Goal: Information Seeking & Learning: Learn about a topic

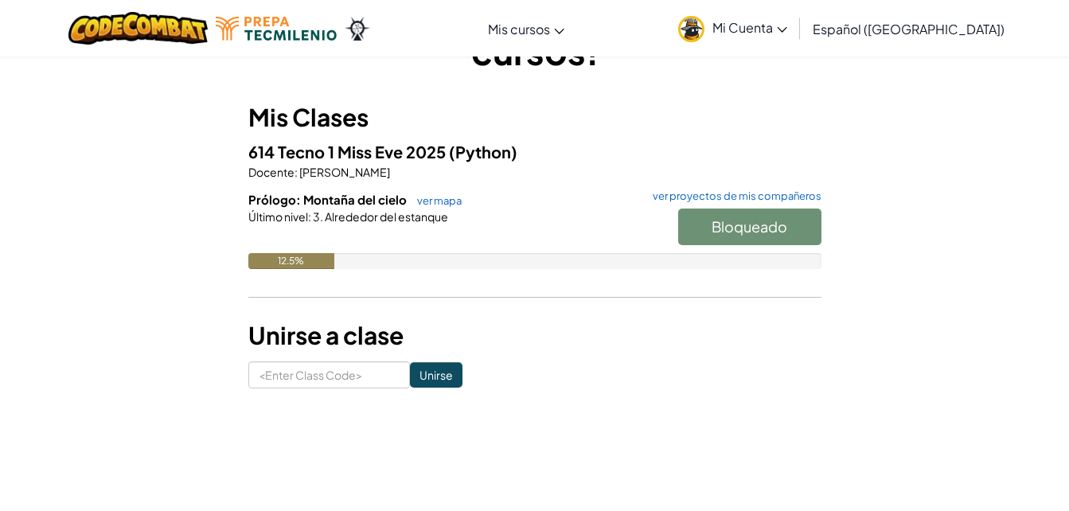
scroll to position [100, 0]
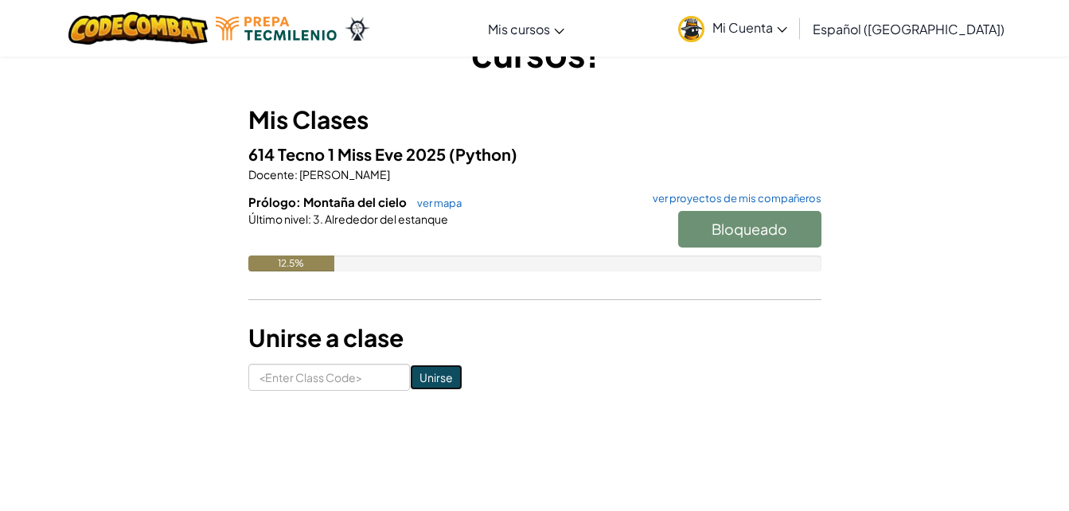
click at [416, 369] on input "Unirse" at bounding box center [436, 377] width 53 height 25
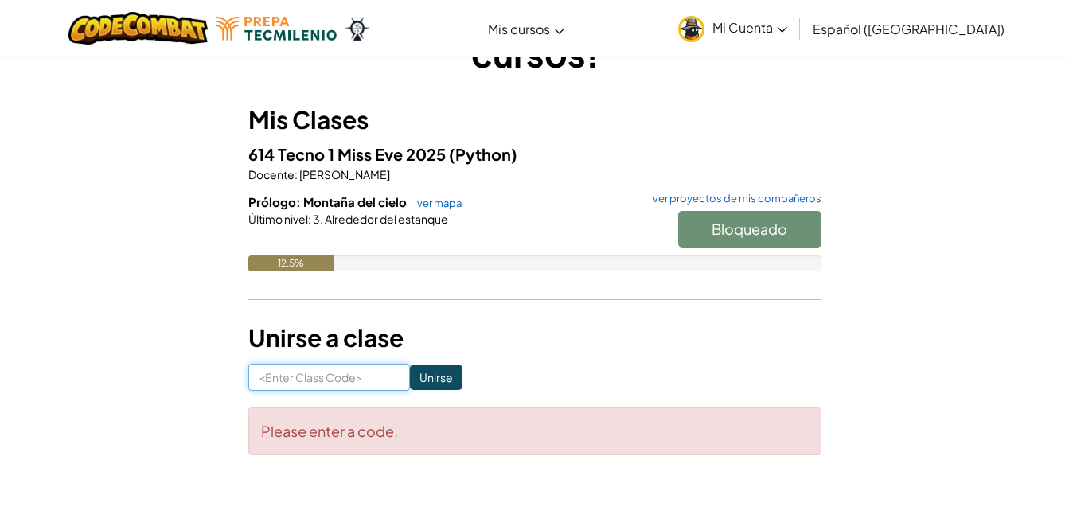
click at [328, 380] on input at bounding box center [329, 377] width 162 height 27
click at [412, 384] on input "Unirse" at bounding box center [436, 377] width 53 height 25
click at [423, 376] on input "Unirse" at bounding box center [436, 377] width 53 height 25
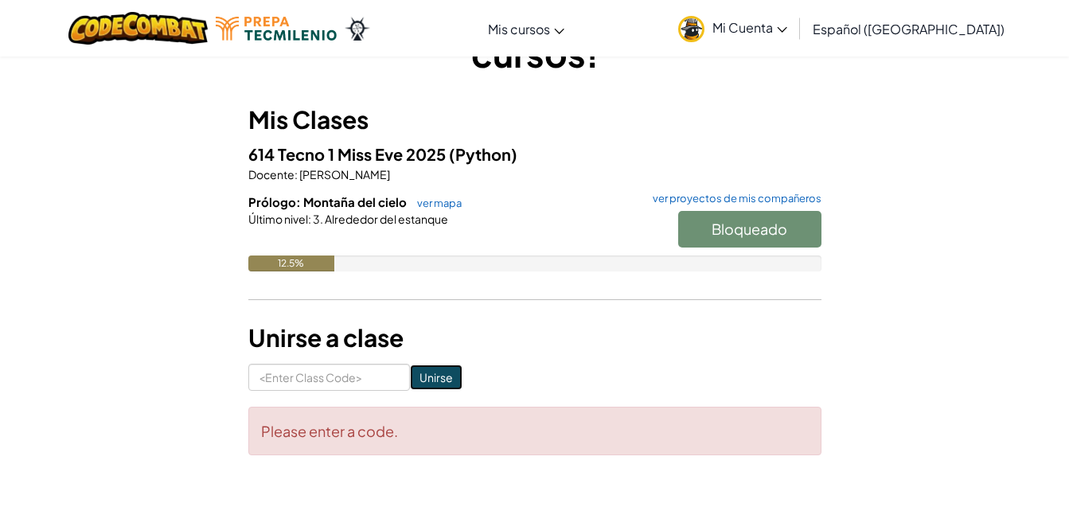
click at [423, 376] on input "Unirse" at bounding box center [436, 377] width 53 height 25
click at [289, 385] on input at bounding box center [329, 377] width 162 height 27
click at [332, 378] on input at bounding box center [329, 377] width 162 height 27
type input "B"
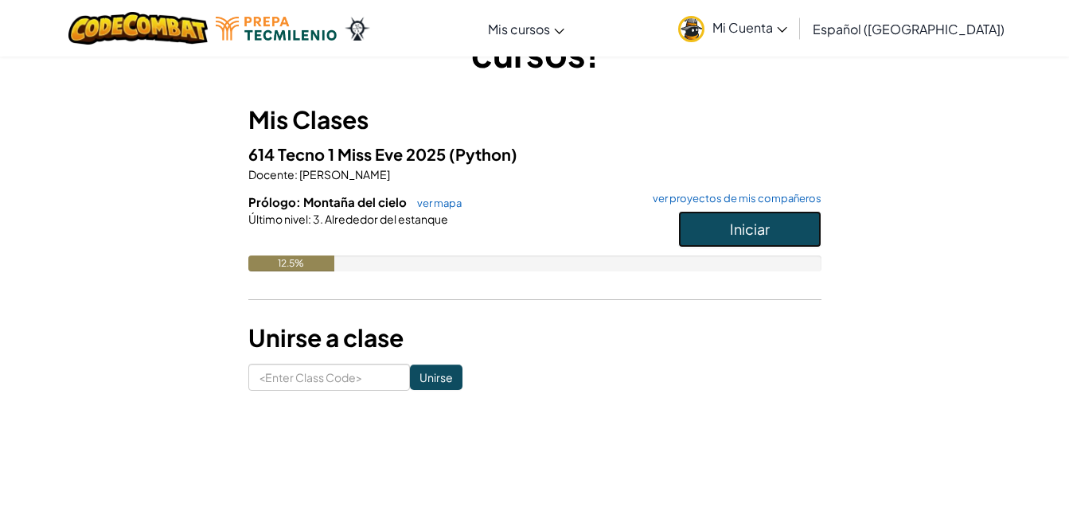
click at [770, 237] on button "Iniciar" at bounding box center [749, 229] width 143 height 37
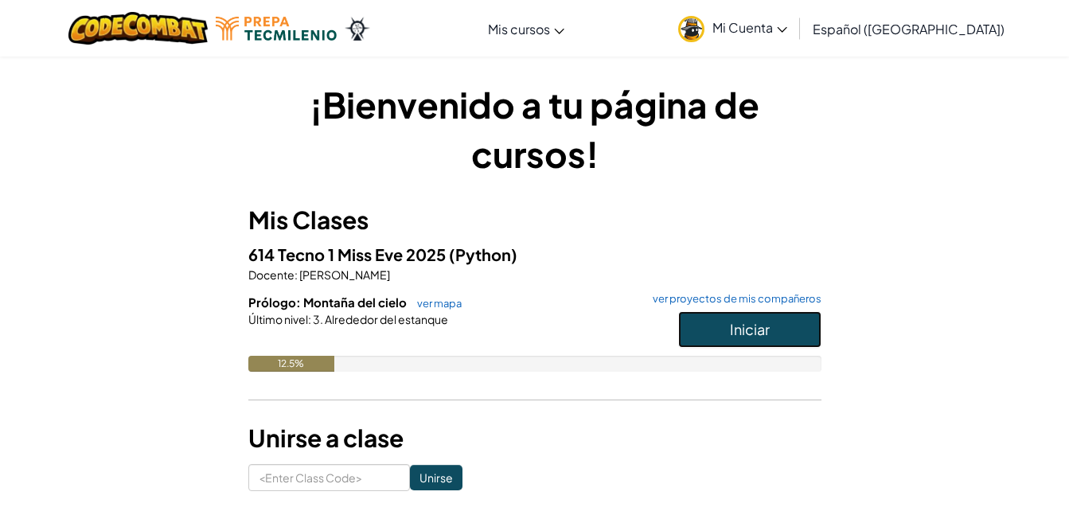
click at [755, 339] on button "Iniciar" at bounding box center [749, 329] width 143 height 37
click at [738, 329] on span "Iniciar" at bounding box center [750, 329] width 40 height 18
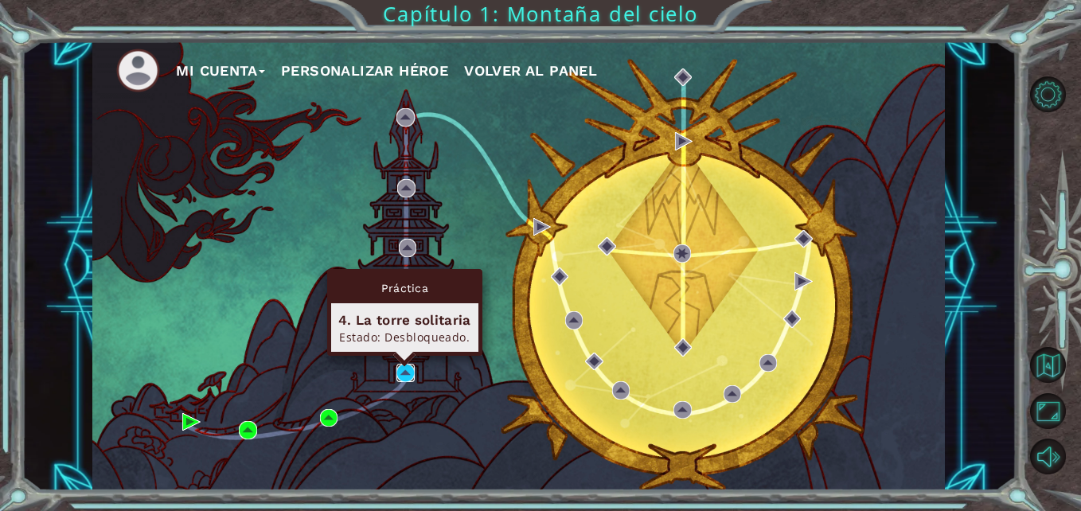
click at [410, 366] on img at bounding box center [405, 373] width 18 height 18
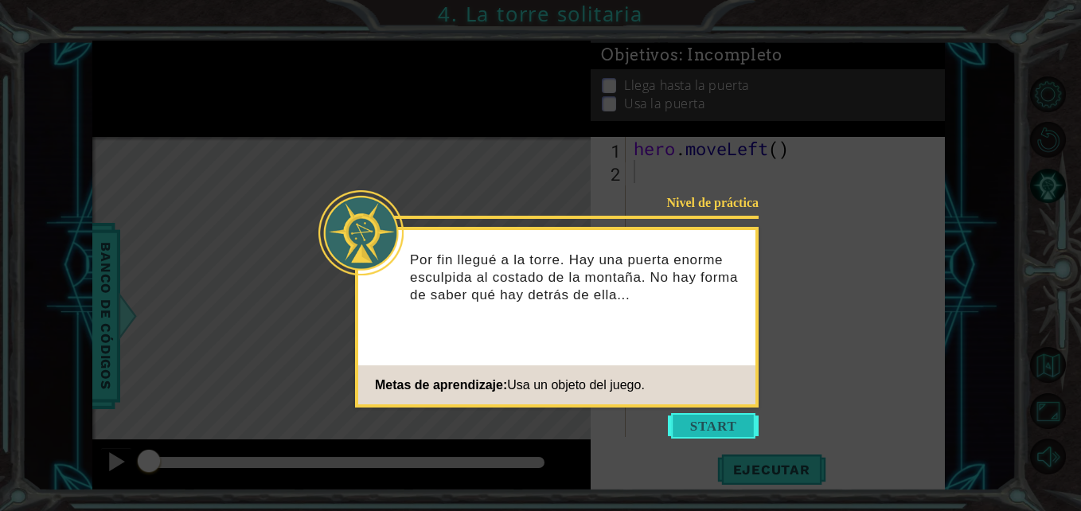
click at [687, 426] on button "Start" at bounding box center [713, 425] width 91 height 25
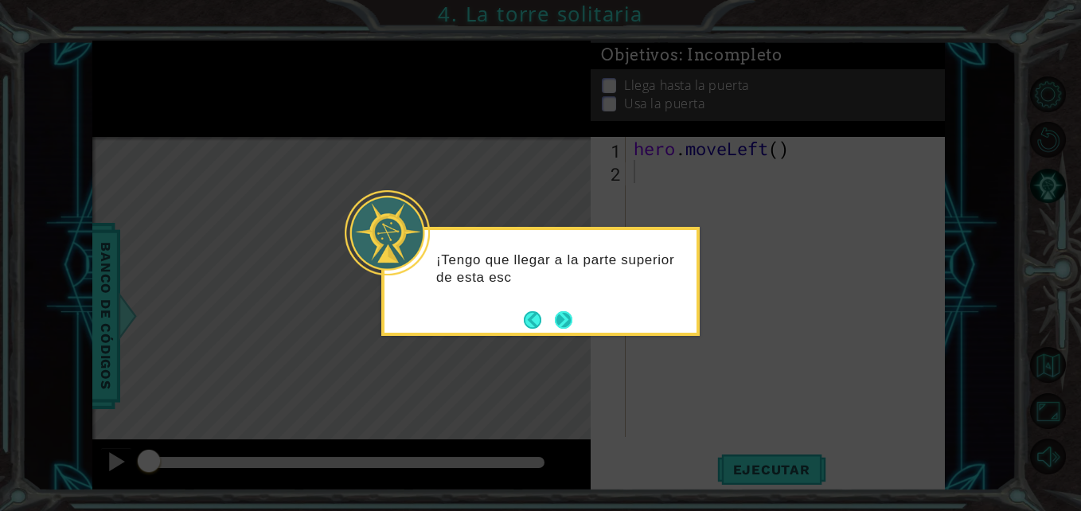
click at [566, 311] on button "Next" at bounding box center [564, 320] width 18 height 18
click at [566, 310] on button "Next" at bounding box center [563, 320] width 20 height 20
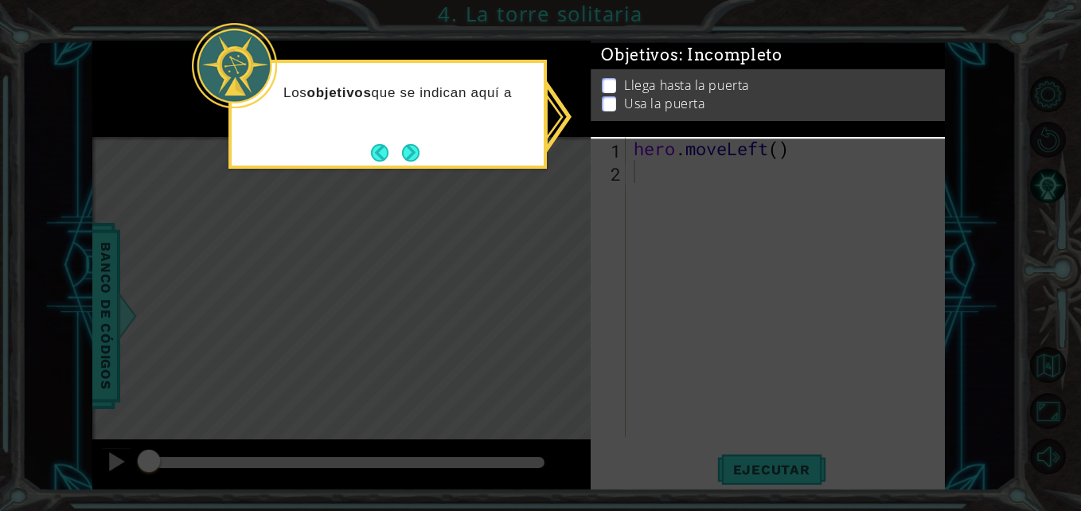
click at [566, 310] on icon at bounding box center [540, 255] width 1081 height 511
click at [407, 146] on button "Next" at bounding box center [410, 152] width 18 height 18
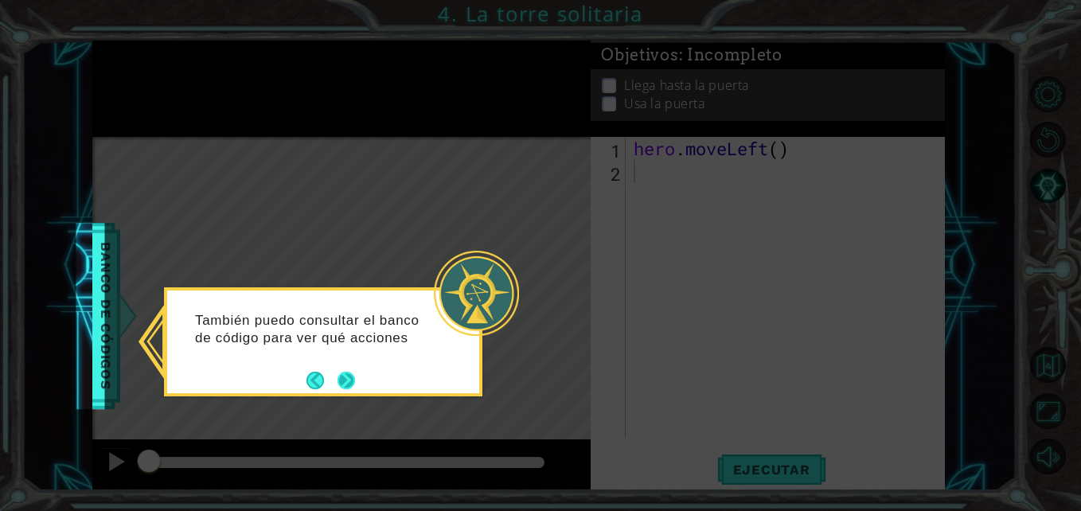
click at [345, 376] on button "Next" at bounding box center [346, 380] width 18 height 18
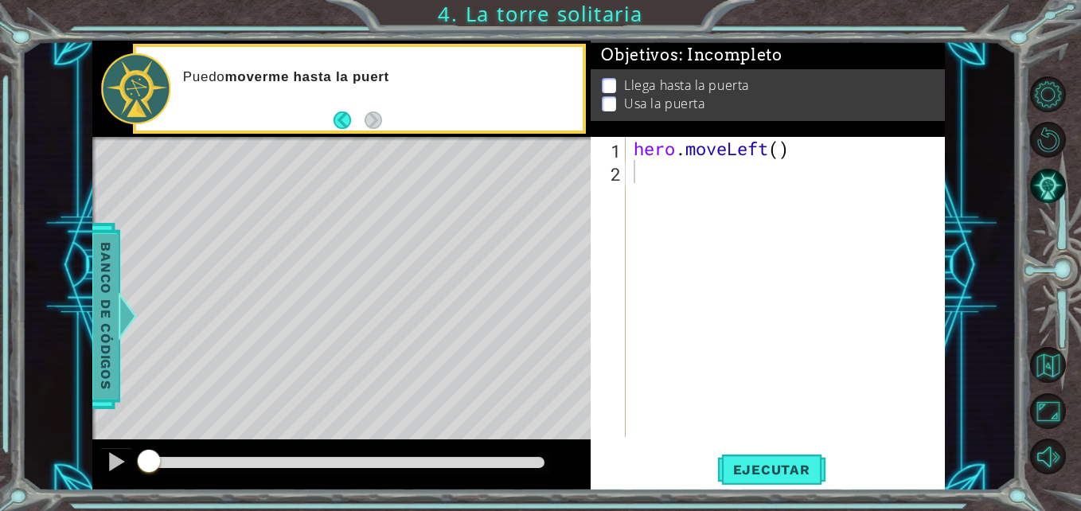
click at [106, 316] on span "Banco de códigos" at bounding box center [92, 316] width 25 height 165
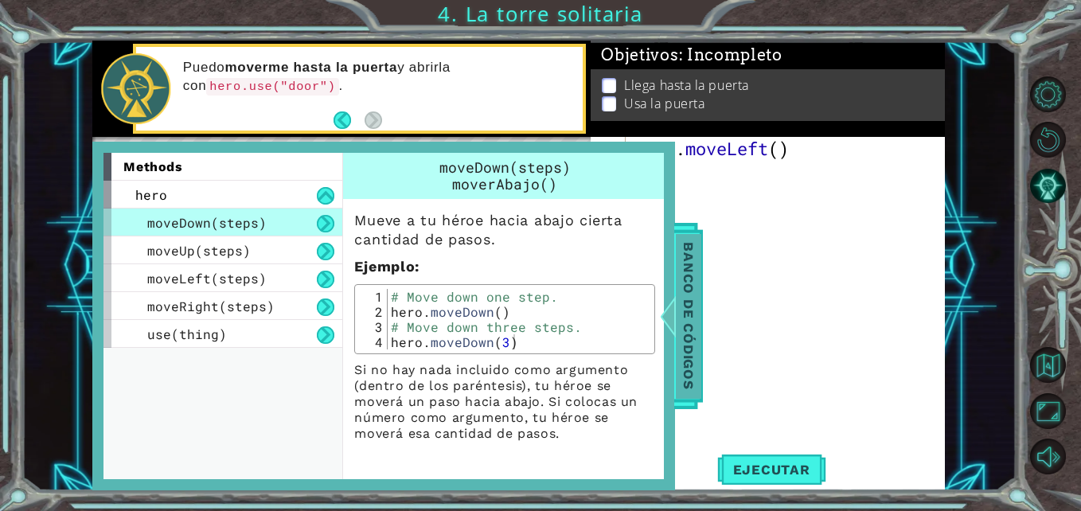
click at [682, 349] on span "Banco de códigos" at bounding box center [675, 316] width 25 height 165
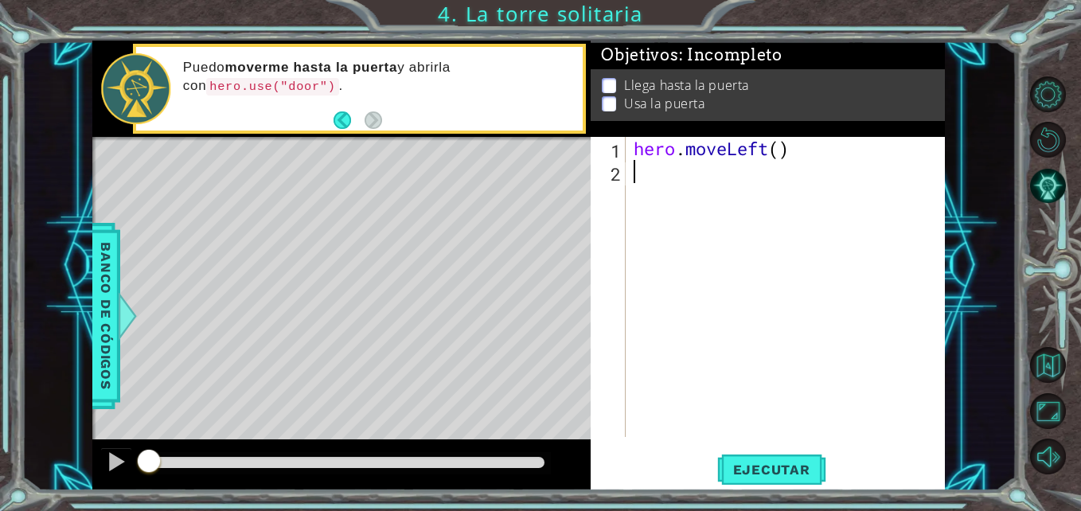
click at [642, 179] on div "hero . moveLeft ( )" at bounding box center [789, 310] width 318 height 346
type textarea "h"
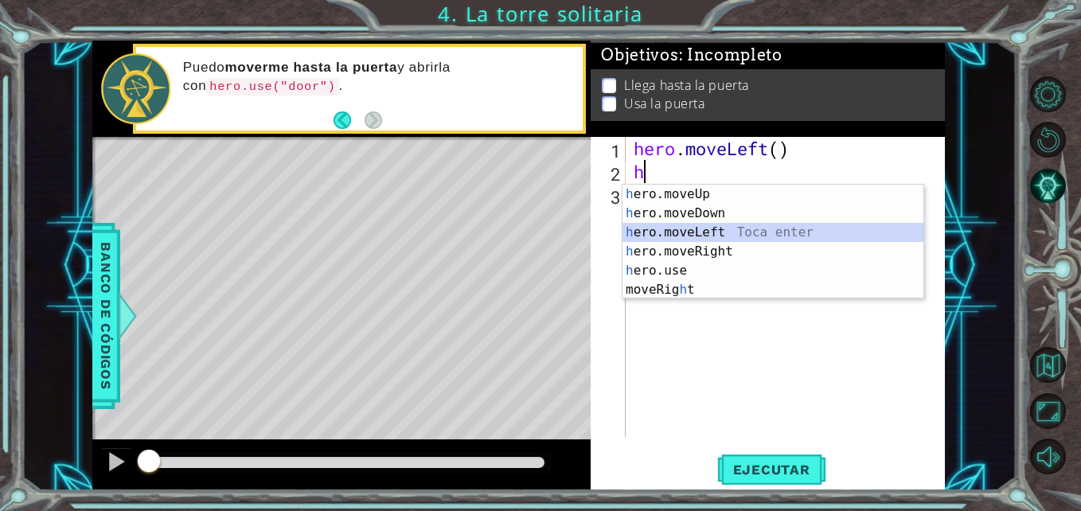
click at [675, 236] on div "h ero.moveUp Toca enter h ero.moveDown Toca enter h ero.moveLeft Toca enter h e…" at bounding box center [772, 261] width 301 height 153
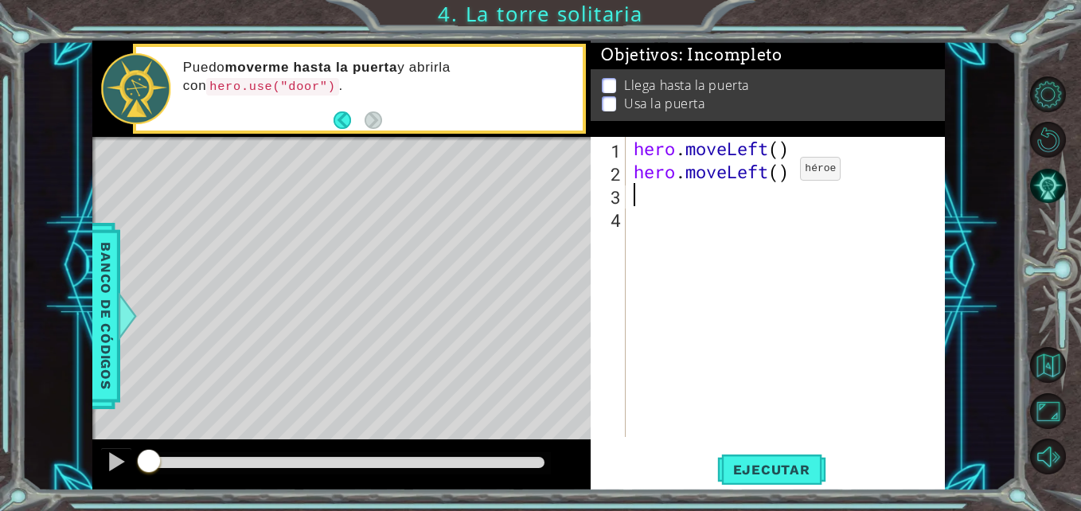
click at [776, 173] on div "hero . moveLeft ( ) hero . moveLeft ( )" at bounding box center [789, 310] width 318 height 346
click at [806, 463] on span "Ejecutar" at bounding box center [771, 470] width 109 height 16
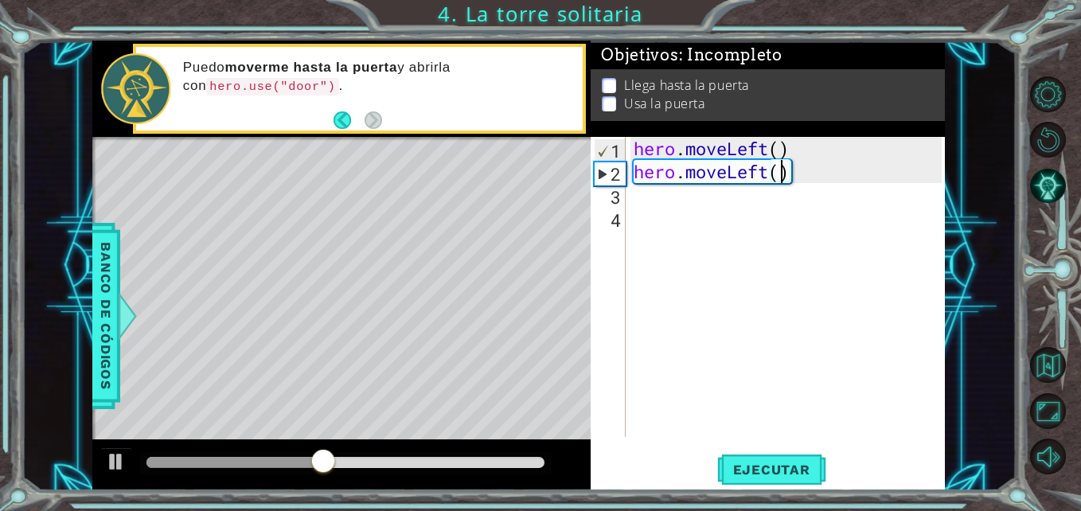
scroll to position [0, 6]
click at [115, 452] on div at bounding box center [116, 461] width 21 height 21
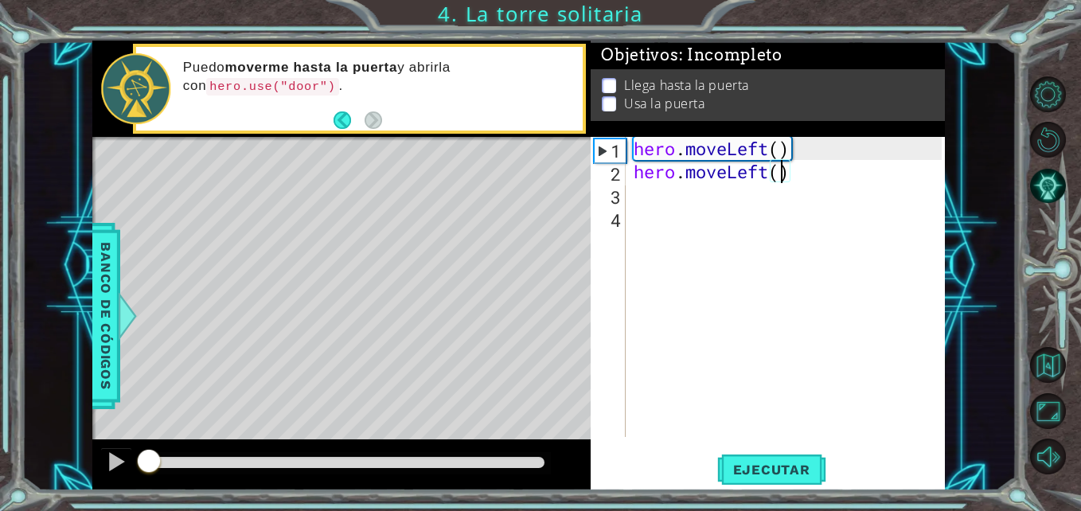
drag, startPoint x: 353, startPoint y: 462, endPoint x: 80, endPoint y: 452, distance: 274.0
click at [80, 452] on div "1 ההההההההההההההההההההההההההההההההההההההההההההההההההההההההההההההההההההההההההההה…" at bounding box center [518, 266] width 994 height 450
click at [790, 166] on div "hero . moveLeft ( ) hero . moveLeft ( )" at bounding box center [789, 310] width 318 height 346
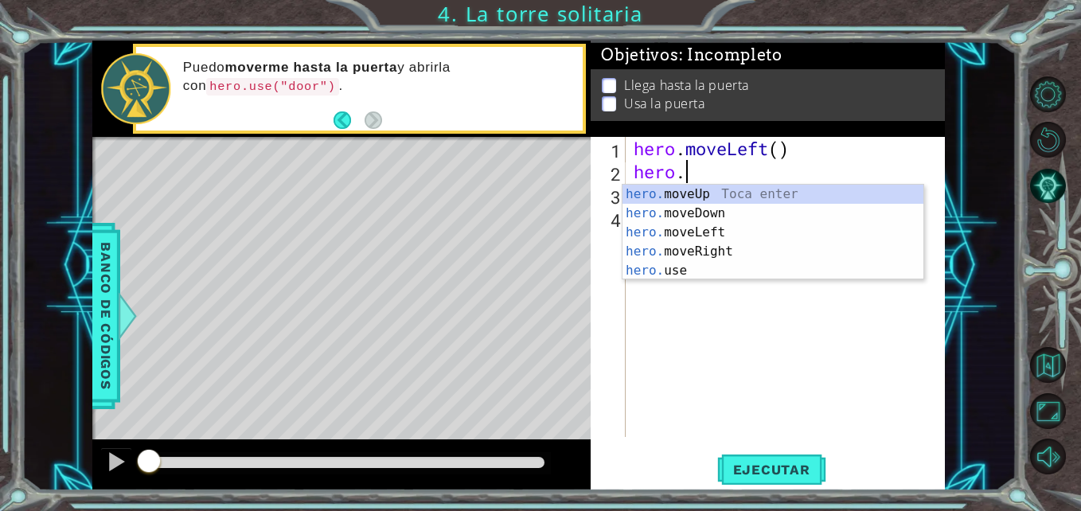
scroll to position [0, 0]
type textarea "h"
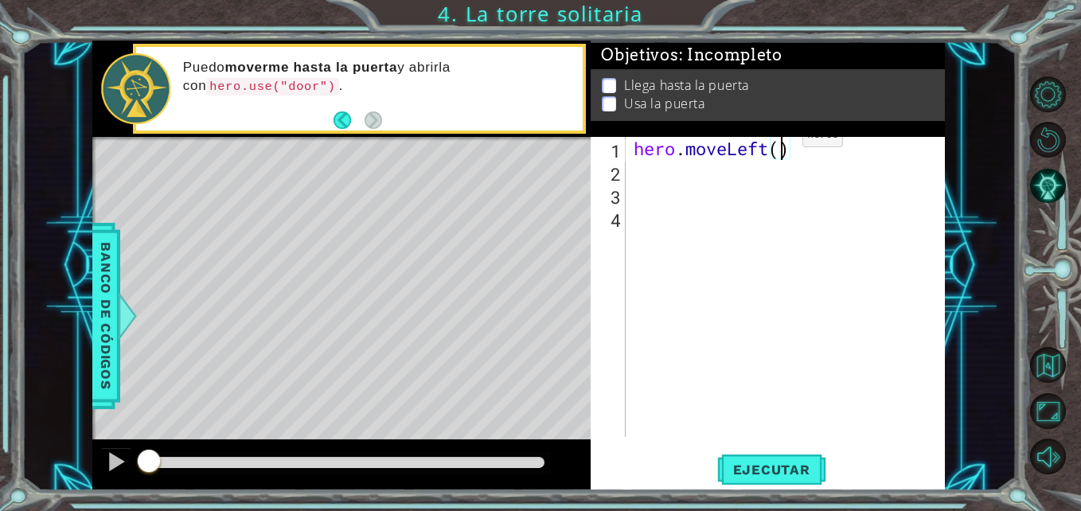
click at [778, 139] on div "hero . moveLeft ( )" at bounding box center [789, 310] width 318 height 346
type textarea "hero.moveLeft(2)"
click at [760, 458] on button "Ejecutar" at bounding box center [771, 469] width 109 height 35
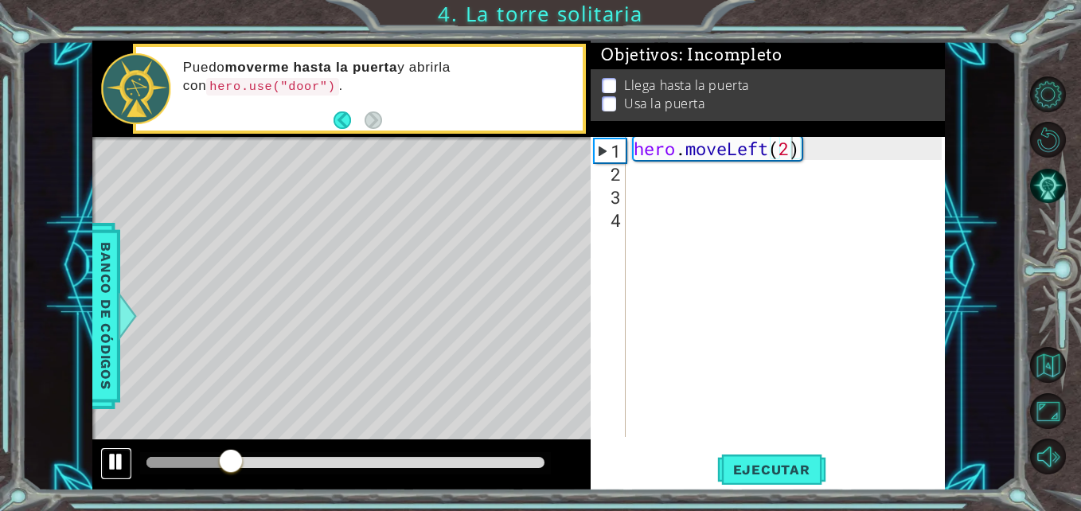
click at [111, 464] on div at bounding box center [116, 461] width 21 height 21
click at [657, 183] on div "hero . moveLeft ( 2 )" at bounding box center [789, 310] width 318 height 346
click at [634, 177] on div "hero . moveLeft ( 2 )" at bounding box center [789, 310] width 318 height 346
type textarea "h"
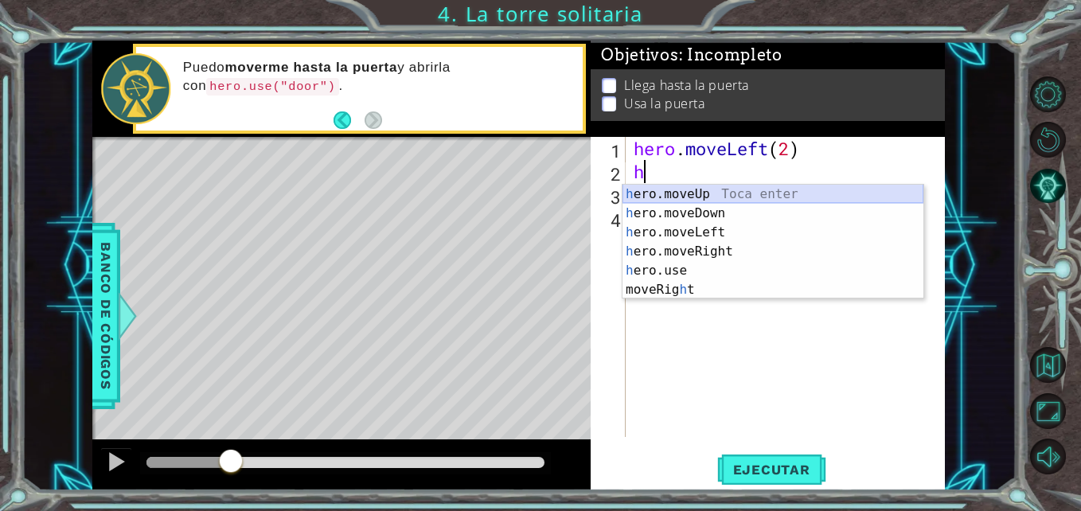
click at [658, 196] on div "h ero.moveUp Toca enter h ero.moveDown Toca enter h ero.moveLeft Toca enter h e…" at bounding box center [772, 261] width 301 height 153
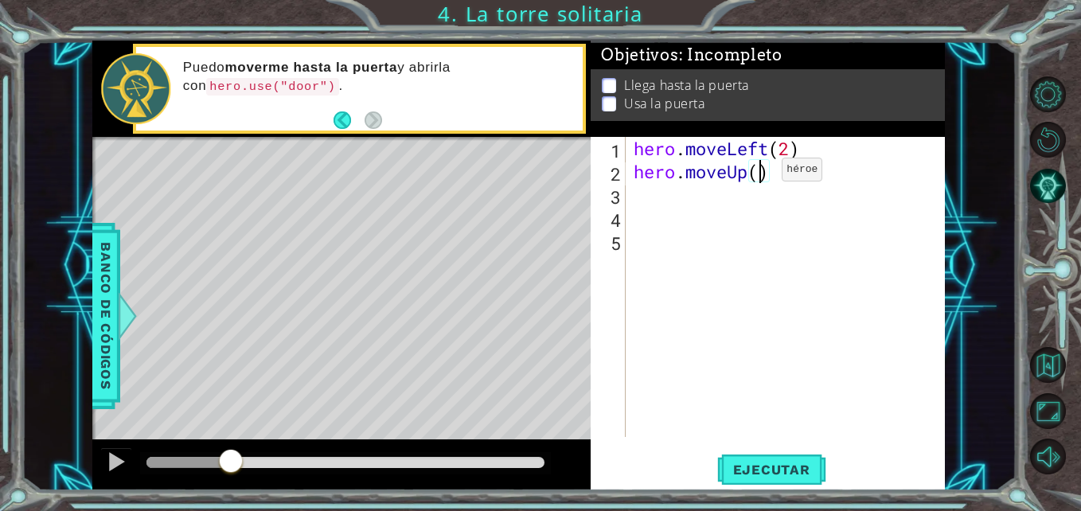
click at [758, 174] on div "hero . moveLeft ( 2 ) hero . moveUp ( )" at bounding box center [789, 310] width 318 height 346
type textarea "hero.moveUp(2)"
click at [788, 471] on span "Ejecutar" at bounding box center [771, 470] width 109 height 16
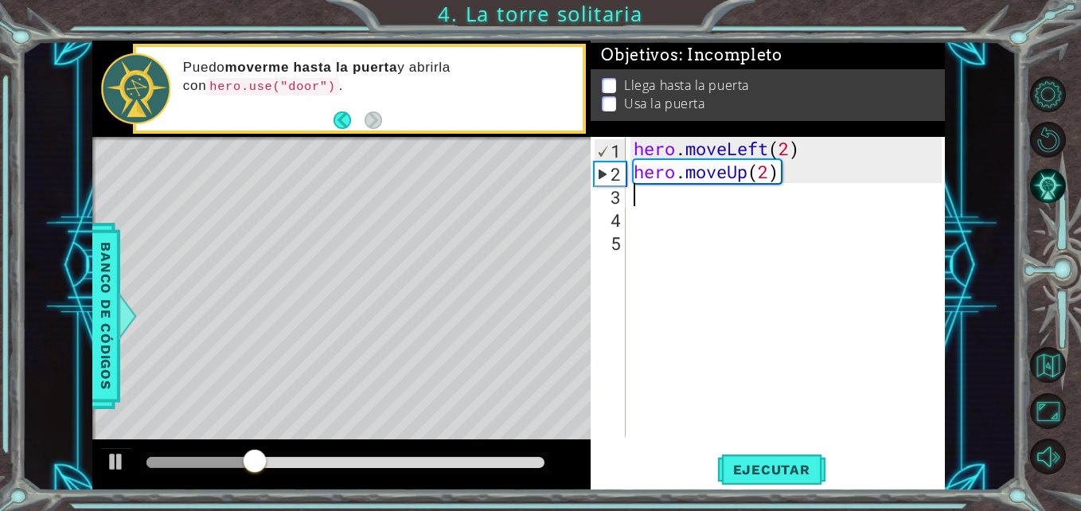
click at [656, 200] on div "hero . moveLeft ( 2 ) hero . moveUp ( 2 )" at bounding box center [789, 310] width 318 height 346
click at [127, 463] on button at bounding box center [116, 463] width 32 height 33
type textarea "h"
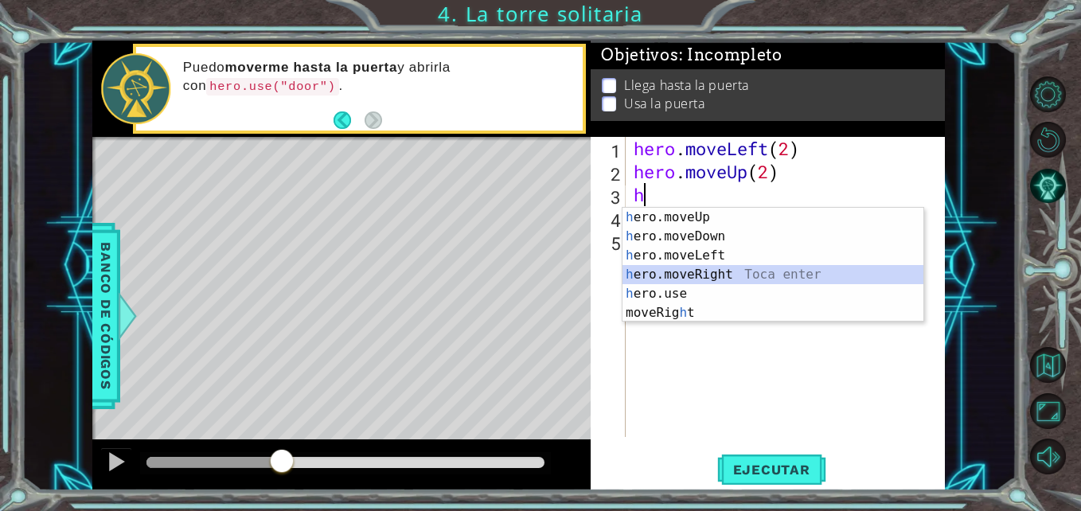
click at [674, 271] on div "h ero.moveUp Toca enter h ero.moveDown Toca enter h ero.moveLeft Toca enter h e…" at bounding box center [772, 284] width 301 height 153
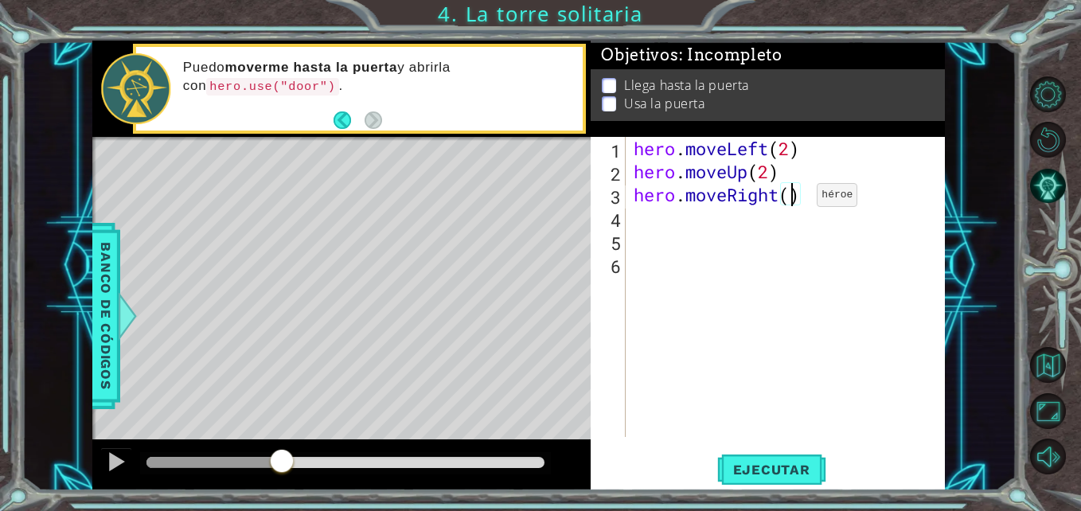
click at [793, 199] on div "hero . moveLeft ( 2 ) hero . moveUp ( 2 ) hero . moveRight ( )" at bounding box center [789, 310] width 318 height 346
type textarea "hero.moveRight(2)"
click at [746, 224] on div "hero . moveLeft ( 2 ) hero . moveUp ( 2 ) hero . moveRight ( 2 )" at bounding box center [789, 310] width 318 height 346
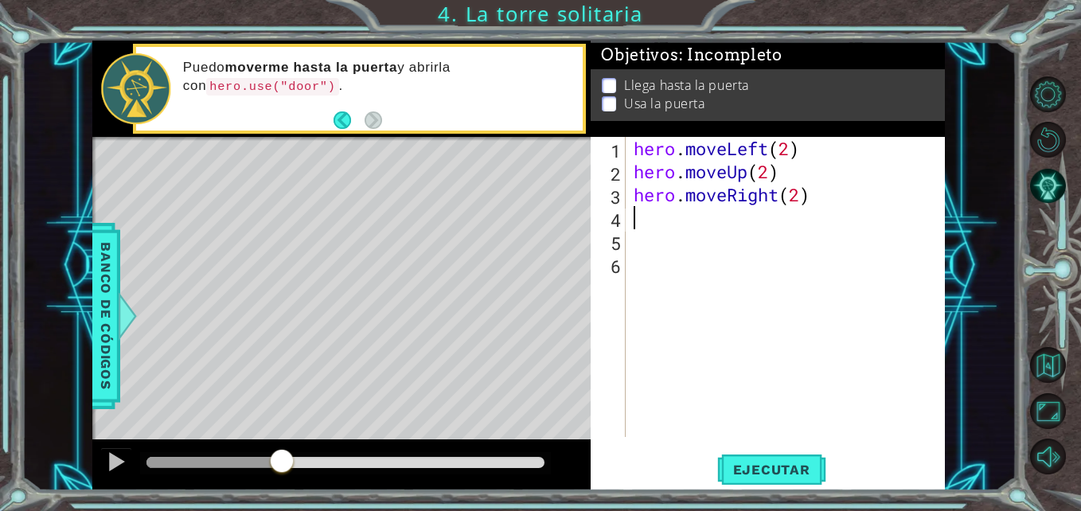
type textarea "b"
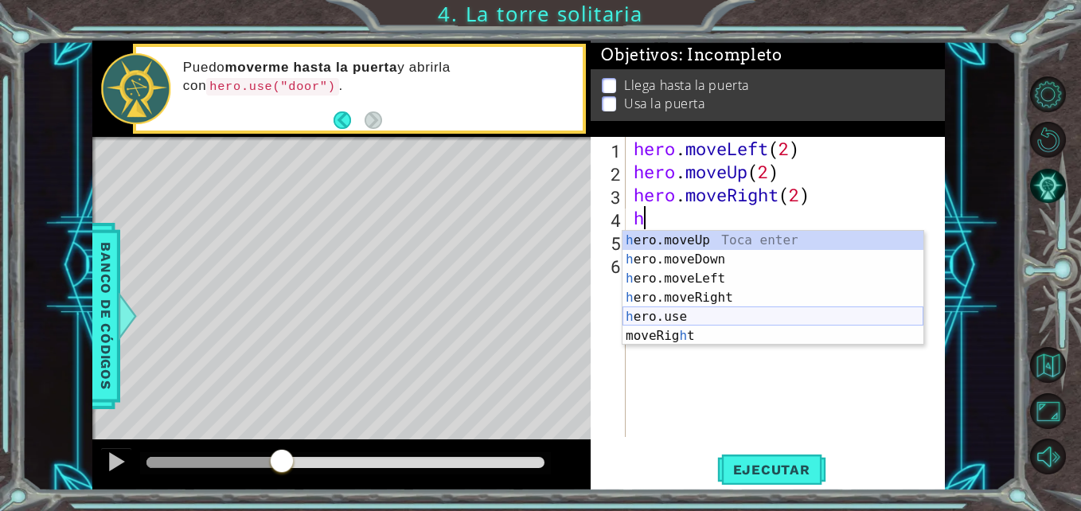
click at [712, 310] on div "h ero.moveUp Toca enter h ero.moveDown Toca enter h ero.moveLeft Toca enter h e…" at bounding box center [772, 307] width 301 height 153
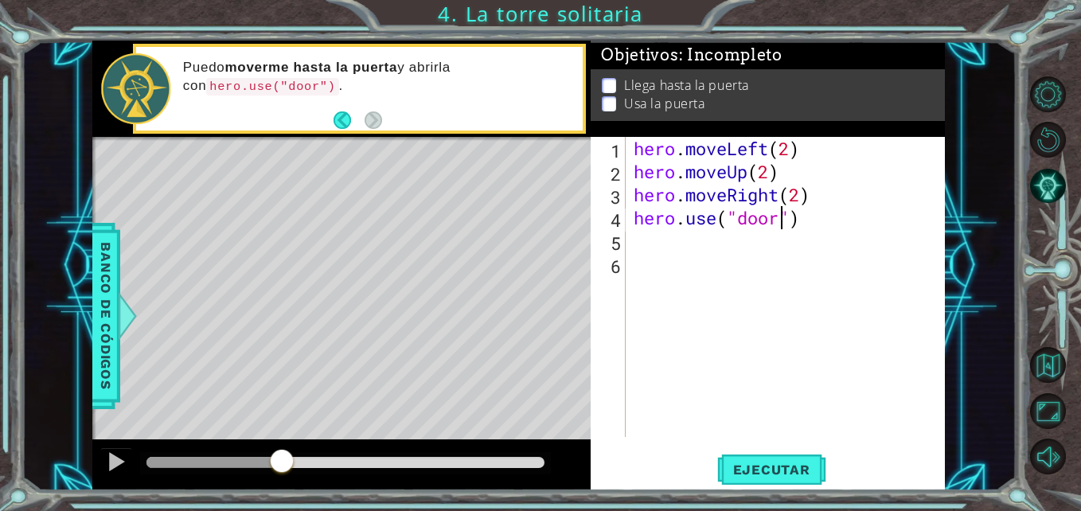
scroll to position [0, 7]
type textarea "hero.use("door")"
click at [774, 471] on span "Ejecutar" at bounding box center [771, 470] width 109 height 16
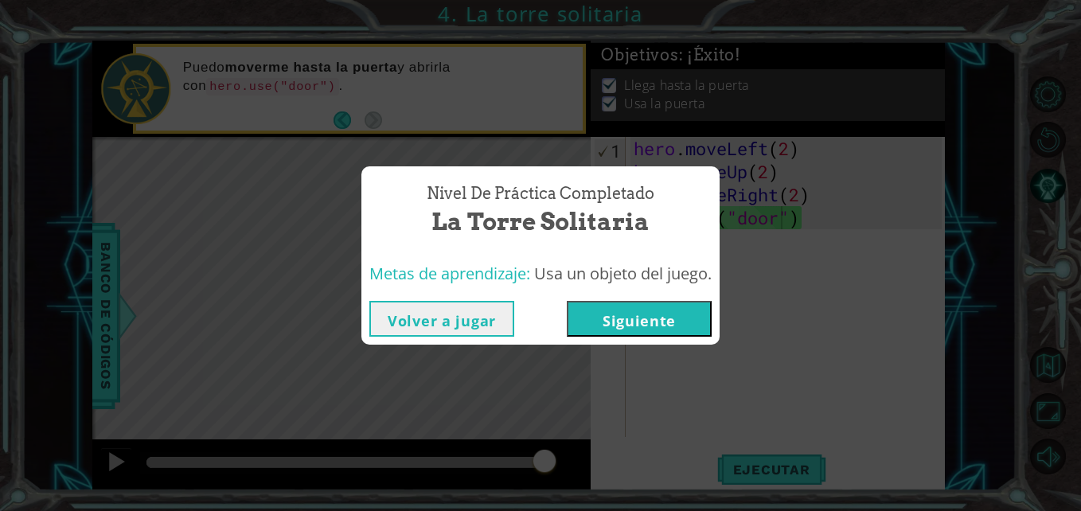
click at [642, 322] on button "Siguiente" at bounding box center [639, 319] width 145 height 36
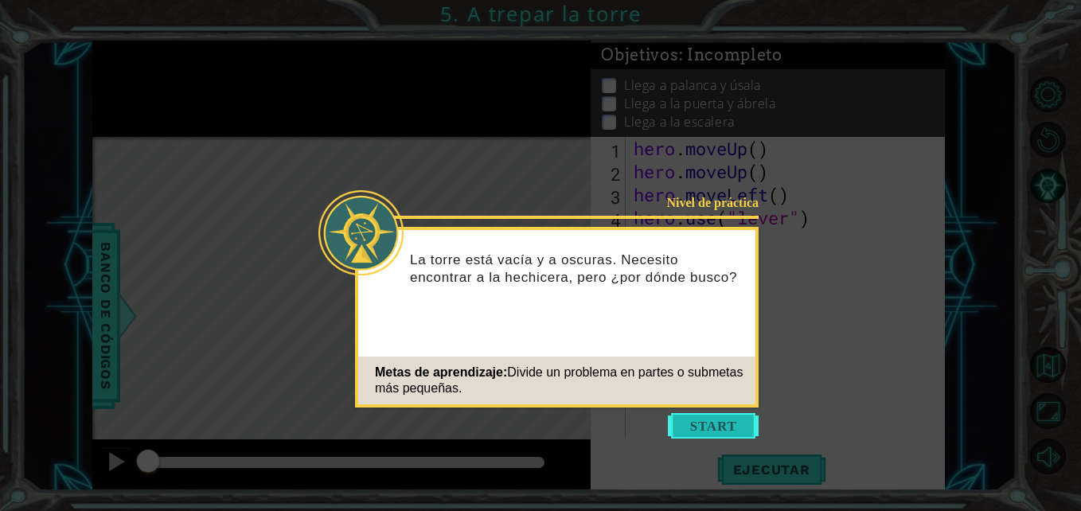
click at [704, 414] on button "Start" at bounding box center [713, 425] width 91 height 25
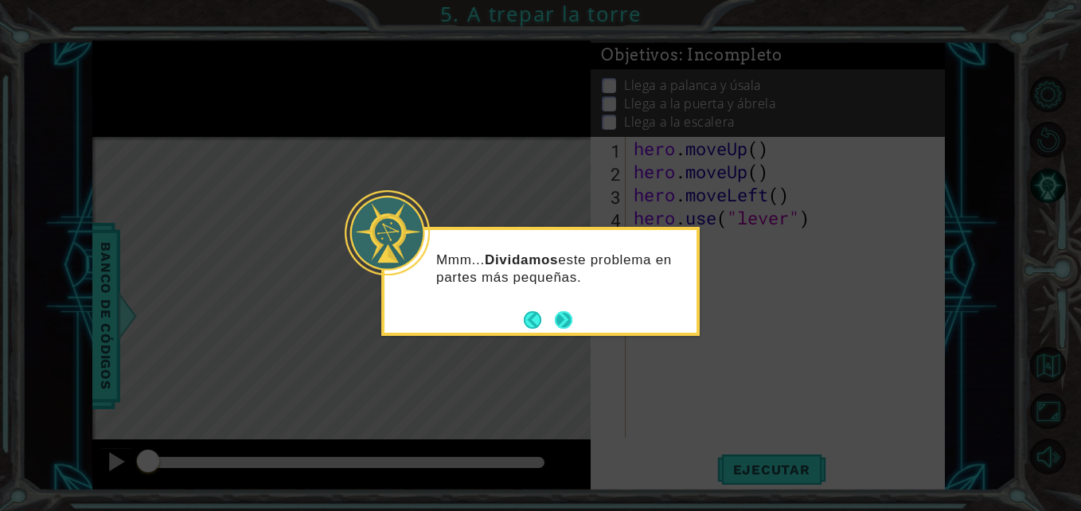
click at [564, 322] on button "Next" at bounding box center [564, 320] width 18 height 18
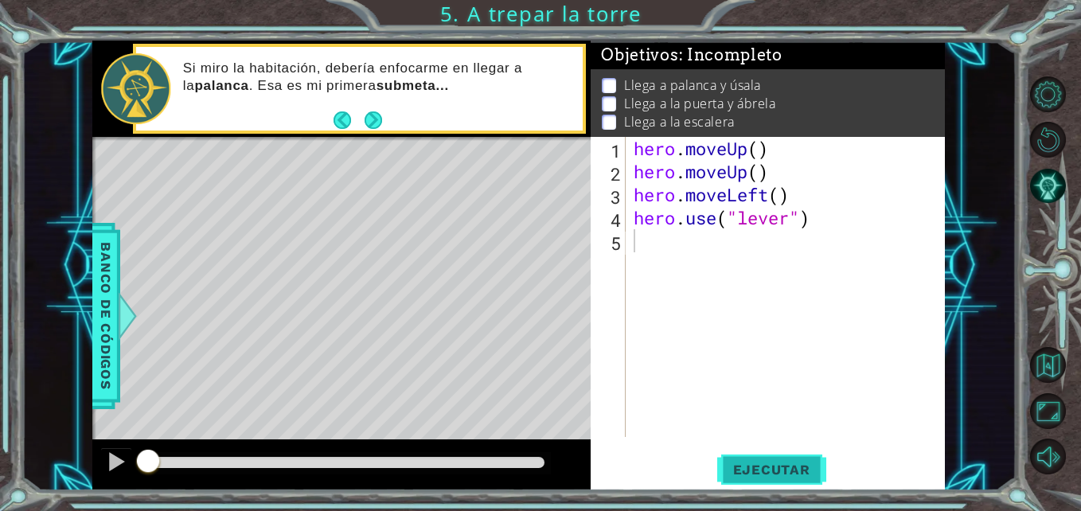
click at [759, 478] on button "Ejecutar" at bounding box center [771, 469] width 109 height 35
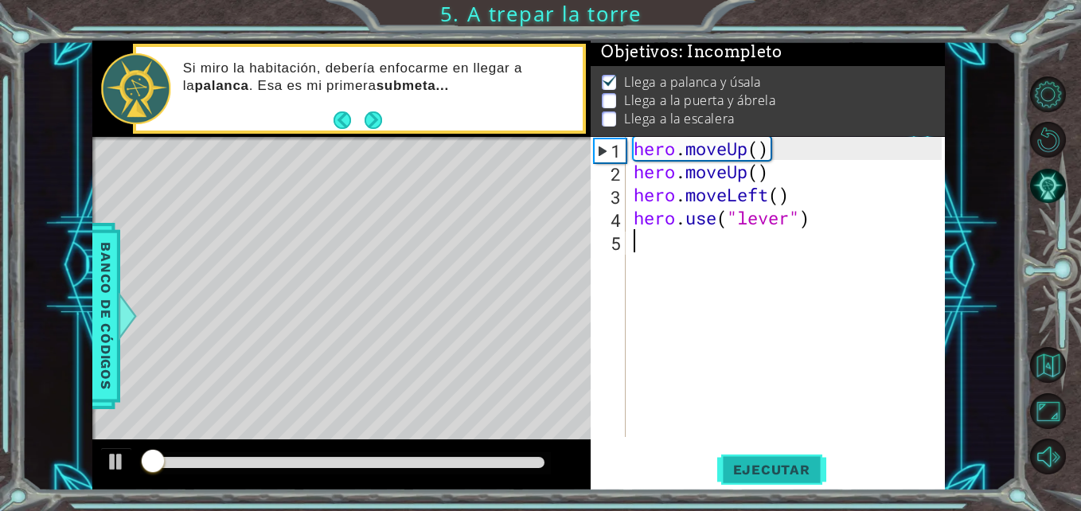
scroll to position [12, 0]
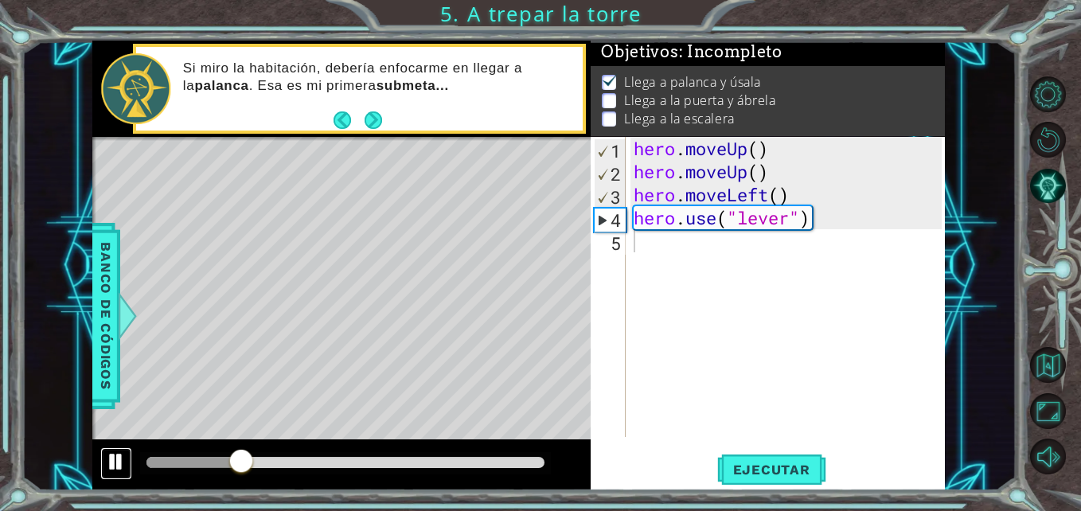
click at [116, 469] on div at bounding box center [116, 461] width 21 height 21
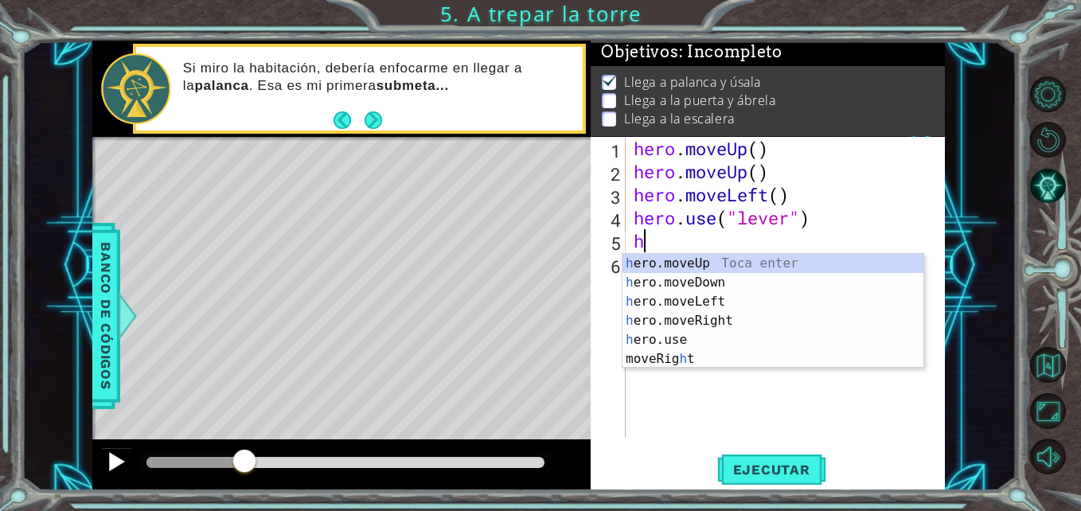
type textarea "he"
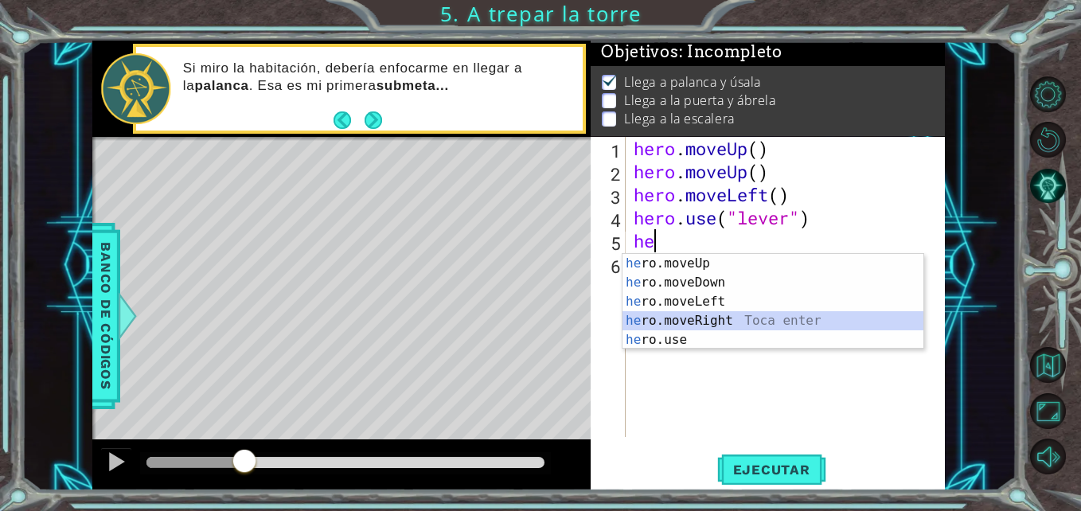
click at [706, 320] on div "he ro.moveUp Toca enter he ro.moveDown Toca enter he ro.moveLeft Toca enter he …" at bounding box center [772, 321] width 301 height 134
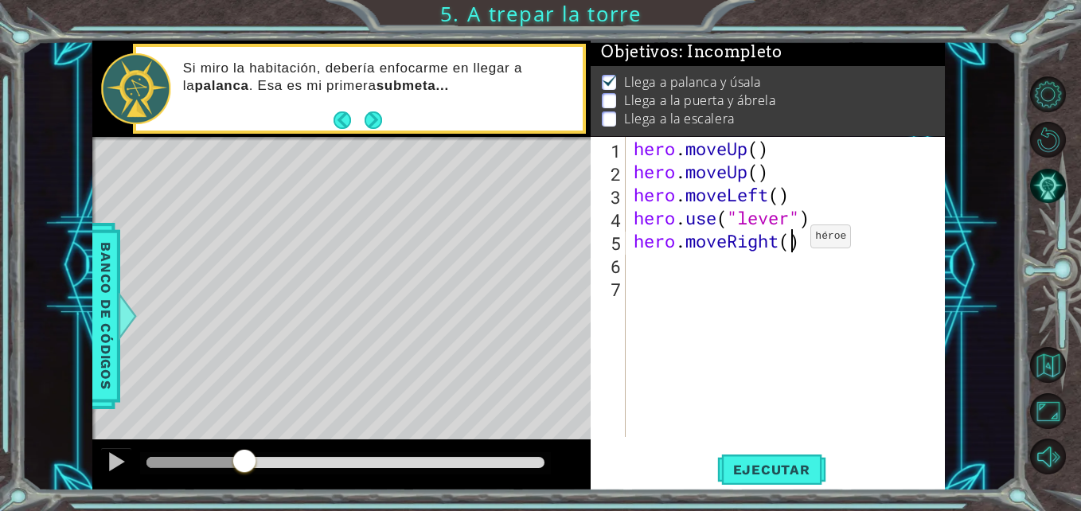
click at [786, 240] on div "hero . moveUp ( ) hero . moveUp ( ) hero . moveLeft ( ) hero . use ( "lever" ) …" at bounding box center [789, 310] width 318 height 346
type textarea "hero.moveRight(3)"
click at [664, 277] on div "hero . moveUp ( ) hero . moveUp ( ) hero . moveLeft ( ) hero . use ( "lever" ) …" at bounding box center [789, 310] width 318 height 346
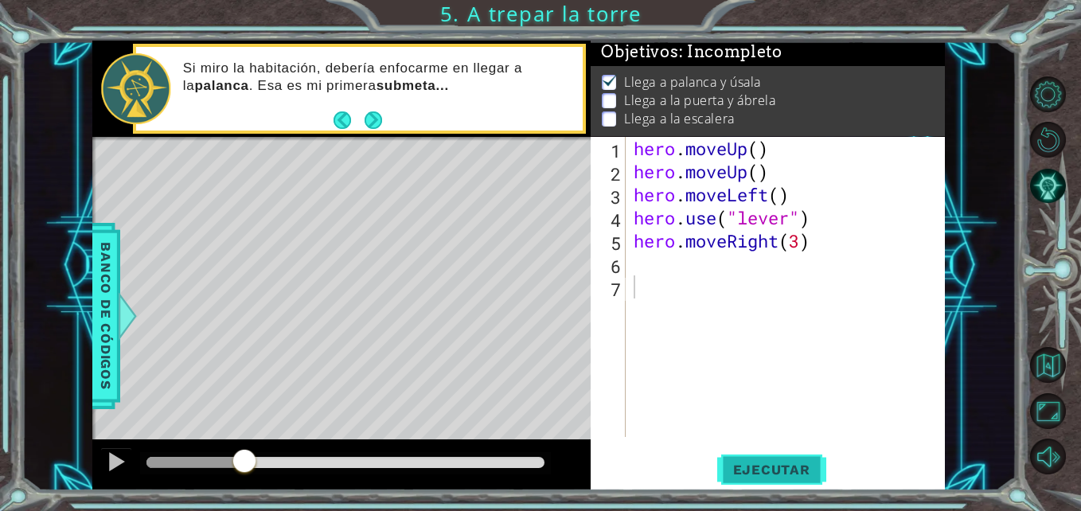
click at [776, 470] on span "Ejecutar" at bounding box center [771, 470] width 109 height 16
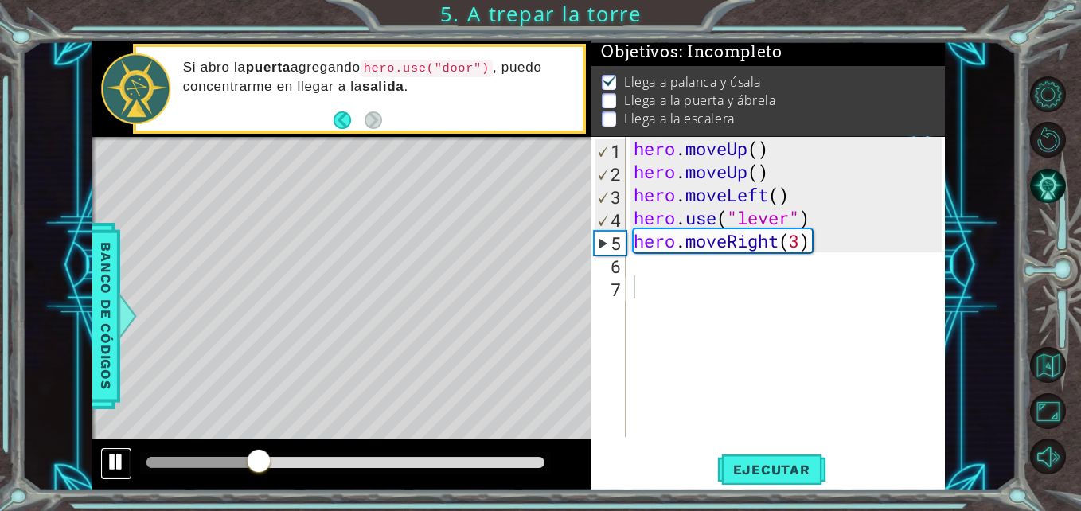
click at [115, 466] on div at bounding box center [116, 461] width 21 height 21
click at [631, 259] on div "hero . moveUp ( ) hero . moveUp ( ) hero . moveLeft ( ) hero . use ( "lever" ) …" at bounding box center [789, 310] width 318 height 346
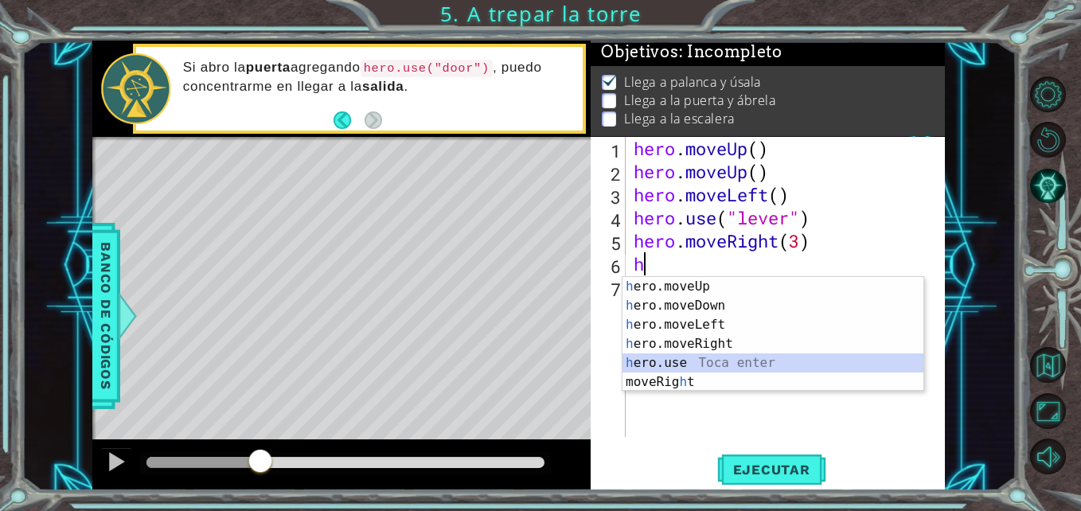
click at [673, 361] on div "h ero.moveUp Toca enter h ero.moveDown Toca enter h ero.moveLeft Toca enter h e…" at bounding box center [772, 353] width 301 height 153
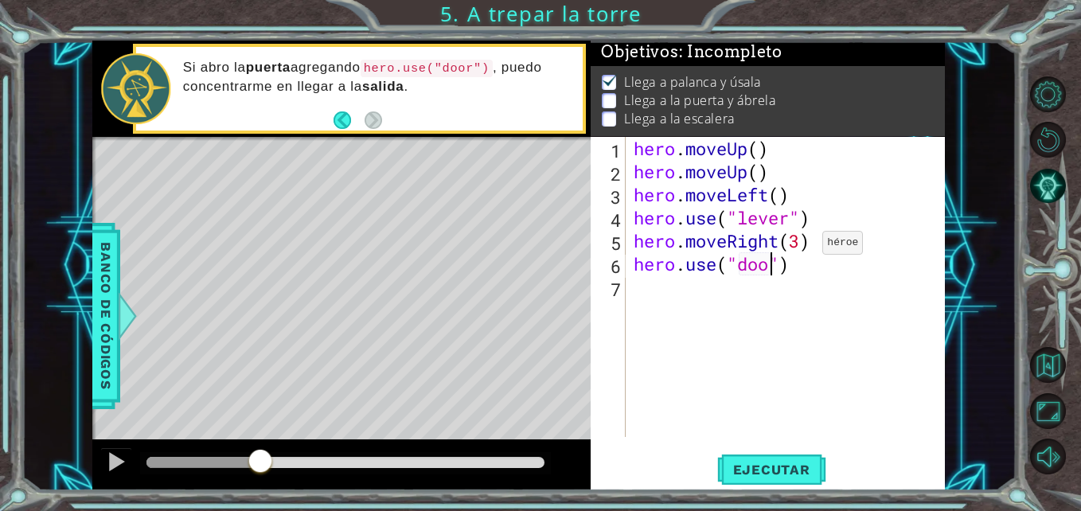
type textarea "hero.use("door")"
click at [686, 299] on div "hero . moveUp ( ) hero . moveUp ( ) hero . moveLeft ( ) hero . use ( "lever" ) …" at bounding box center [789, 310] width 318 height 346
click at [670, 175] on div "hero . moveUp ( ) hero . moveUp ( ) hero . moveLeft ( ) hero . use ( "lever" ) …" at bounding box center [789, 310] width 318 height 346
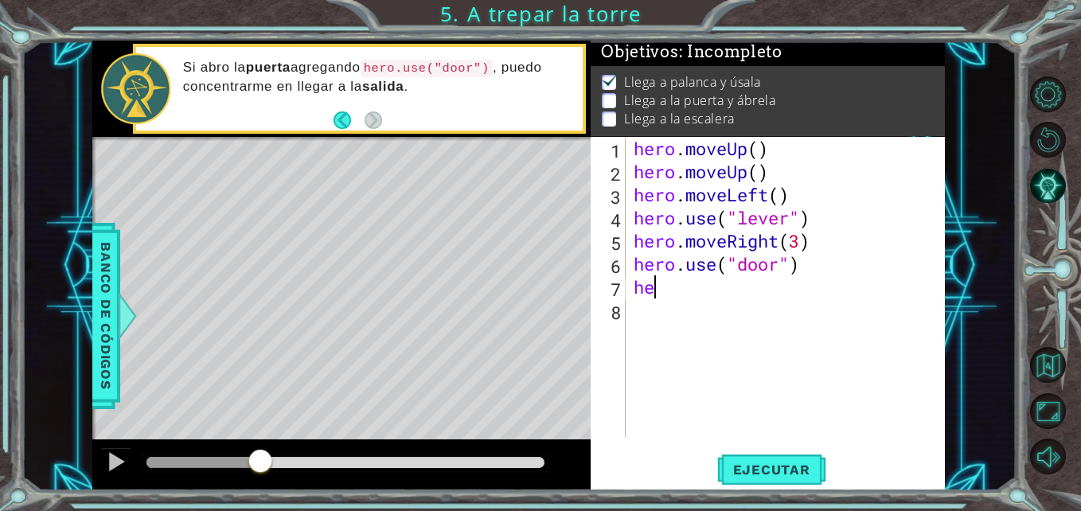
click at [665, 291] on div "hero . moveUp ( ) hero . moveUp ( ) hero . moveLeft ( ) hero . use ( "lever" ) …" at bounding box center [789, 310] width 318 height 346
click at [766, 168] on div "hero . moveUp ( ) hero . moveUp ( ) hero . moveLeft ( ) hero . use ( "lever" ) …" at bounding box center [789, 310] width 318 height 346
type textarea "hero.moveUp()"
click at [677, 301] on div "hero . moveUp ( ) hero . moveUp ( ) hero . moveLeft ( ) hero . use ( "lever" ) …" at bounding box center [789, 310] width 318 height 346
click at [675, 290] on div "hero . moveUp ( ) hero . moveUp ( ) hero . moveLeft ( ) hero . use ( "lever" ) …" at bounding box center [789, 310] width 318 height 346
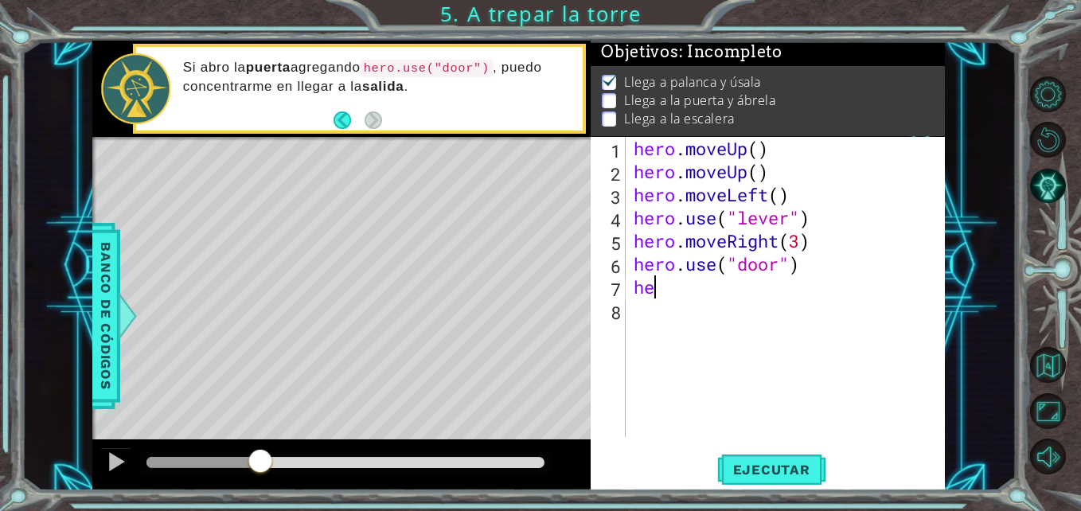
type textarea "her"
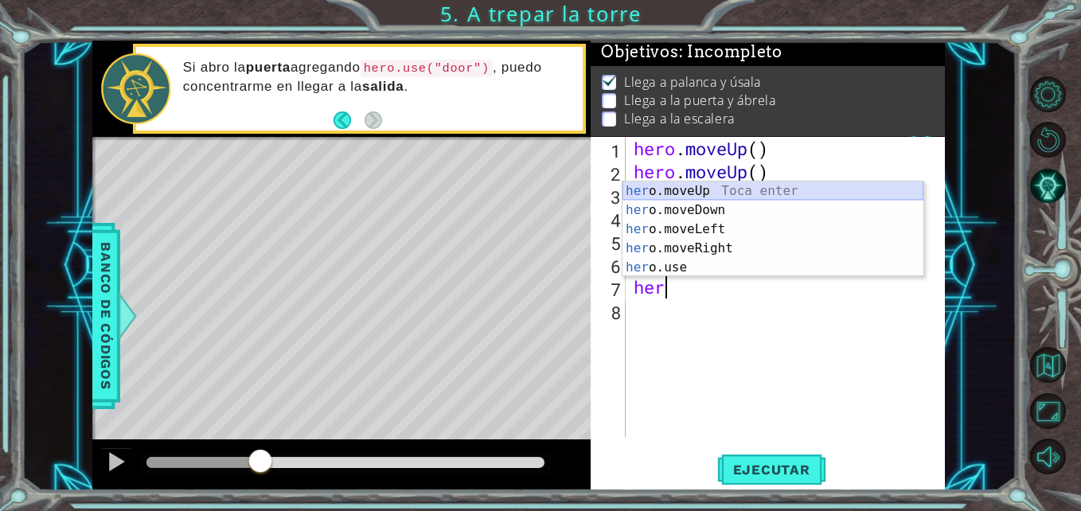
click at [691, 191] on div "her o.moveUp Toca enter her o.moveDown Toca enter her o.moveLeft [PERSON_NAME] …" at bounding box center [772, 248] width 301 height 134
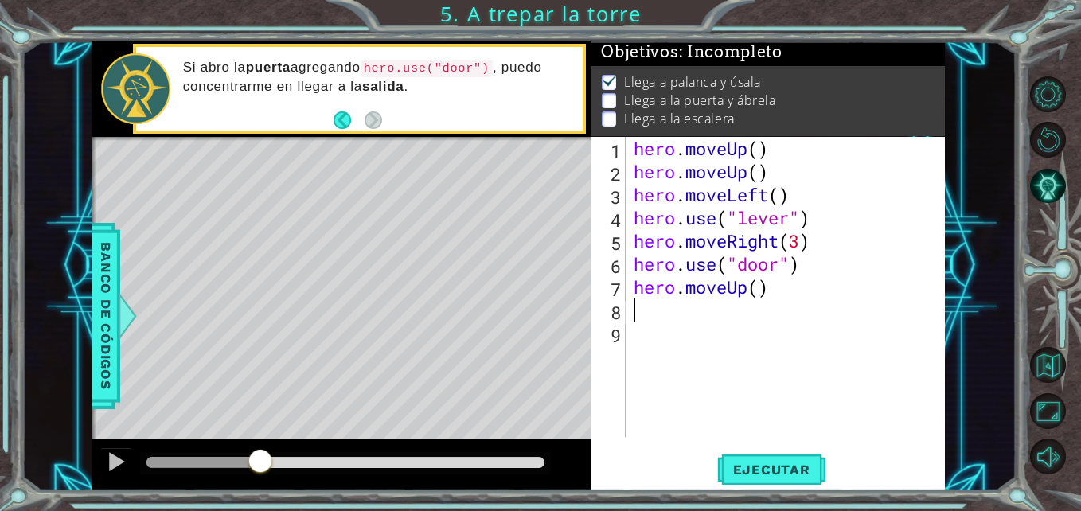
scroll to position [0, 0]
click at [756, 284] on div "hero . moveUp ( ) hero . moveUp ( ) hero . moveLeft ( ) hero . use ( "lever" ) …" at bounding box center [789, 310] width 318 height 346
type textarea "hero.moveUp(2)"
click at [782, 471] on span "Ejecutar" at bounding box center [771, 470] width 109 height 16
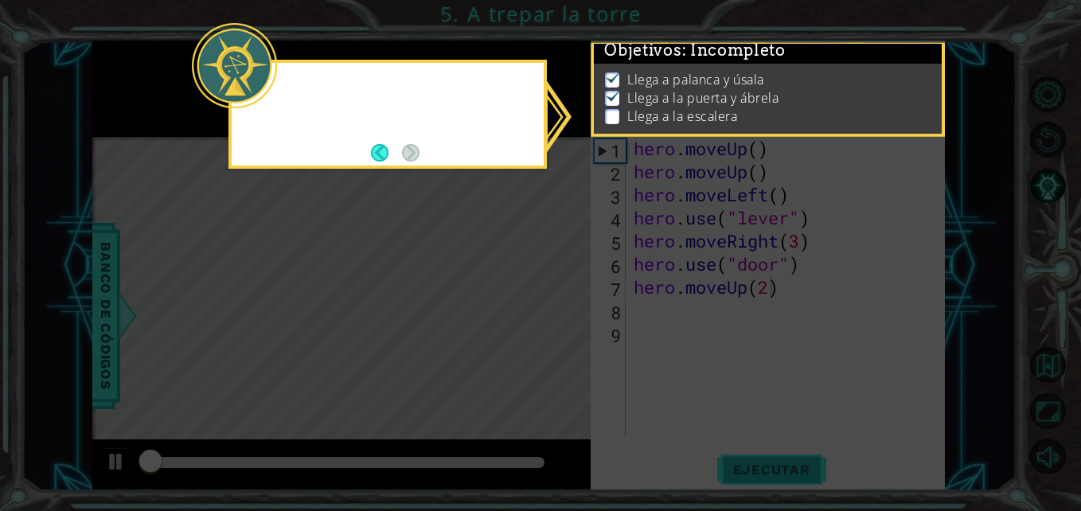
scroll to position [12, 0]
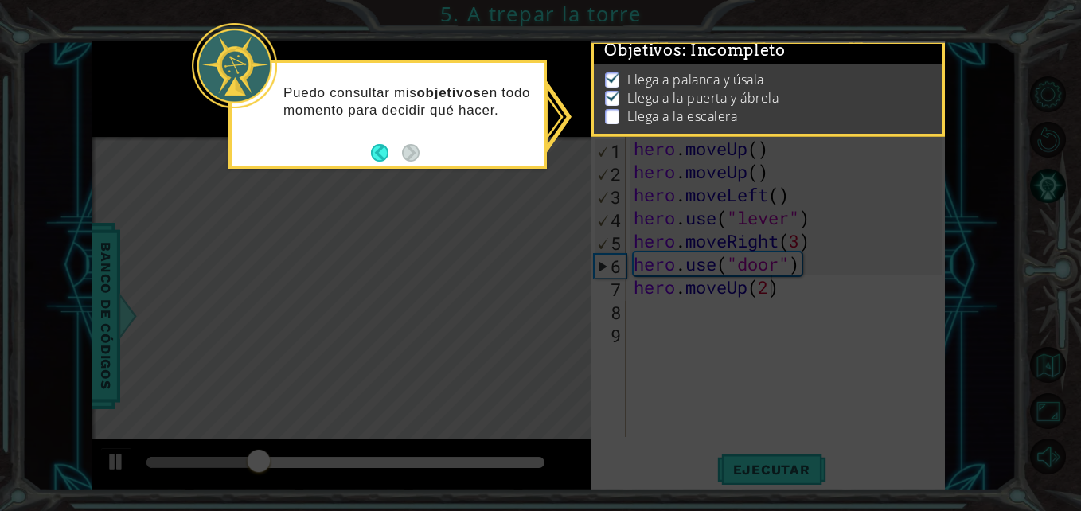
click at [396, 182] on icon at bounding box center [540, 255] width 1081 height 511
click at [378, 142] on footer at bounding box center [395, 153] width 49 height 24
click at [693, 89] on p "Llega a la puerta y ábrela" at bounding box center [702, 98] width 151 height 18
click at [622, 294] on icon at bounding box center [540, 255] width 1081 height 511
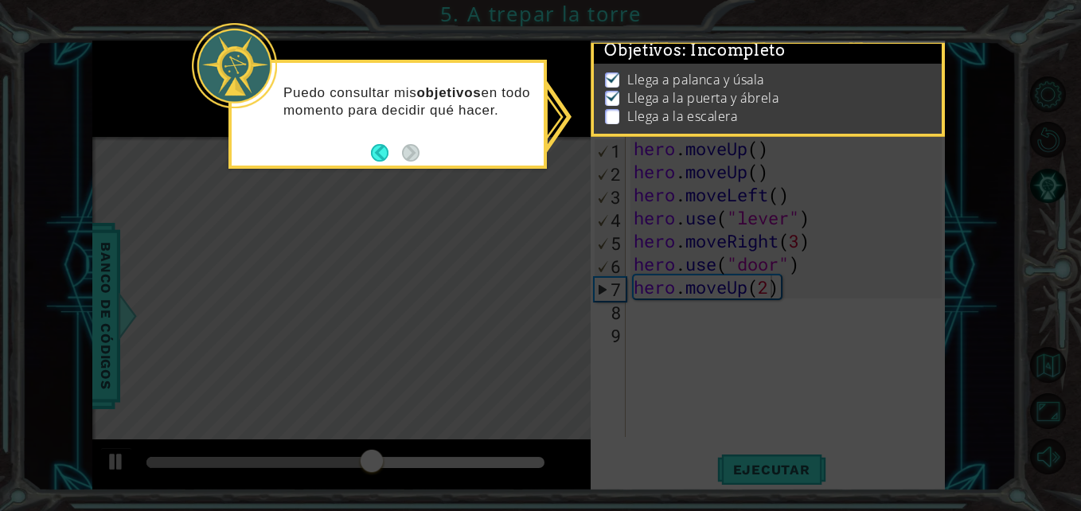
click at [622, 294] on icon at bounding box center [540, 255] width 1081 height 511
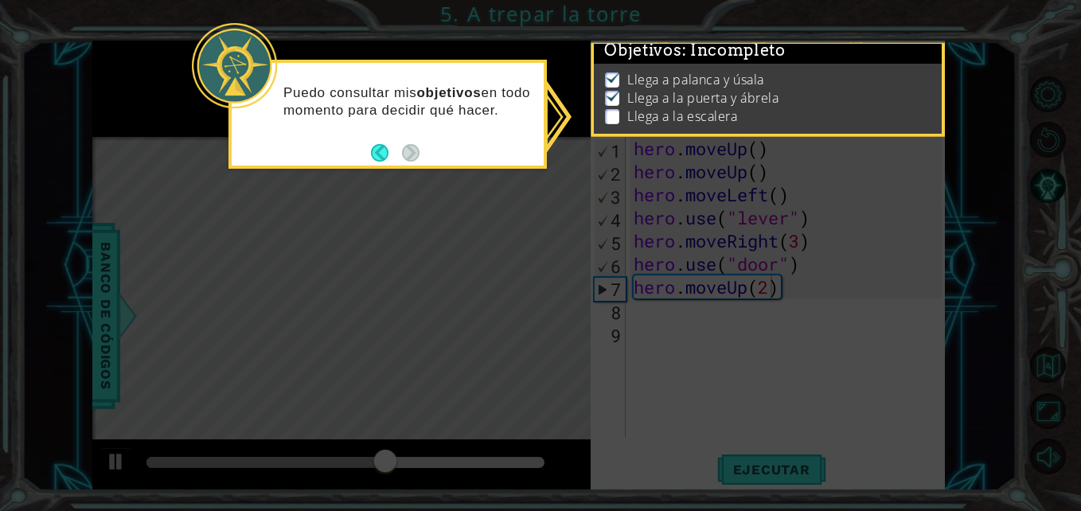
click at [622, 294] on icon at bounding box center [540, 255] width 1081 height 511
click at [383, 153] on button "Back" at bounding box center [386, 153] width 31 height 18
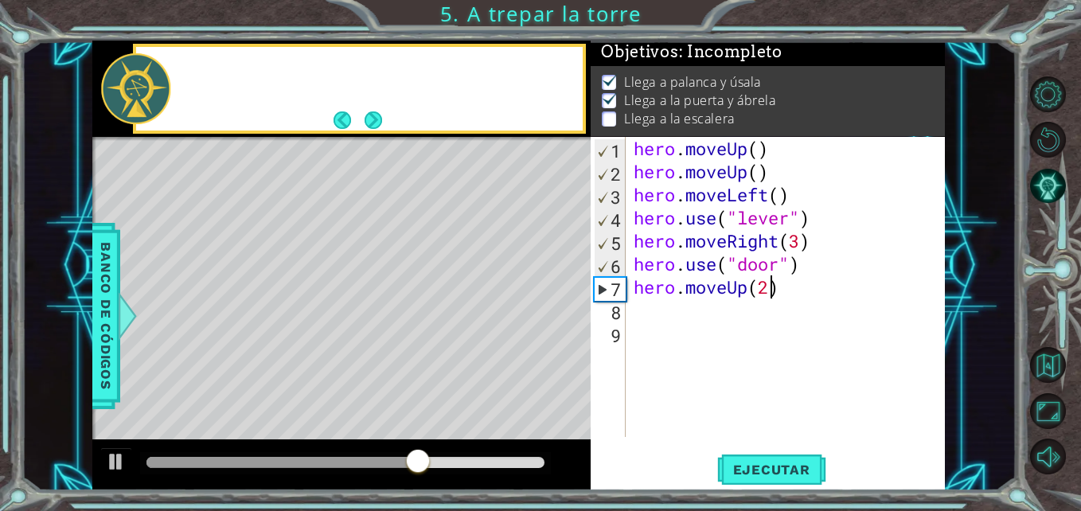
scroll to position [10, 0]
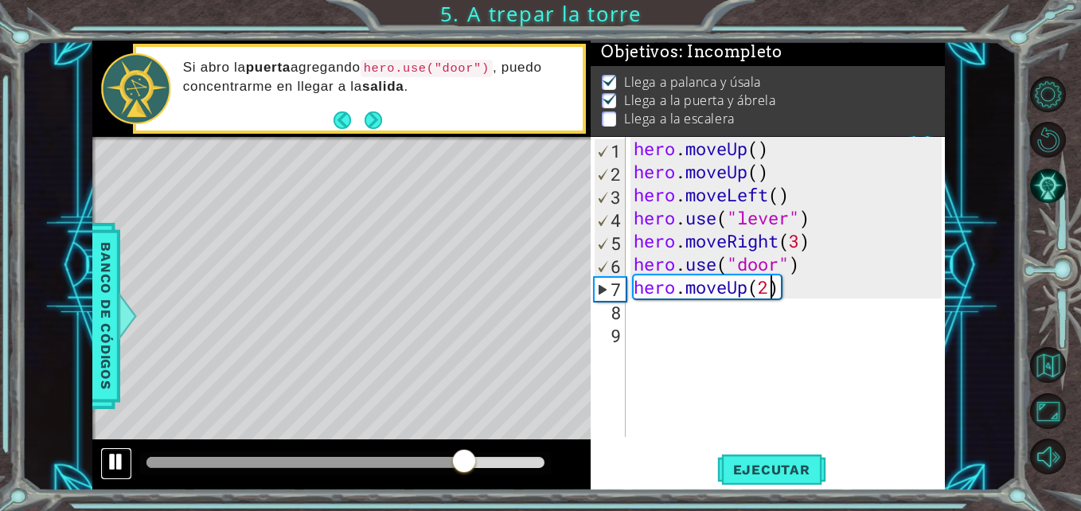
click at [118, 451] on div at bounding box center [116, 461] width 21 height 21
click at [375, 124] on button "Next" at bounding box center [374, 120] width 18 height 18
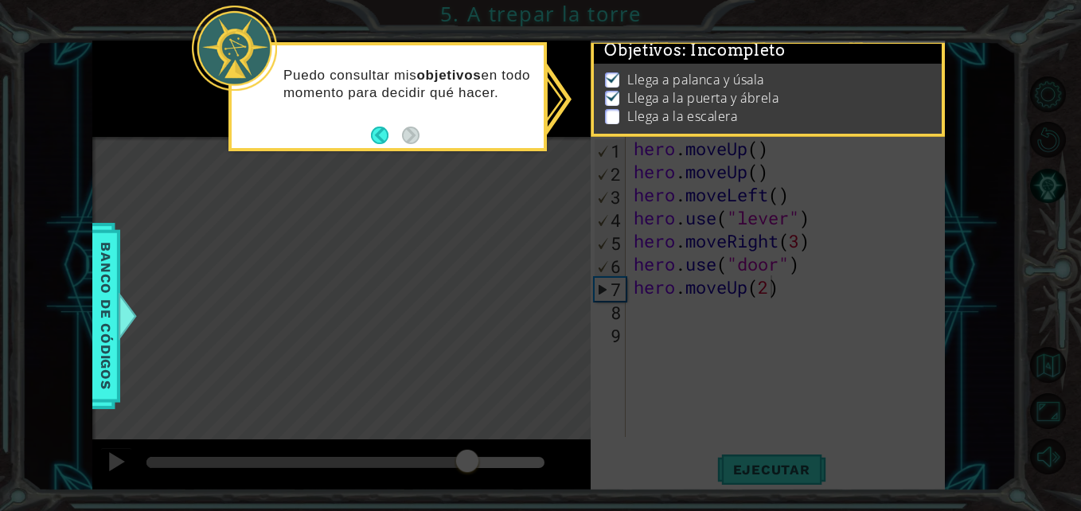
scroll to position [12, 0]
click at [384, 132] on button "Back" at bounding box center [386, 136] width 31 height 18
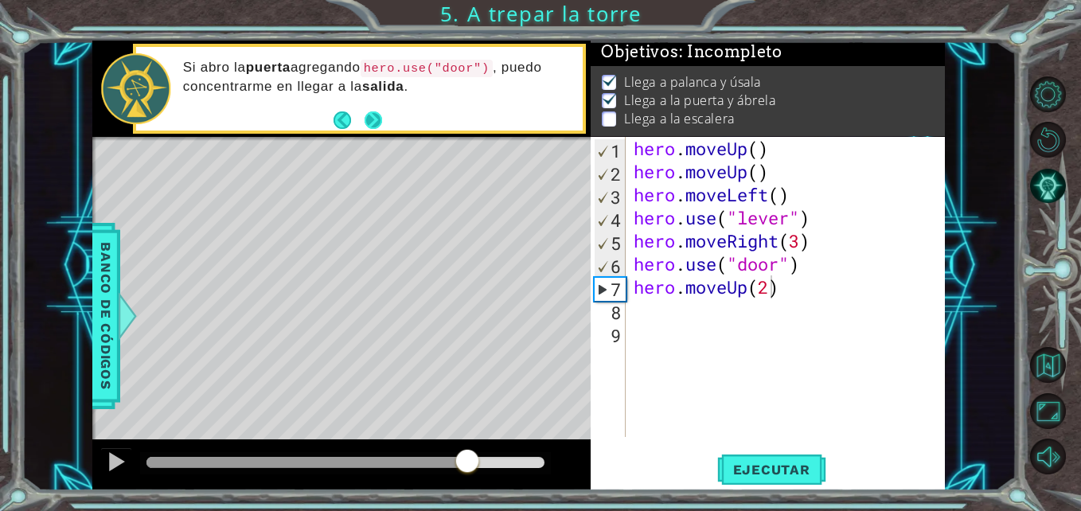
click at [377, 124] on button "Next" at bounding box center [374, 120] width 20 height 20
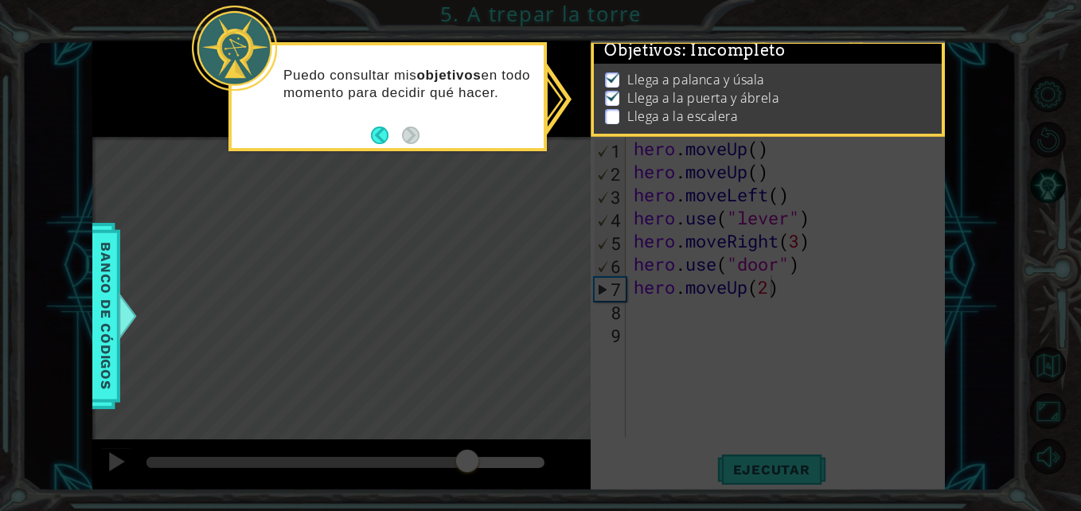
click at [614, 109] on p at bounding box center [612, 116] width 14 height 15
click at [383, 140] on button "Back" at bounding box center [386, 136] width 31 height 18
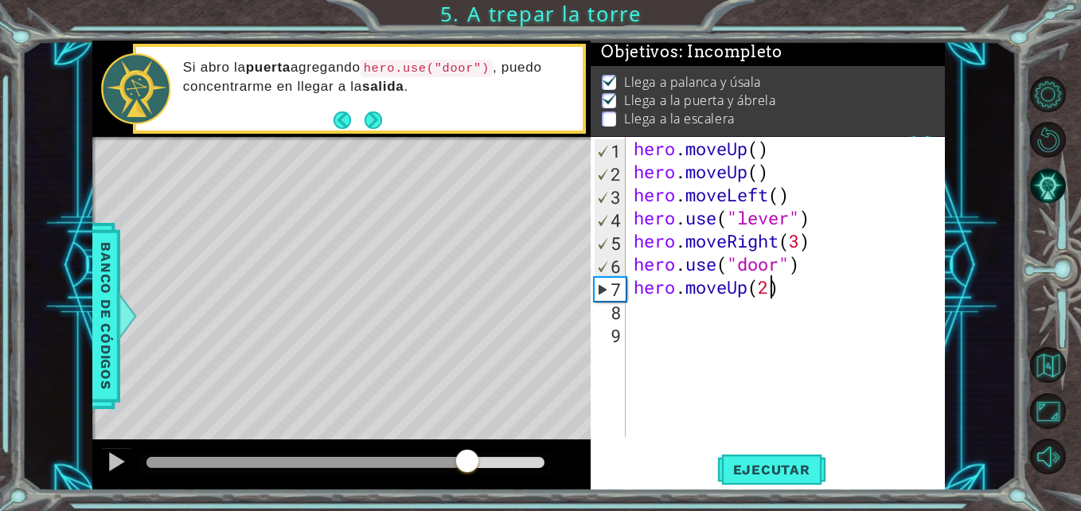
scroll to position [10, 0]
click at [641, 318] on div "hero . moveUp ( ) hero . moveUp ( ) hero . moveLeft ( ) hero . use ( "lever" ) …" at bounding box center [789, 310] width 318 height 346
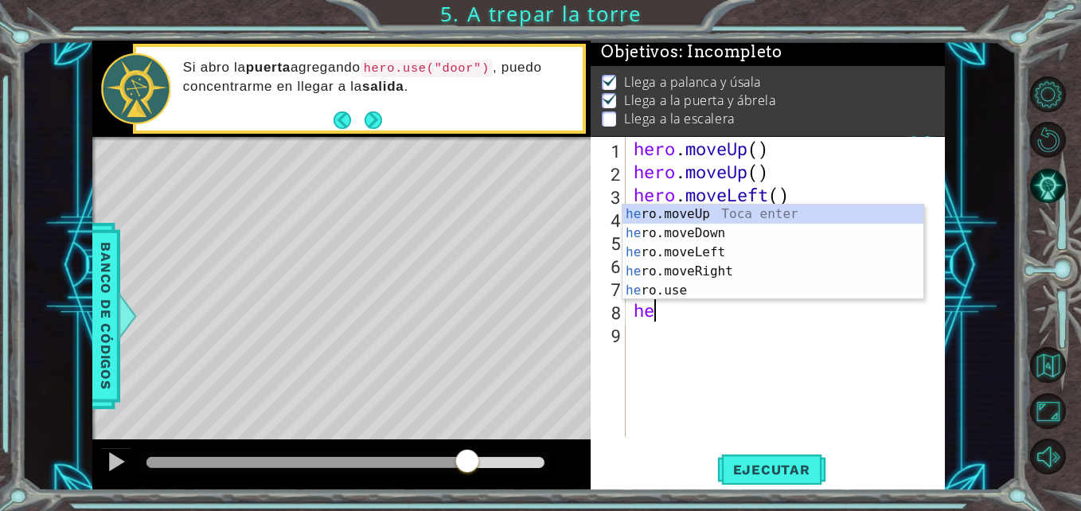
type textarea "her"
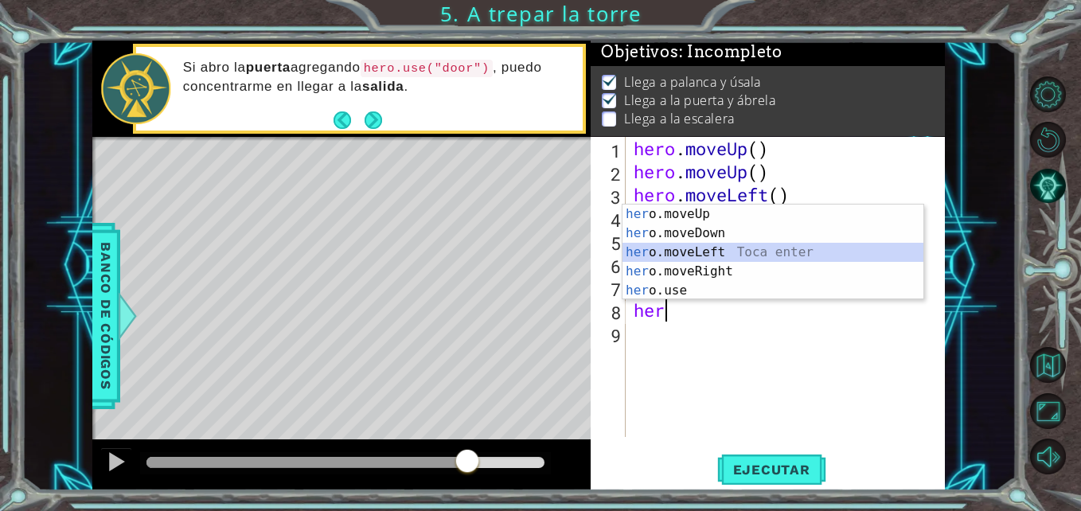
click at [688, 255] on div "her o.moveUp Toca enter her o.moveDown Toca enter her o.moveLeft [PERSON_NAME] …" at bounding box center [772, 272] width 301 height 134
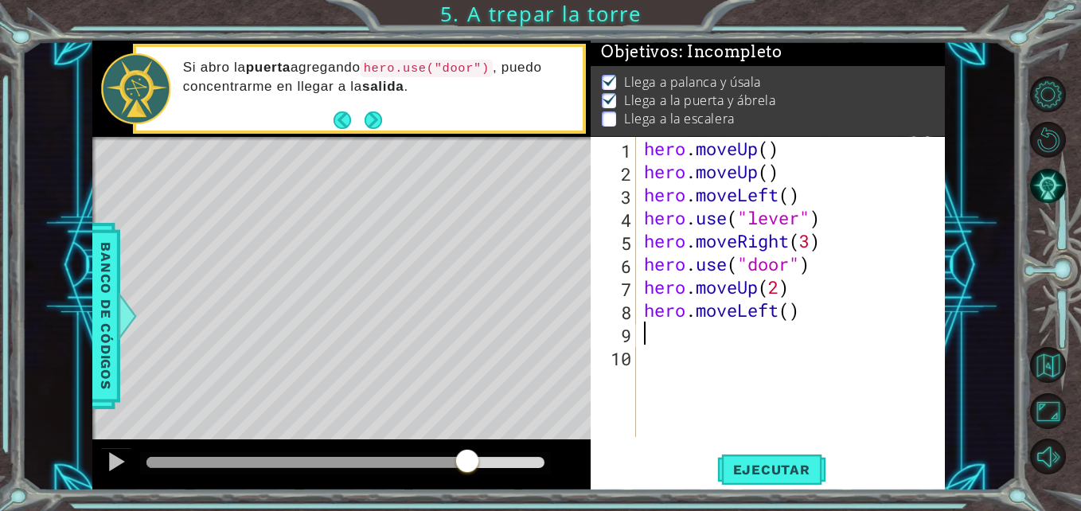
scroll to position [0, 0]
click at [790, 308] on div "hero . moveUp ( ) hero . moveUp ( ) hero . moveLeft ( ) hero . use ( "lever" ) …" at bounding box center [795, 310] width 309 height 346
type textarea "hero.moveLeft(3)"
click at [684, 349] on div "hero . moveUp ( ) hero . moveUp ( ) hero . moveLeft ( ) hero . use ( "lever" ) …" at bounding box center [795, 310] width 309 height 346
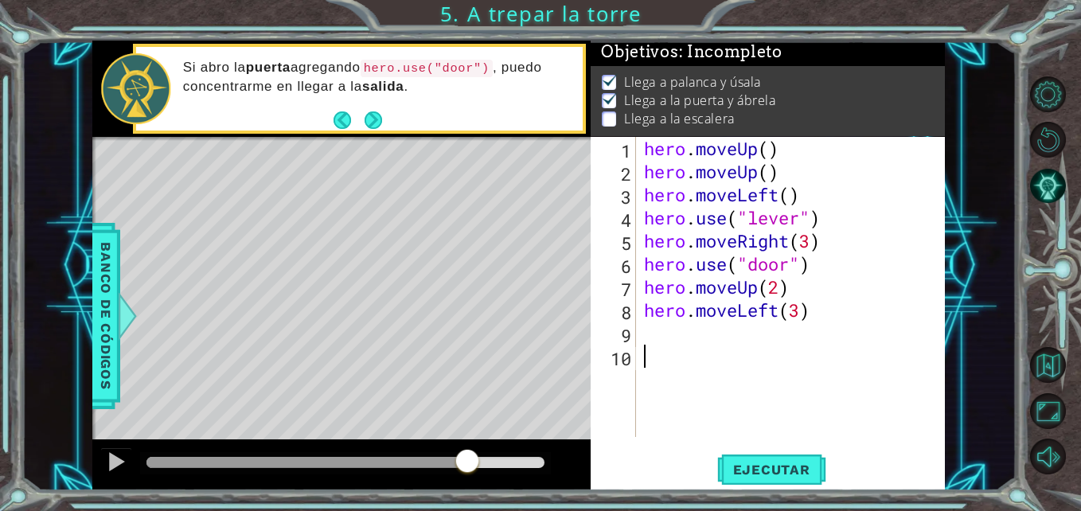
scroll to position [0, 0]
click at [672, 337] on div "hero . moveUp ( ) hero . moveUp ( ) hero . moveLeft ( ) hero . use ( "lever" ) …" at bounding box center [795, 310] width 309 height 346
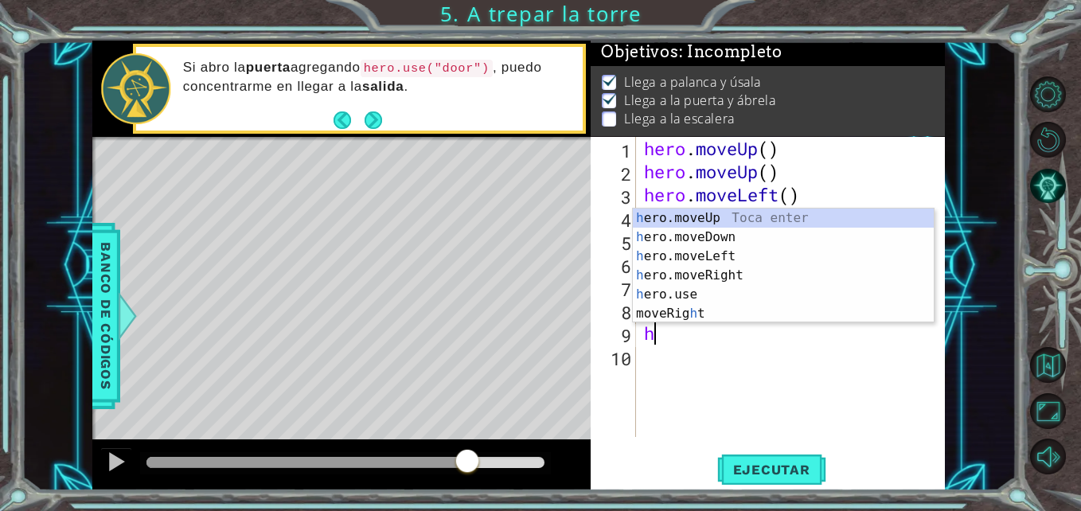
type textarea "he"
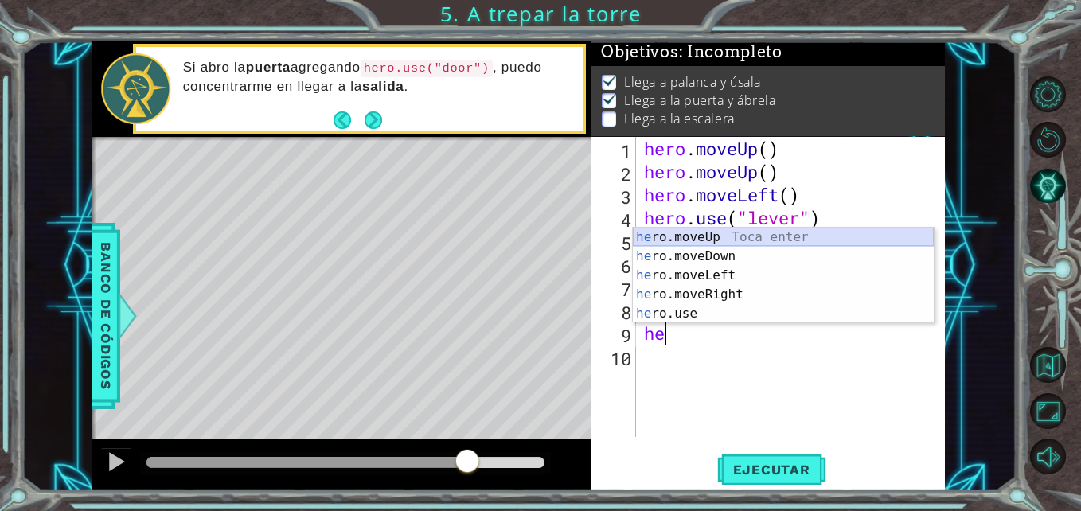
click at [696, 232] on div "he ro.moveUp Toca enter he ro.moveDown Toca enter he ro.moveLeft Toca enter he …" at bounding box center [783, 295] width 301 height 134
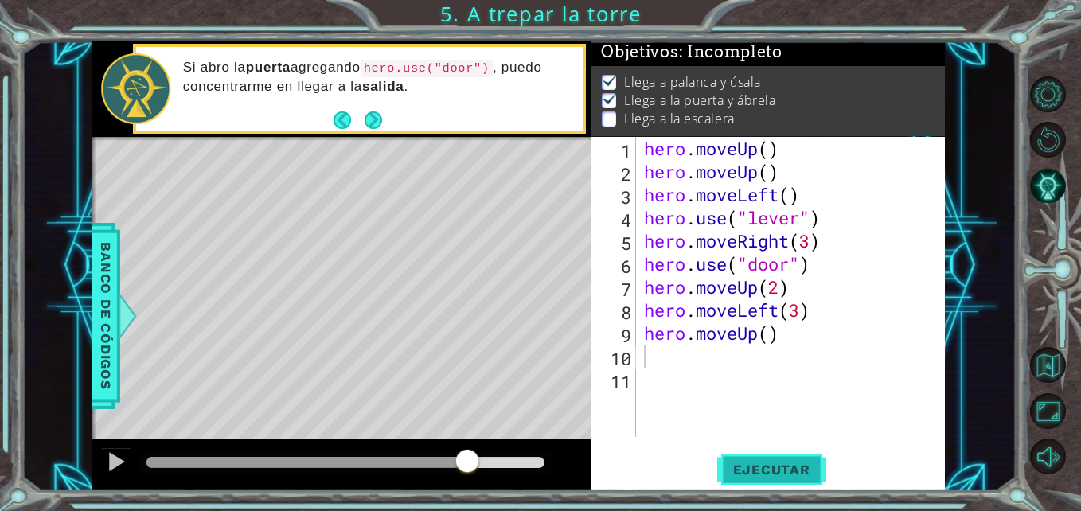
click at [772, 466] on span "Ejecutar" at bounding box center [771, 470] width 109 height 16
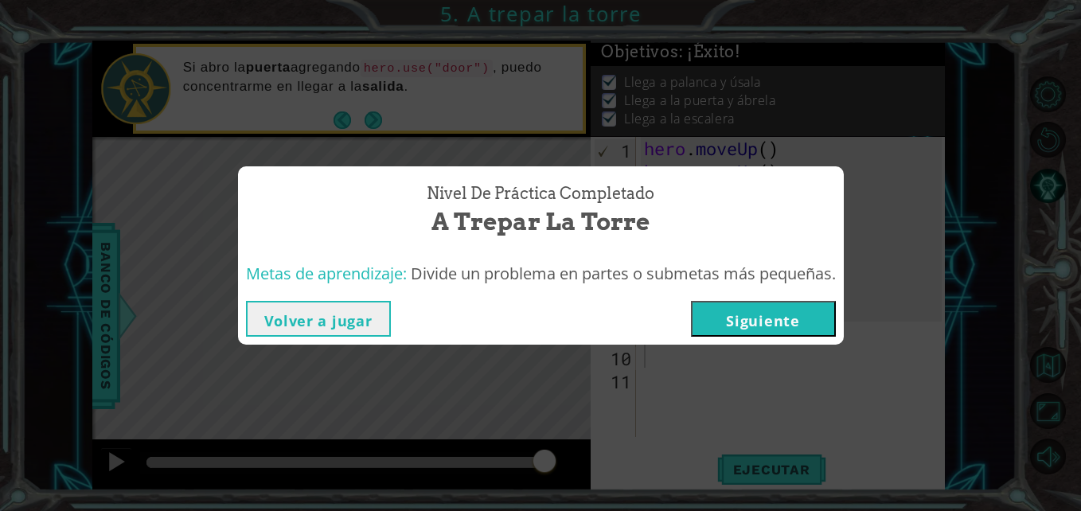
click at [760, 320] on button "Siguiente" at bounding box center [763, 319] width 145 height 36
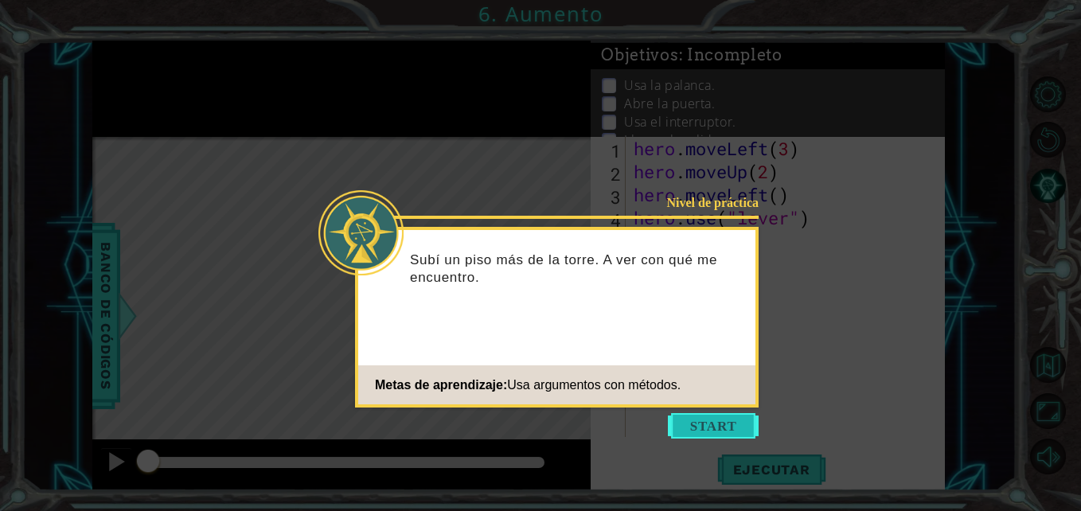
click at [709, 427] on button "Start" at bounding box center [713, 425] width 91 height 25
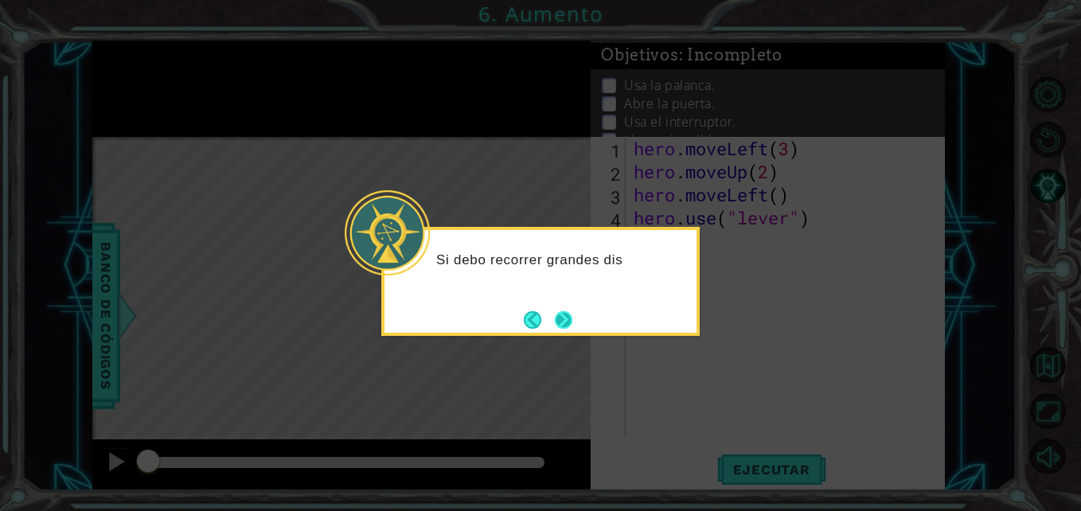
click at [569, 324] on button "Next" at bounding box center [564, 320] width 18 height 18
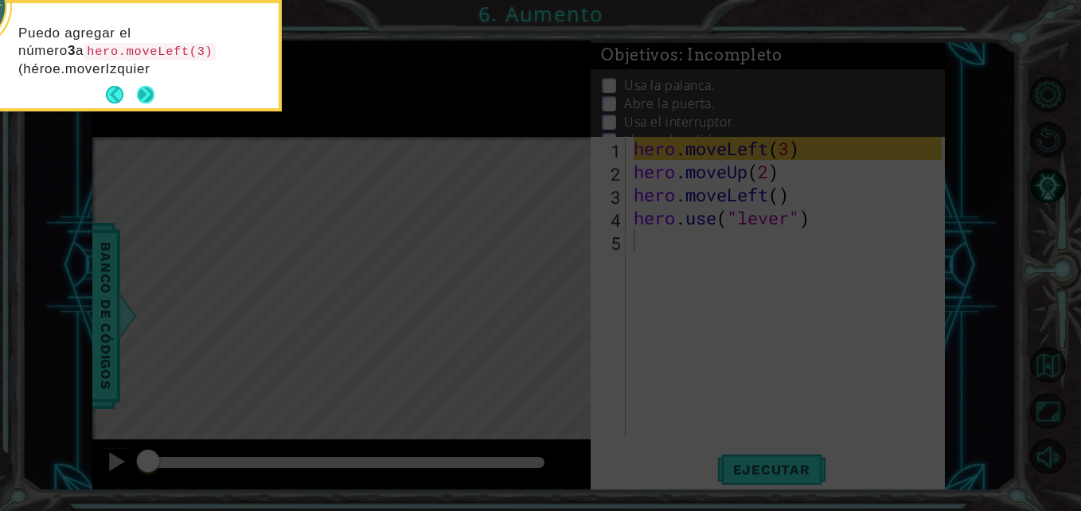
click at [140, 92] on button "Next" at bounding box center [146, 95] width 18 height 18
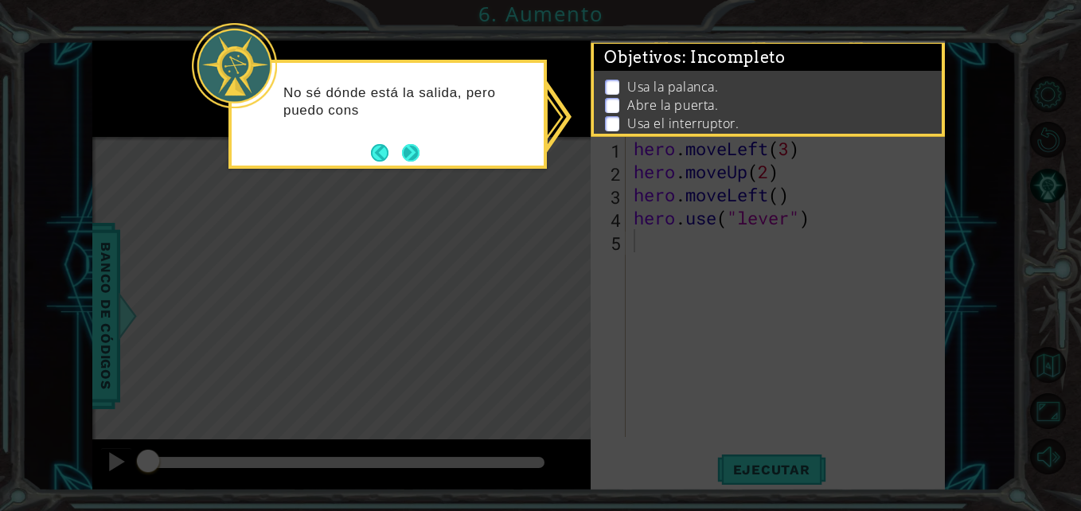
click at [417, 148] on button "Next" at bounding box center [410, 152] width 19 height 19
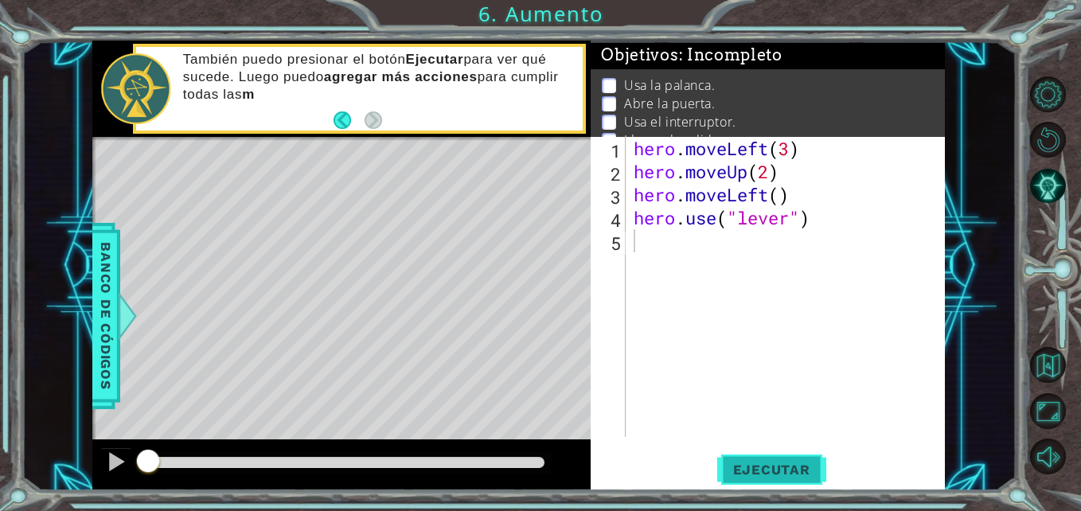
click at [766, 458] on button "Ejecutar" at bounding box center [771, 469] width 109 height 35
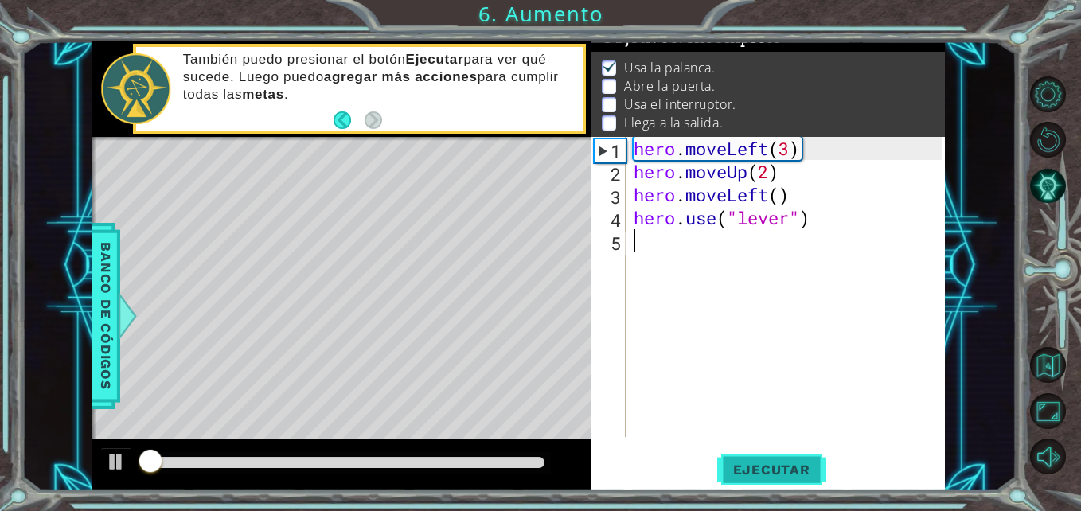
scroll to position [21, 0]
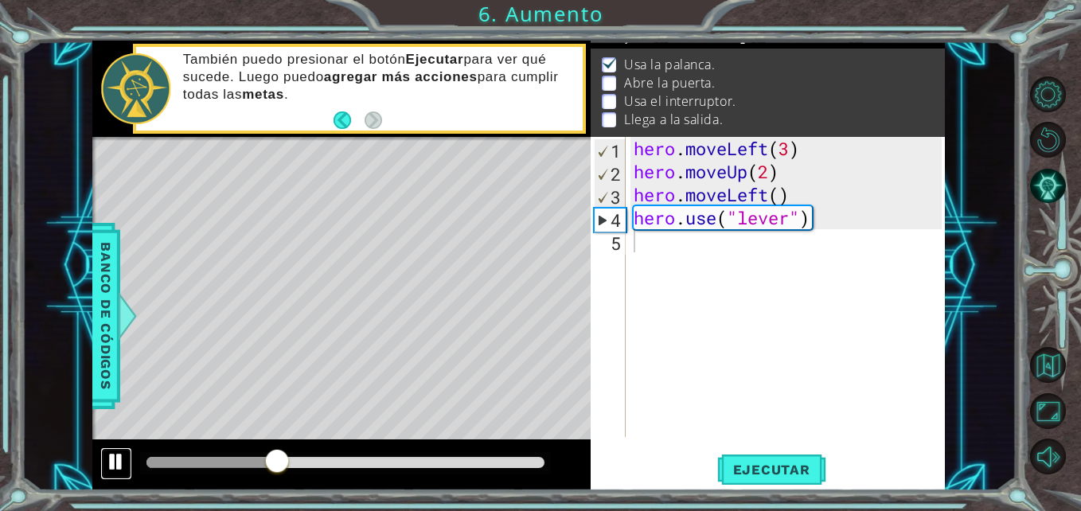
click at [112, 458] on div at bounding box center [116, 461] width 21 height 21
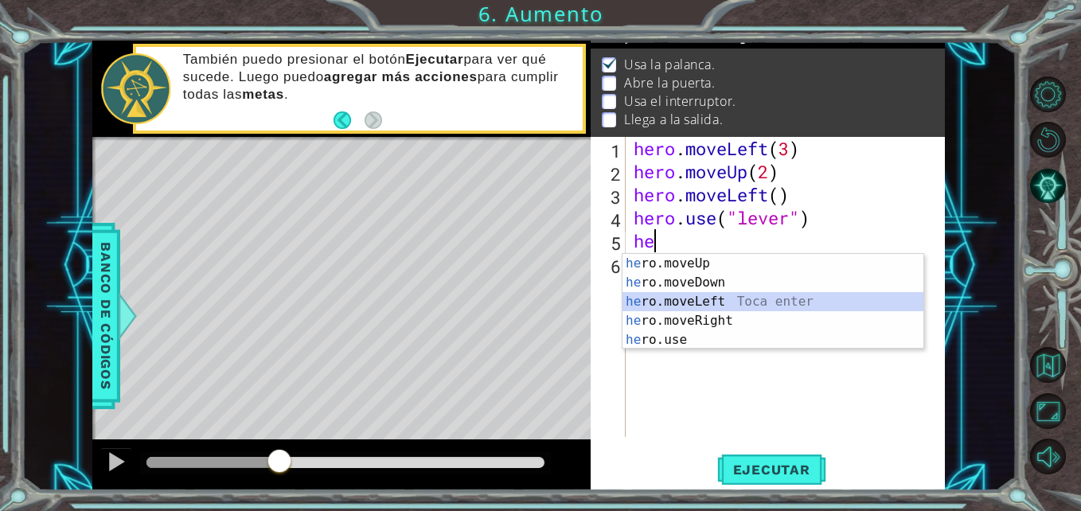
click at [730, 298] on div "he ro.moveUp Toca enter he ro.moveDown Toca enter he ro.moveLeft Toca enter he …" at bounding box center [772, 321] width 301 height 134
type textarea "hero.moveLeft(1)"
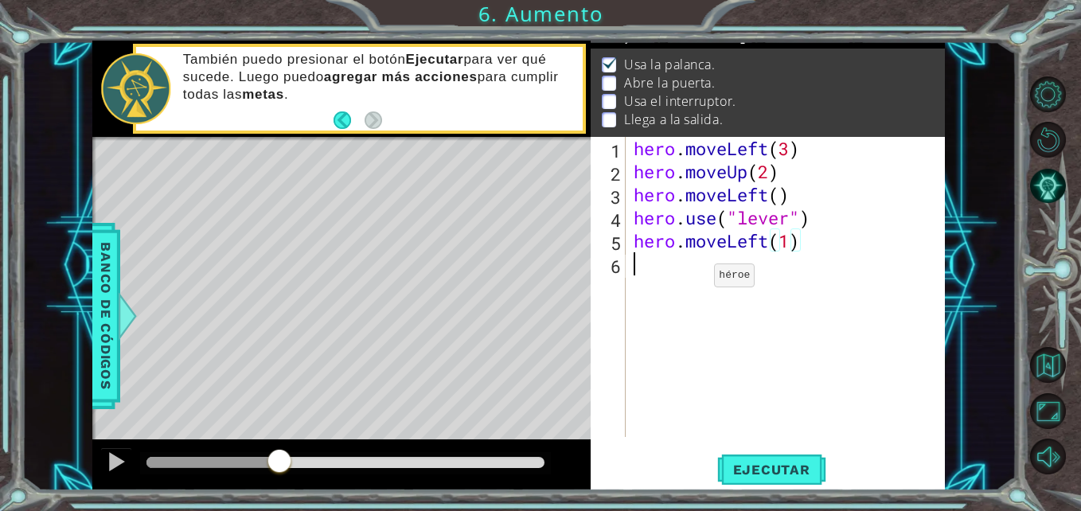
click at [690, 279] on div "hero . moveLeft ( 3 ) hero . moveUp ( 2 ) hero . moveLeft ( ) hero . use ( "lev…" at bounding box center [789, 310] width 318 height 346
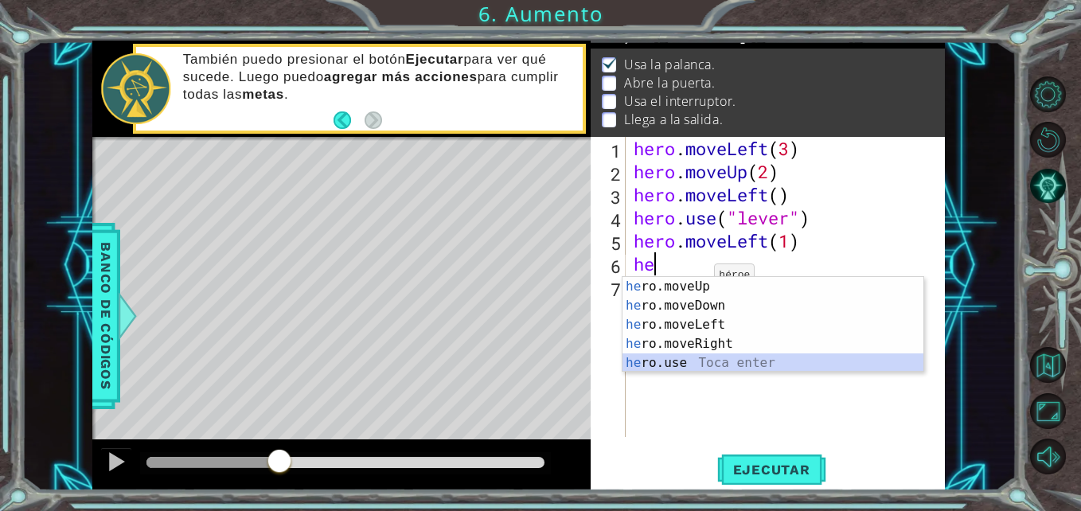
click at [677, 361] on div "he ro.moveUp Toca enter he ro.moveDown Toca enter he ro.moveLeft Toca enter he …" at bounding box center [772, 344] width 301 height 134
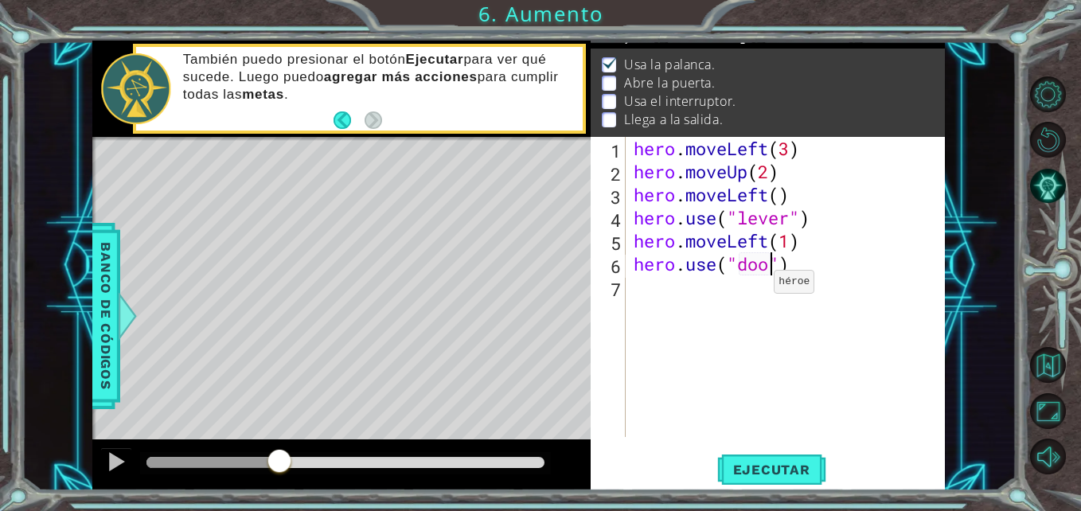
type textarea "hero.use("door")"
click at [727, 286] on div "hero . moveLeft ( 3 ) hero . moveUp ( 2 ) hero . moveLeft ( ) hero . use ( "lev…" at bounding box center [789, 310] width 318 height 346
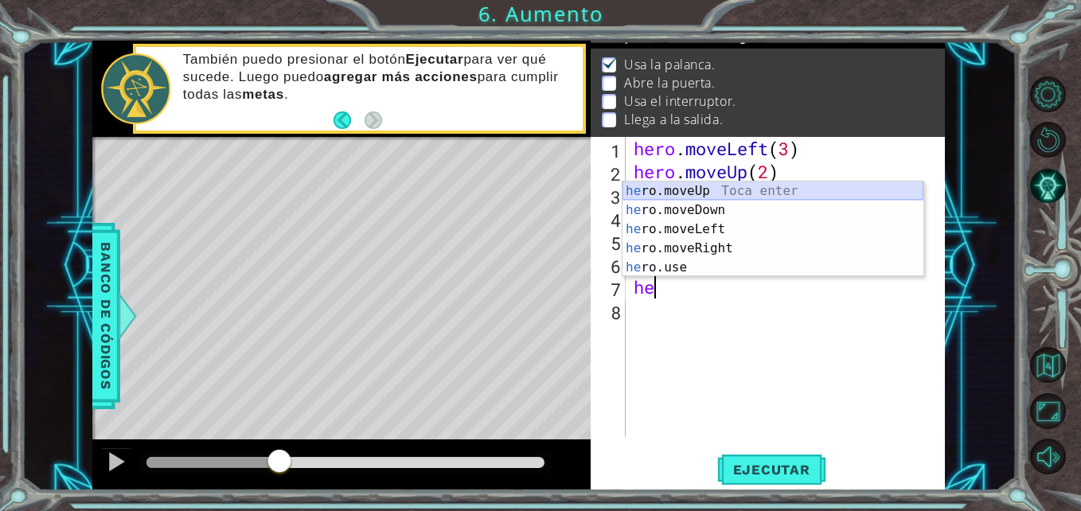
click at [696, 189] on div "he ro.moveUp Toca enter he ro.moveDown Toca enter he ro.moveLeft Toca enter he …" at bounding box center [772, 248] width 301 height 134
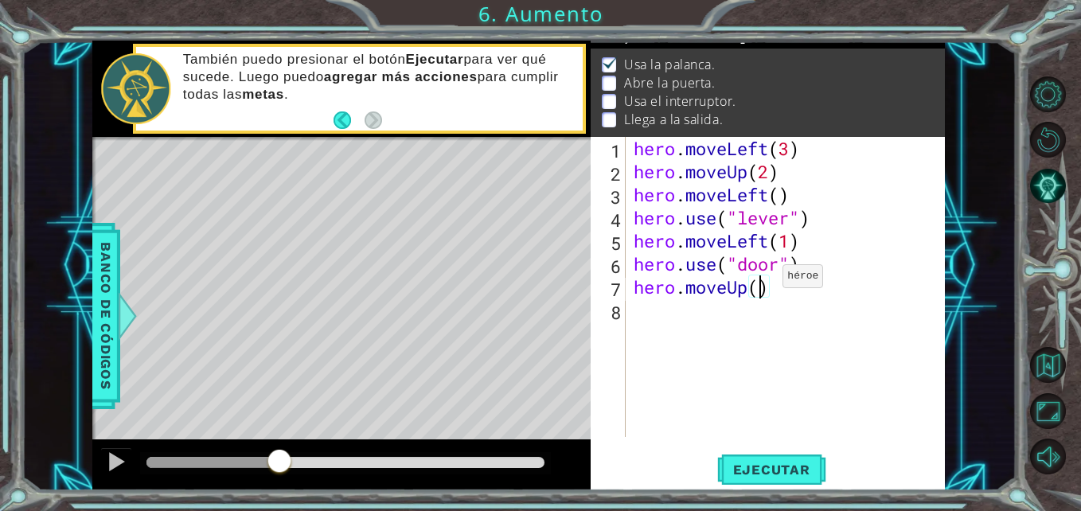
type textarea "hero.moveUp(2)"
click at [713, 318] on div "hero . moveLeft ( 3 ) hero . moveUp ( 2 ) hero . moveLeft ( ) hero . use ( "lev…" at bounding box center [789, 310] width 318 height 346
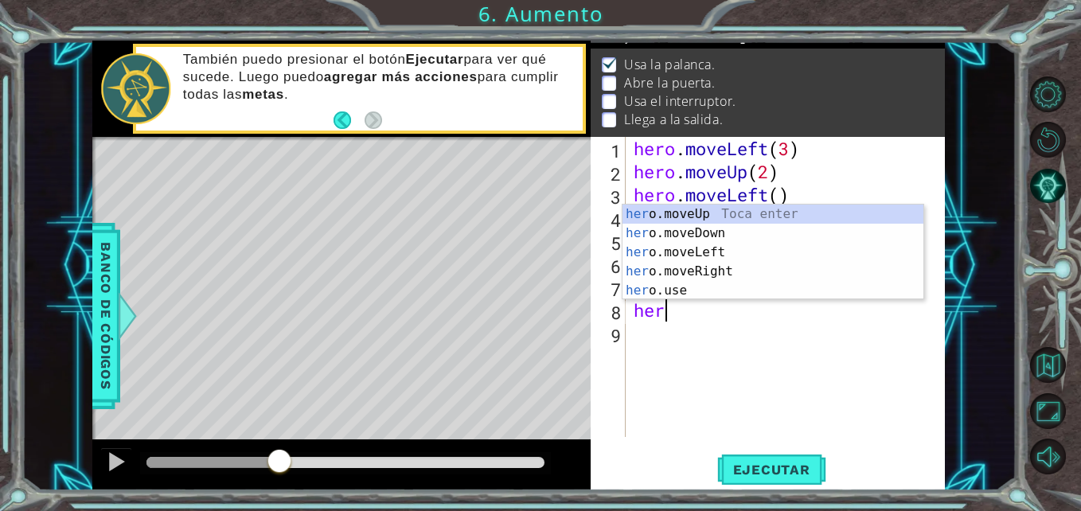
scroll to position [0, 1]
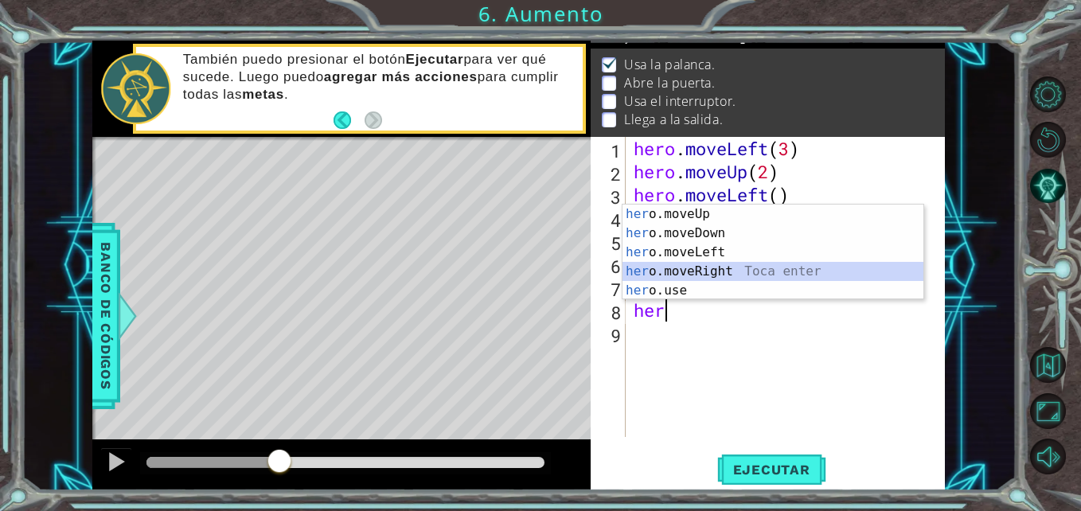
click at [708, 271] on div "her o.moveUp Toca enter her o.moveDown Toca enter her o.moveLeft [PERSON_NAME] …" at bounding box center [772, 272] width 301 height 134
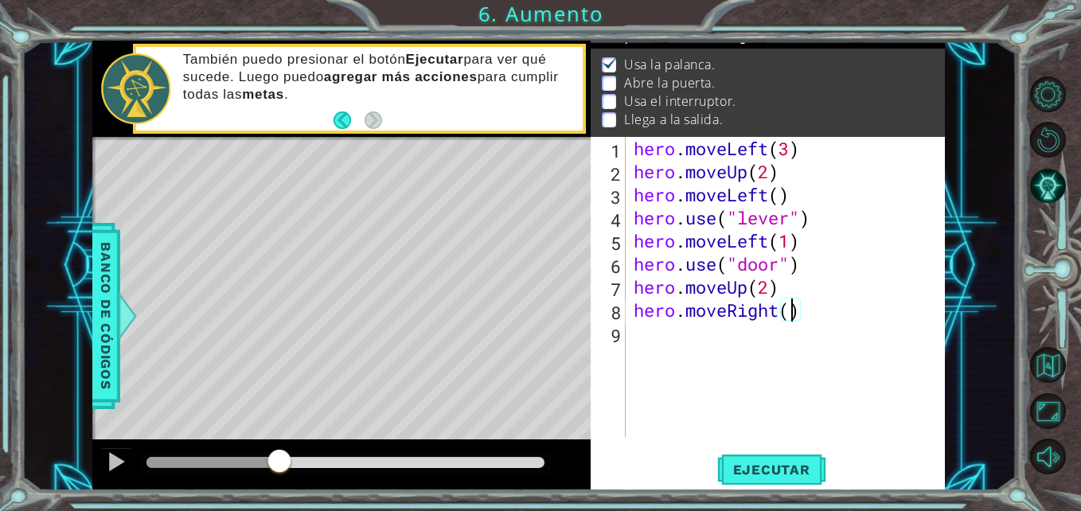
type textarea "hero.moveRight(2)"
click at [761, 333] on div "hero . moveLeft ( 3 ) hero . moveUp ( 2 ) hero . moveLeft ( ) hero . use ( "lev…" at bounding box center [789, 310] width 318 height 346
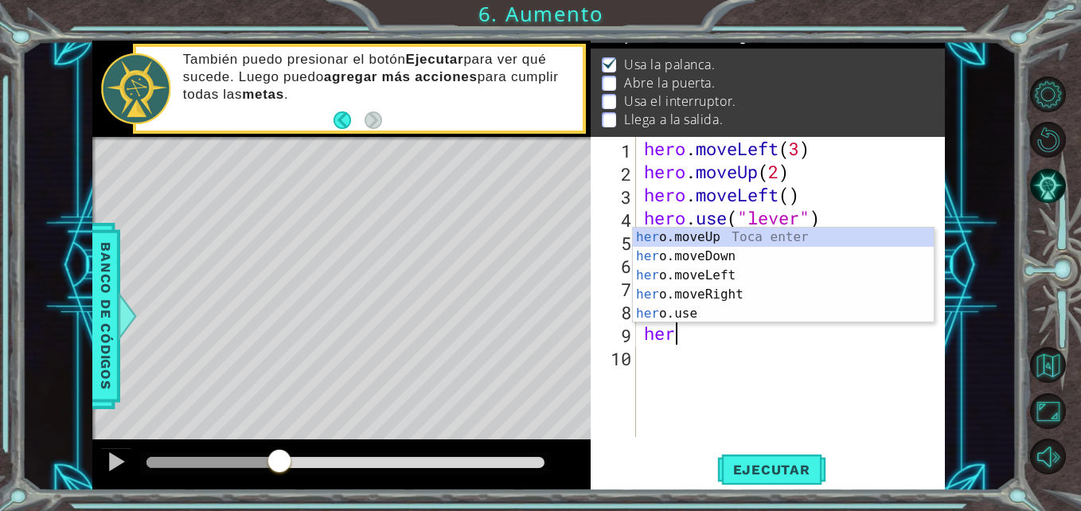
scroll to position [0, 1]
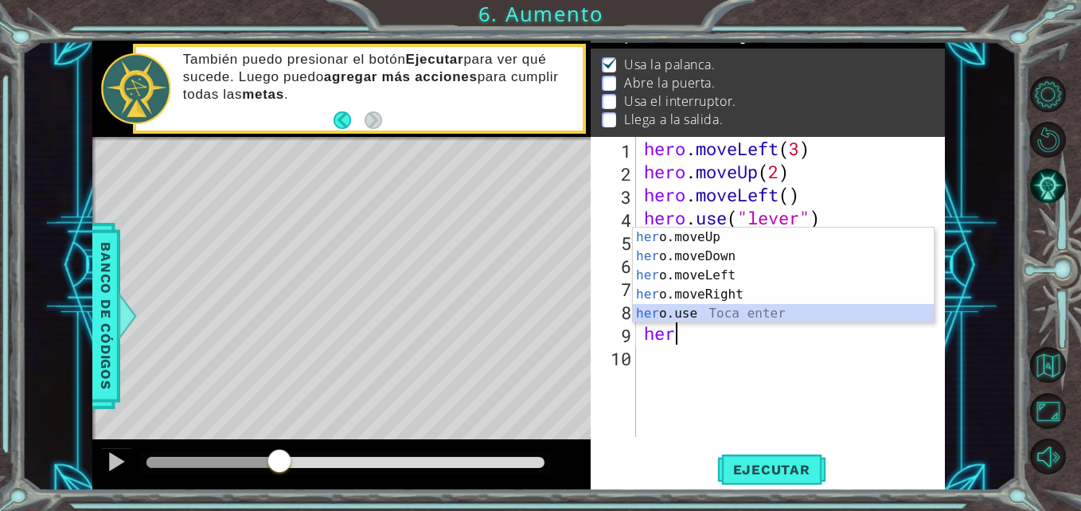
click at [716, 310] on div "her o.moveUp Toca enter her o.moveDown Toca enter her o.moveLeft [PERSON_NAME] …" at bounding box center [783, 295] width 301 height 134
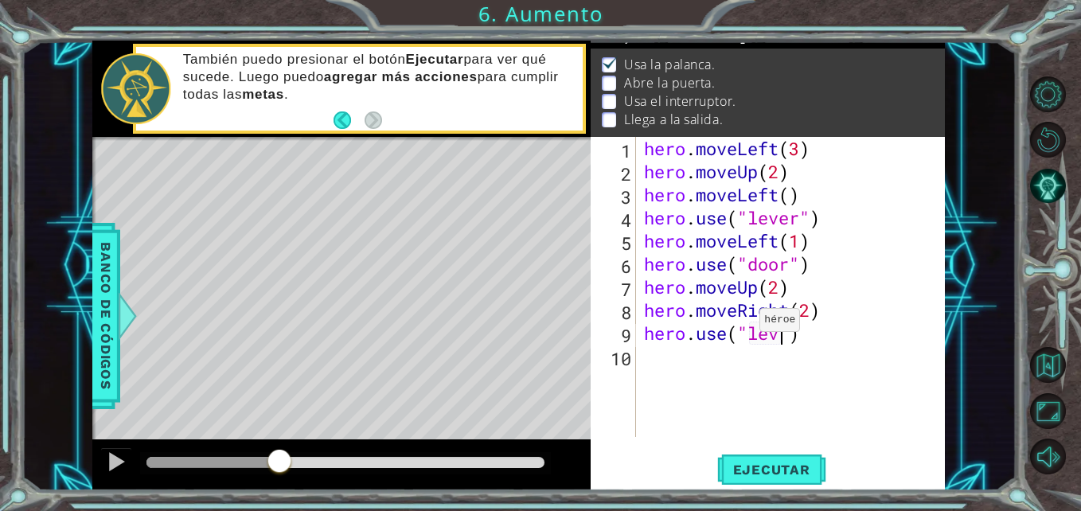
scroll to position [0, 7]
click at [789, 479] on button "Ejecutar" at bounding box center [771, 469] width 109 height 35
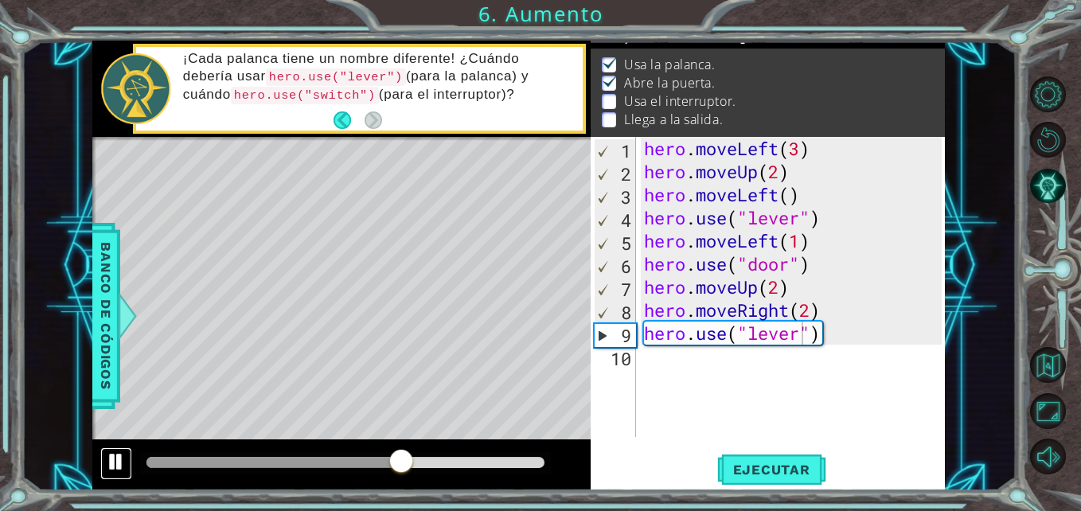
click at [101, 462] on button at bounding box center [116, 463] width 32 height 33
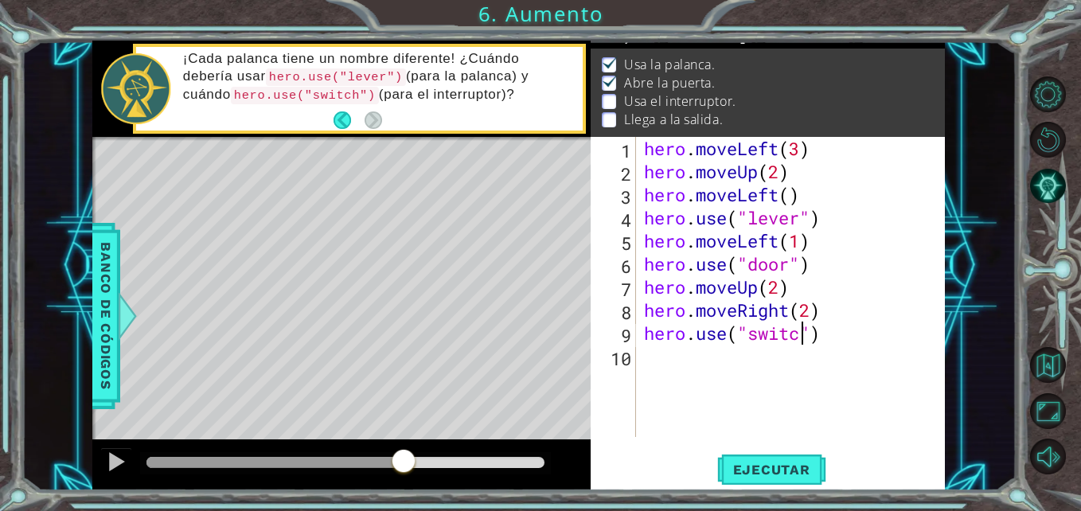
type textarea "hero.use("switch")"
click at [760, 361] on div "hero . moveLeft ( 3 ) hero . moveUp ( 2 ) hero . moveLeft ( ) hero . use ( "lev…" at bounding box center [795, 310] width 309 height 346
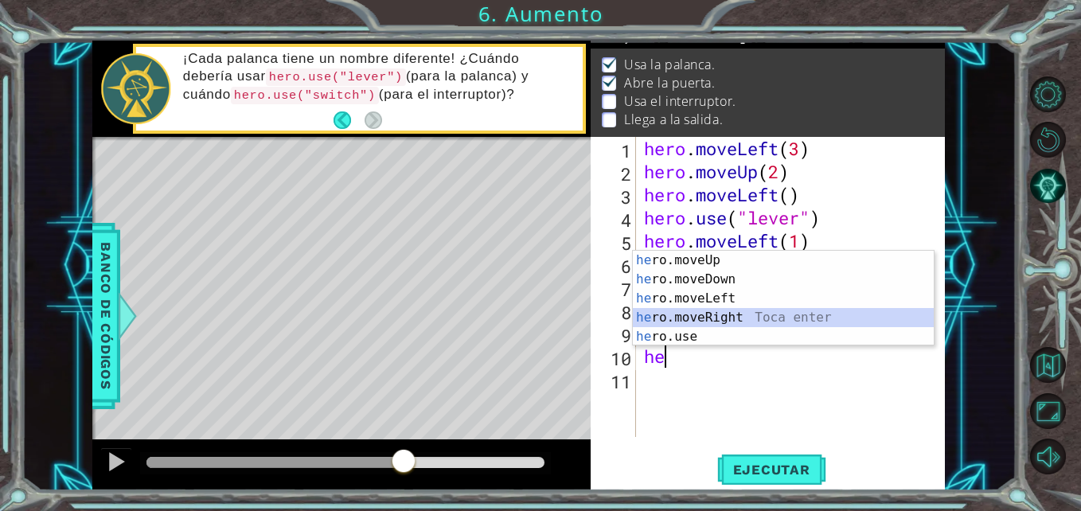
click at [712, 319] on div "he ro.moveUp Toca enter he ro.moveDown Toca enter he ro.moveLeft Toca enter he …" at bounding box center [783, 318] width 301 height 134
type textarea "hero.moveRight(1)"
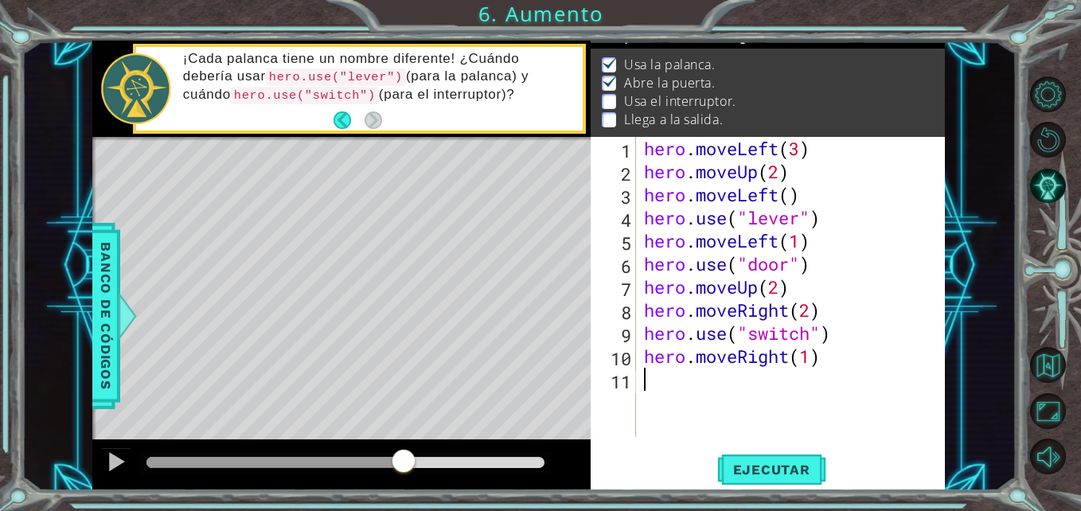
click at [698, 386] on div "hero . moveLeft ( 3 ) hero . moveUp ( 2 ) hero . moveLeft ( ) hero . use ( "lev…" at bounding box center [795, 310] width 309 height 346
click at [809, 360] on div "hero . moveLeft ( 3 ) hero . moveUp ( 2 ) hero . moveLeft ( ) hero . use ( "lev…" at bounding box center [795, 310] width 309 height 346
type textarea "hero.moveRight()"
click at [740, 373] on div "hero . moveLeft ( 3 ) hero . moveUp ( 2 ) hero . moveLeft ( ) hero . use ( "lev…" at bounding box center [795, 310] width 309 height 346
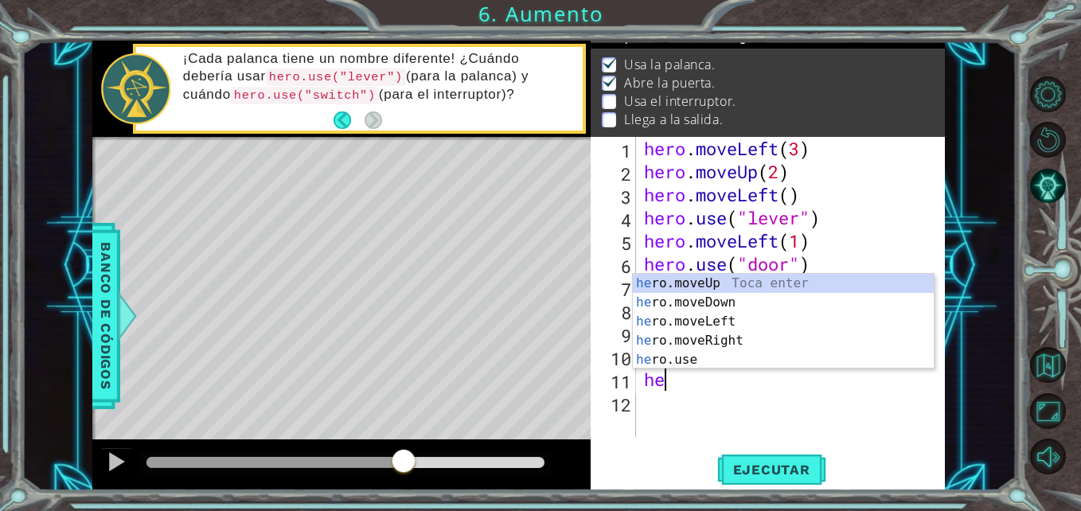
scroll to position [0, 1]
click at [700, 284] on div "her o.moveUp Toca enter her o.moveDown Toca enter her o.moveLeft [PERSON_NAME] …" at bounding box center [783, 341] width 301 height 134
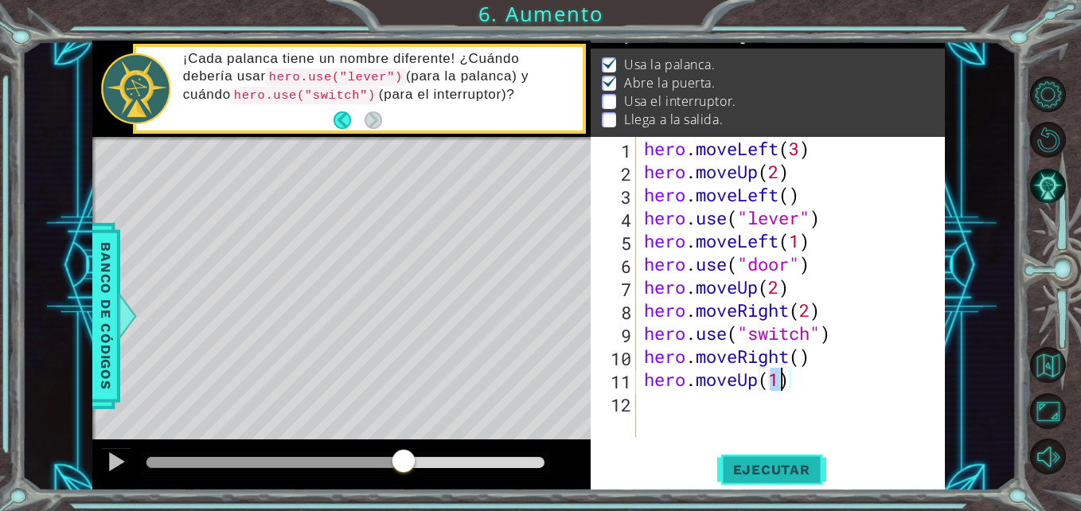
type textarea "hero.moveUp(1)"
click at [798, 470] on span "Ejecutar" at bounding box center [771, 470] width 109 height 16
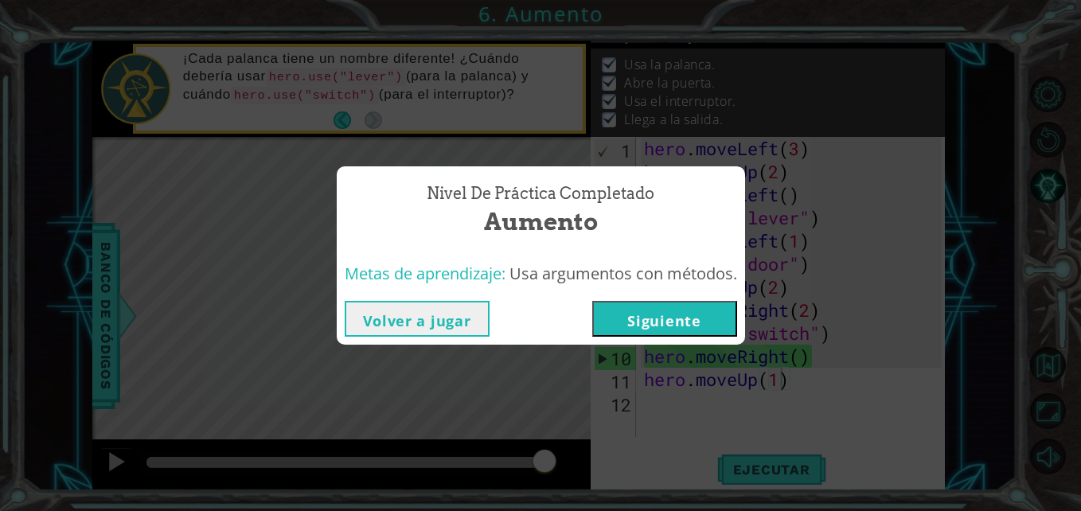
click at [690, 328] on button "Siguiente" at bounding box center [664, 319] width 145 height 36
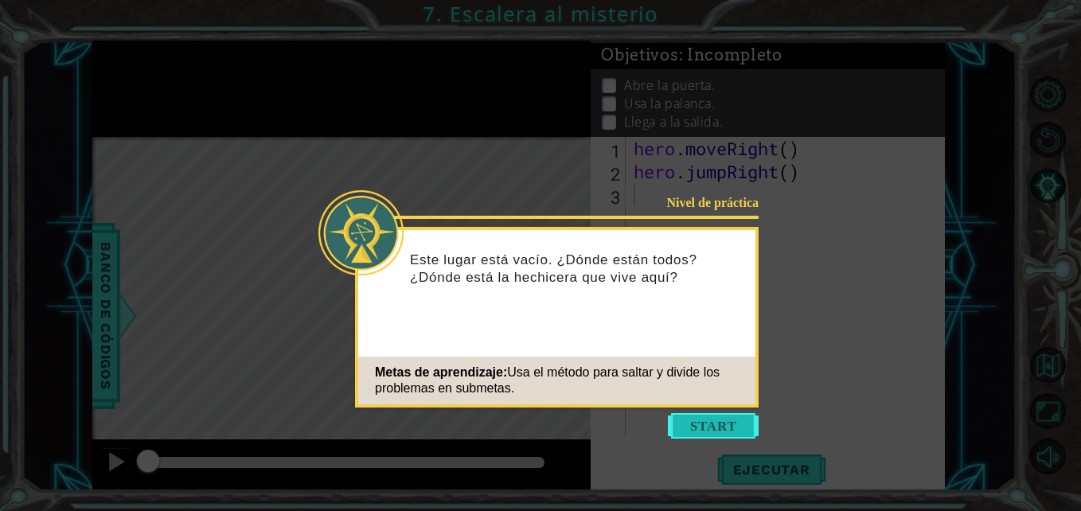
click at [715, 431] on button "Start" at bounding box center [713, 425] width 91 height 25
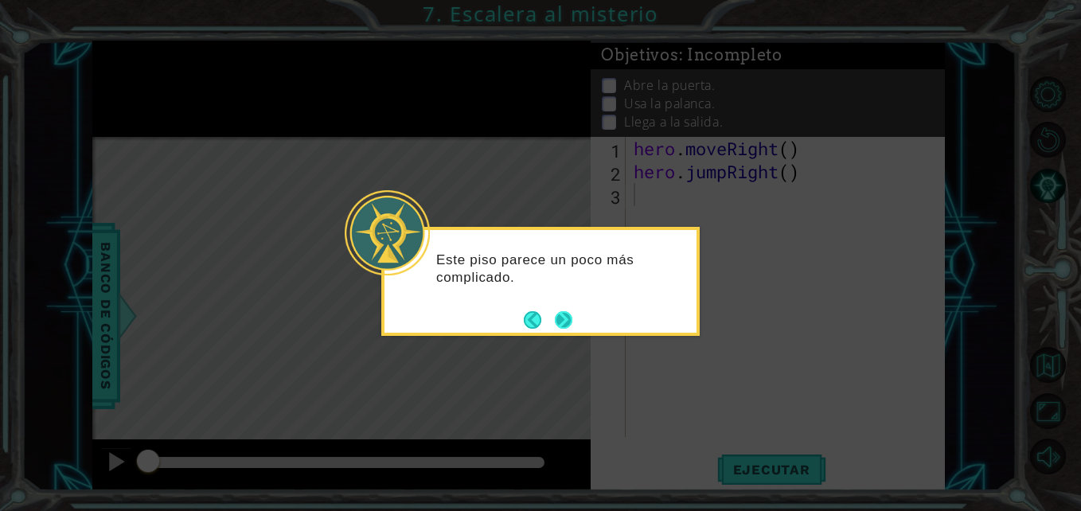
click at [563, 322] on button "Next" at bounding box center [563, 319] width 18 height 18
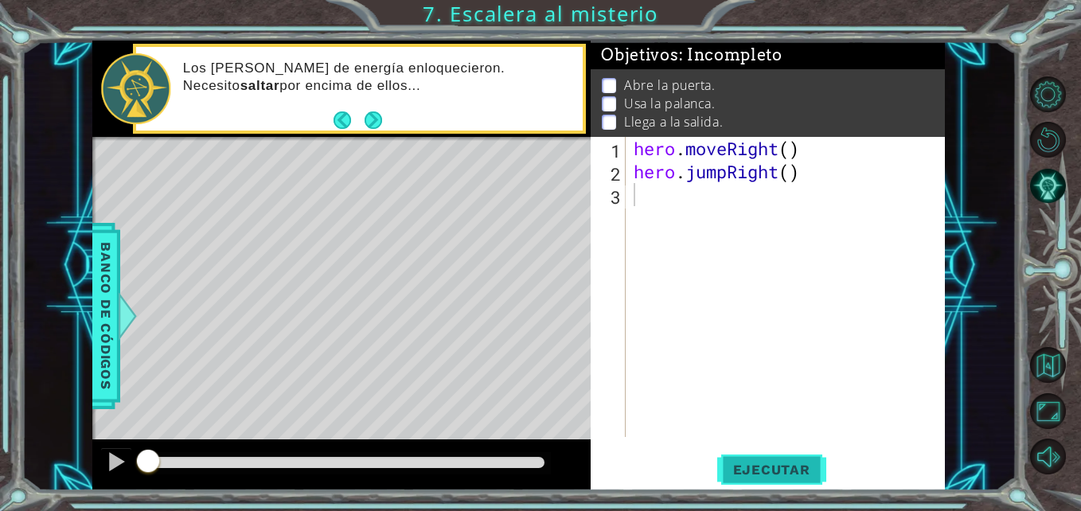
click at [779, 463] on span "Ejecutar" at bounding box center [771, 470] width 109 height 16
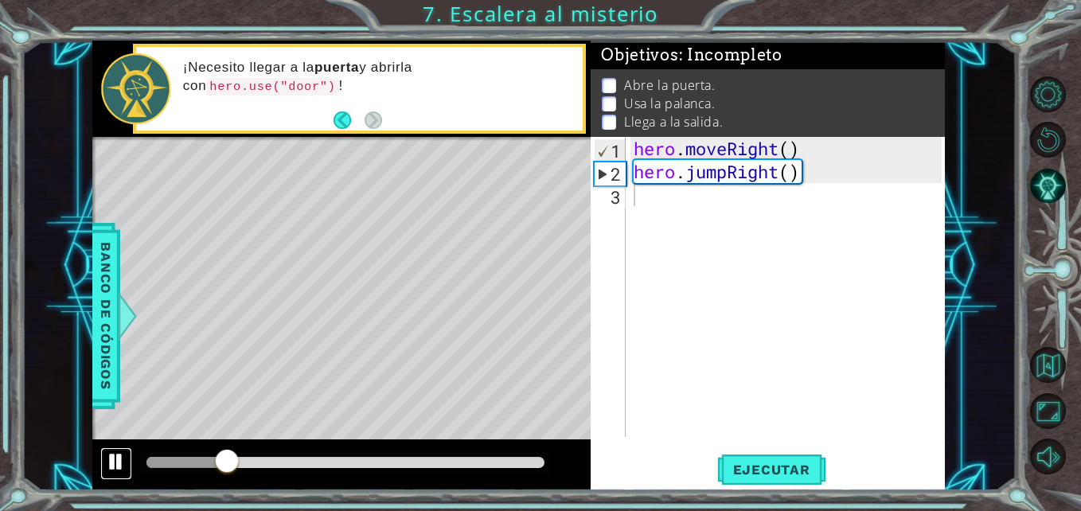
click at [115, 455] on div at bounding box center [116, 461] width 21 height 21
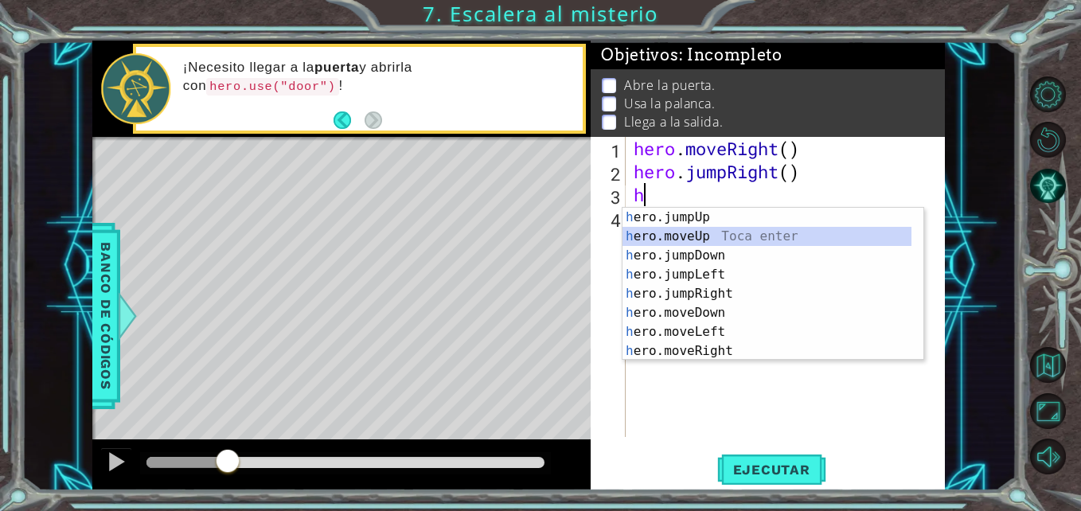
click at [669, 236] on div "h ero.jumpUp Toca enter h ero.moveUp Toca enter h ero.jumpDown Toca enter h ero…" at bounding box center [766, 303] width 289 height 191
type textarea "hero.moveUp(1)"
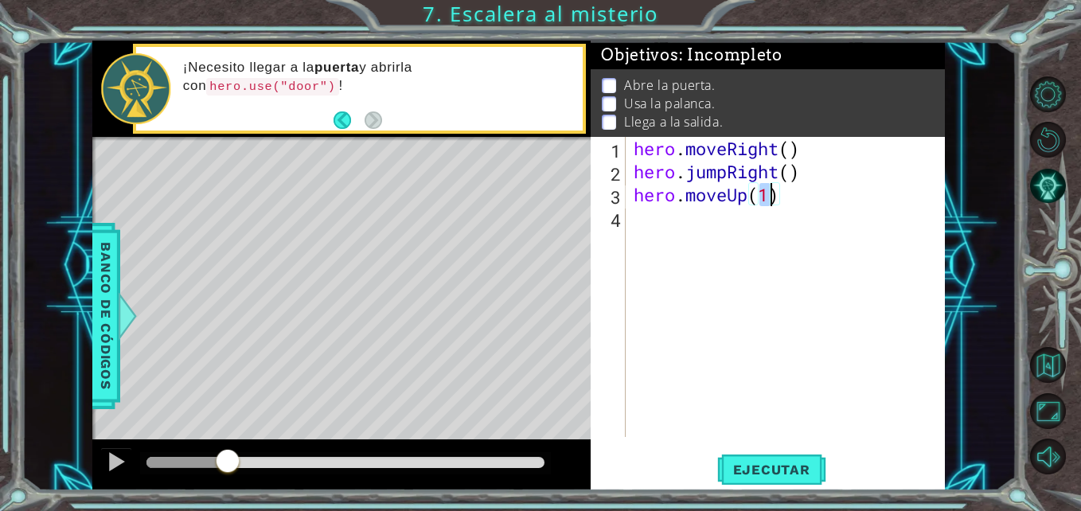
click at [727, 236] on div "hero . moveRight ( ) hero . jumpRight ( ) hero . moveUp ( 1 )" at bounding box center [789, 310] width 318 height 346
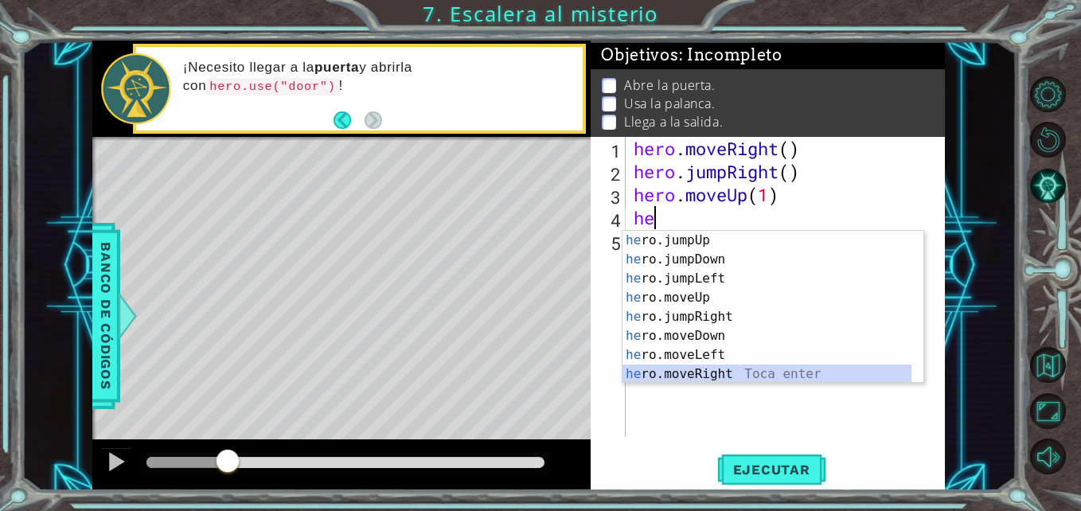
click at [716, 375] on div "he ro.jumpUp Toca enter he ro.jumpDown Toca enter he ro.jumpLeft Toca enter he …" at bounding box center [766, 326] width 289 height 191
type textarea "hero.moveRight(1)"
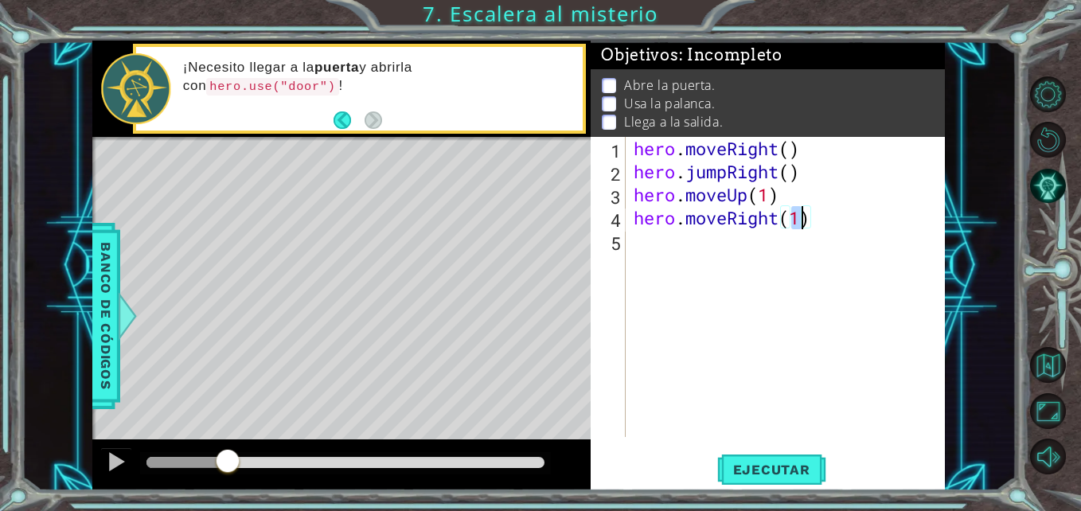
click at [659, 259] on div "hero . moveRight ( ) hero . jumpRight ( ) hero . moveUp ( 1 ) hero . moveRight …" at bounding box center [789, 310] width 318 height 346
drag, startPoint x: 924, startPoint y: 363, endPoint x: 832, endPoint y: 318, distance: 102.9
click at [832, 318] on body "1 ההההההההההההההההההההההההההההההההההההההההההההההההההההההההההההההההההההההההההההה…" at bounding box center [540, 255] width 1081 height 511
click at [662, 242] on div "hero . moveRight ( ) hero . jumpRight ( ) hero . moveUp ( 1 ) hero . moveRight …" at bounding box center [789, 310] width 318 height 346
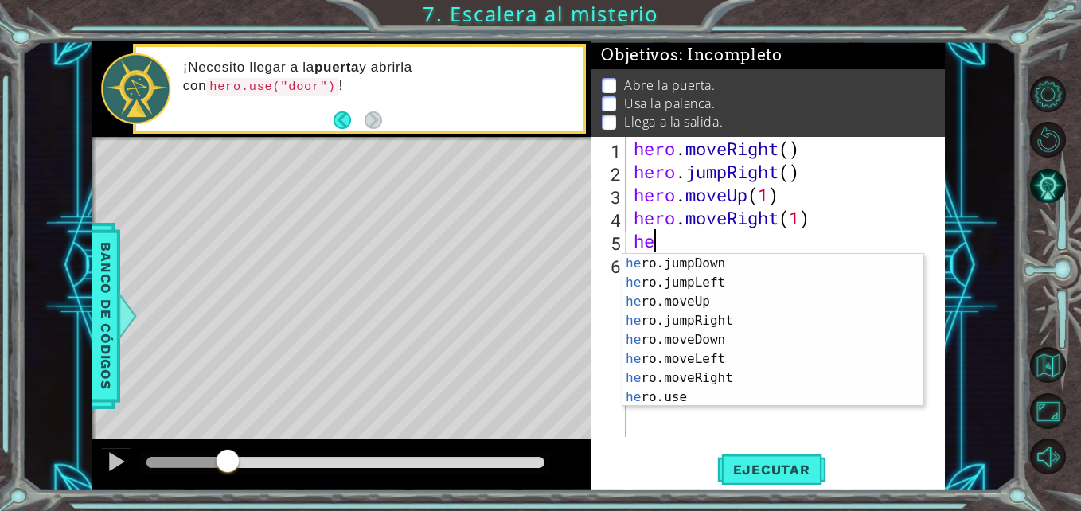
scroll to position [19, 0]
click at [767, 398] on div "he ro.jumpDown Toca enter he ro.jumpLeft Toca enter he ro.moveUp Toca enter he …" at bounding box center [766, 349] width 289 height 191
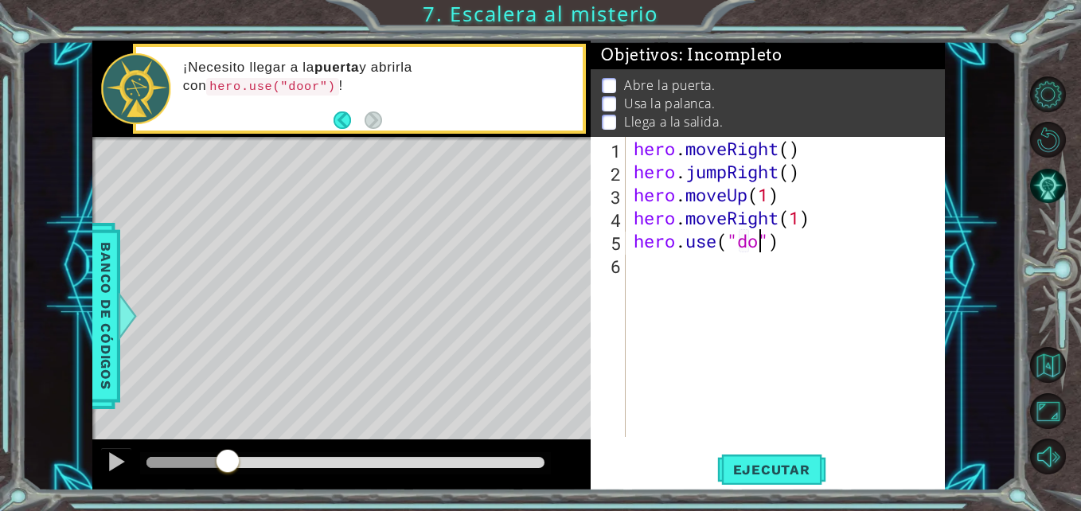
type textarea "hero.use("door")"
click at [737, 293] on div "hero . moveRight ( ) hero . jumpRight ( ) hero . moveUp ( 1 ) hero . moveRight …" at bounding box center [789, 310] width 318 height 346
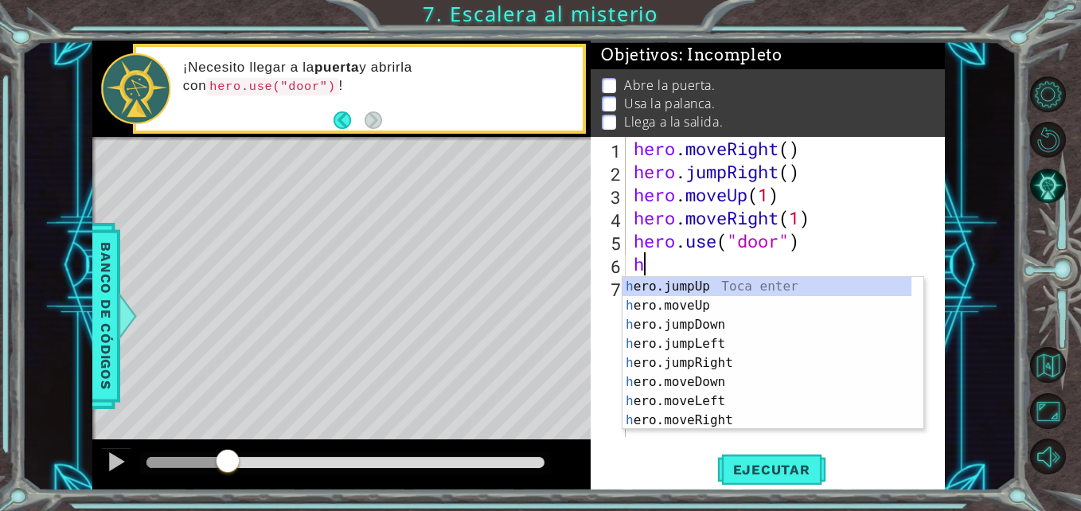
scroll to position [0, 0]
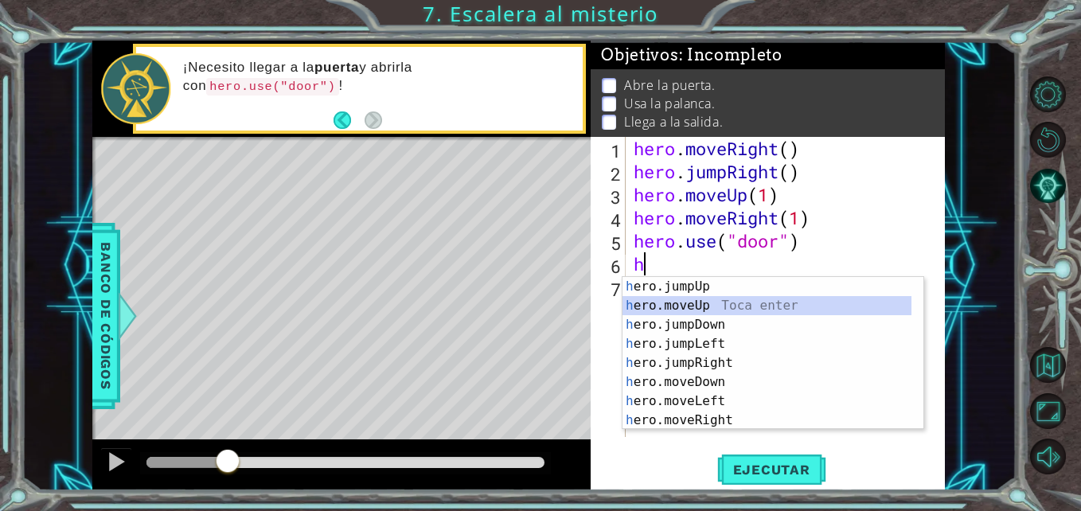
click at [730, 309] on div "h ero.jumpUp Toca enter h ero.moveUp Toca enter h ero.jumpDown Toca enter h ero…" at bounding box center [766, 372] width 289 height 191
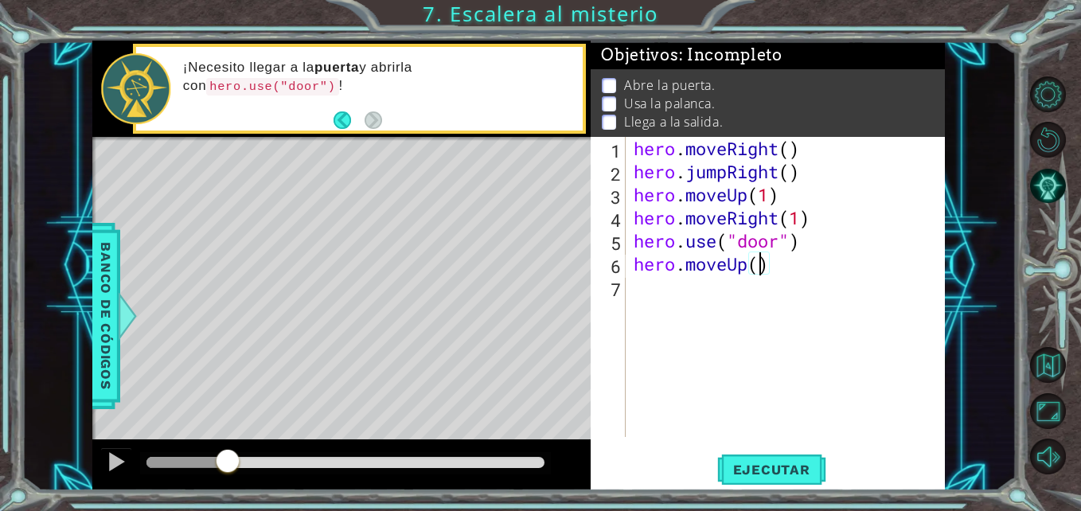
type textarea "hero.moveUp(2)"
click at [723, 304] on div "hero . moveRight ( ) hero . jumpRight ( ) hero . moveUp ( 1 ) hero . moveRight …" at bounding box center [789, 310] width 318 height 346
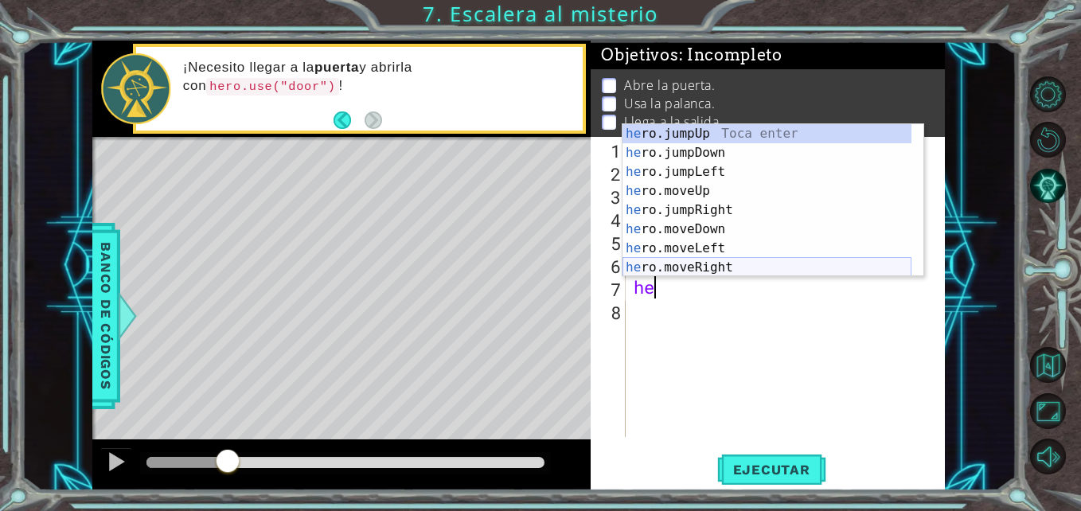
click at [702, 259] on div "he ro.jumpUp Toca enter he ro.jumpDown Toca enter he ro.jumpLeft Toca enter he …" at bounding box center [766, 219] width 289 height 191
type textarea "hero.moveRight(1)"
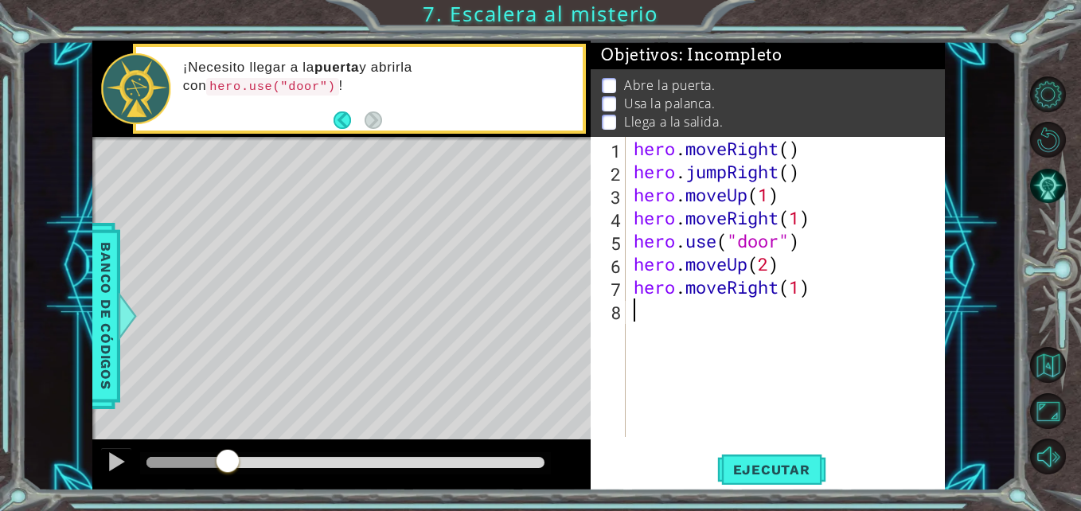
click at [638, 310] on div "hero . moveRight ( ) hero . jumpRight ( ) hero . moveUp ( 1 ) hero . moveRight …" at bounding box center [789, 310] width 318 height 346
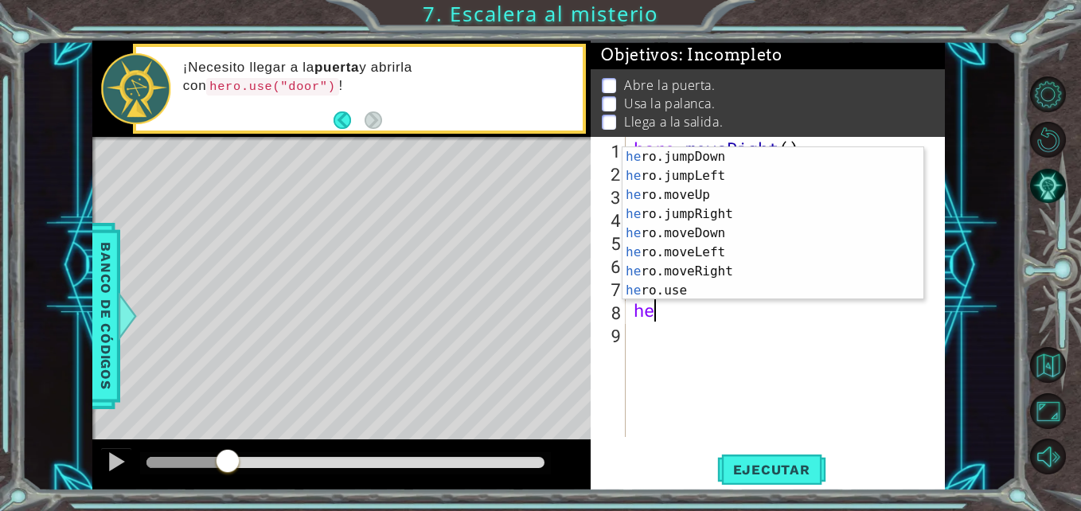
scroll to position [19, 0]
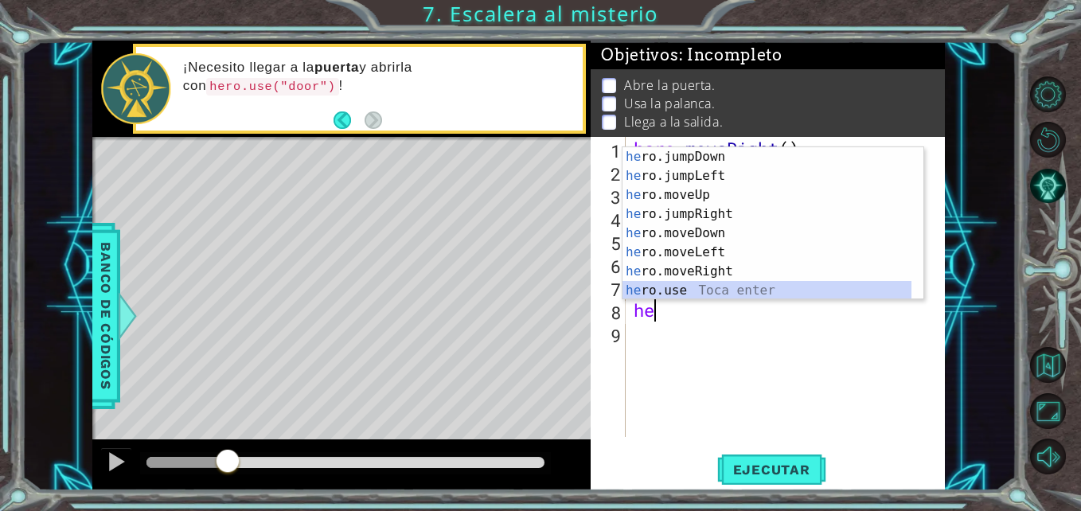
click at [770, 291] on div "he ro.jumpDown Toca enter he ro.jumpLeft Toca enter he ro.moveUp Toca enter he …" at bounding box center [766, 242] width 289 height 191
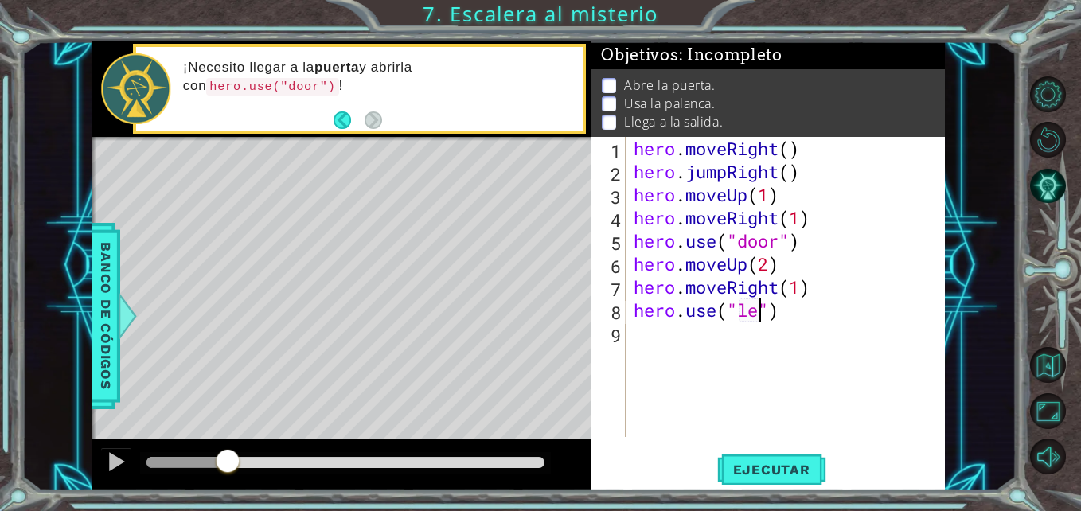
scroll to position [0, 7]
type textarea "hero.use("lever")"
click at [727, 336] on div "hero . moveRight ( ) hero . jumpRight ( ) hero . moveUp ( 1 ) hero . moveRight …" at bounding box center [789, 310] width 318 height 346
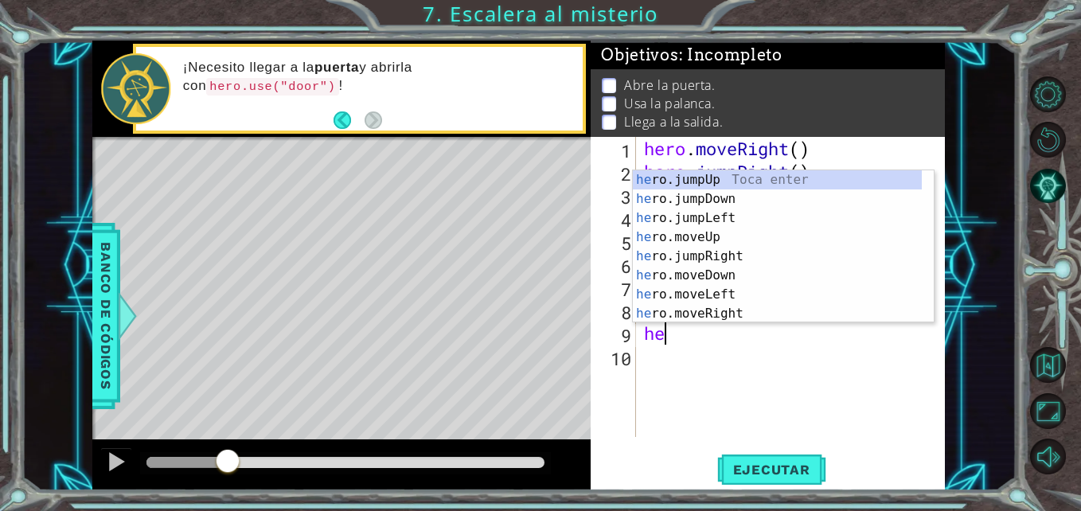
scroll to position [0, 1]
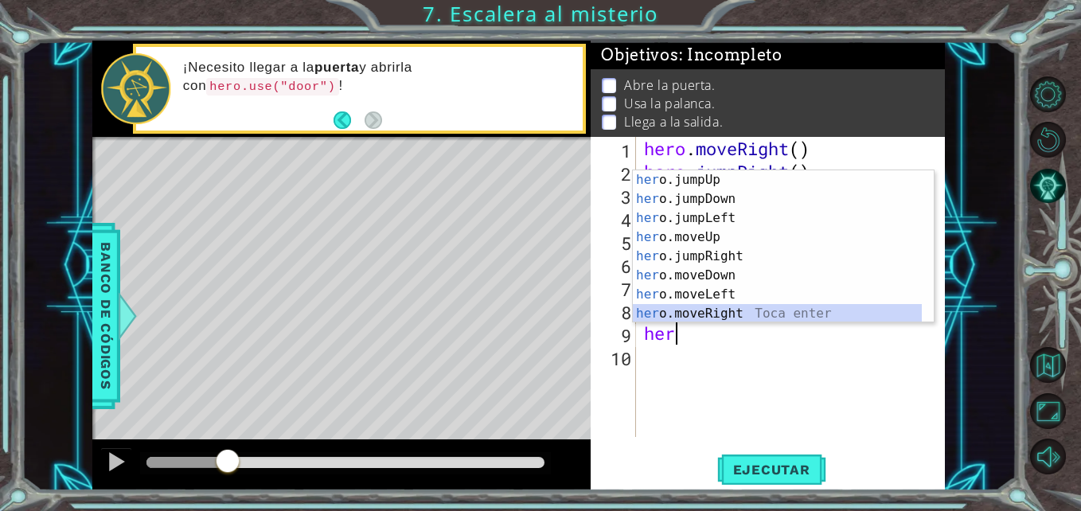
click at [682, 310] on div "her o.jumpUp Toca enter her o.jumpDown Toca enter her o.jumpLeft Toca enter her…" at bounding box center [777, 265] width 289 height 191
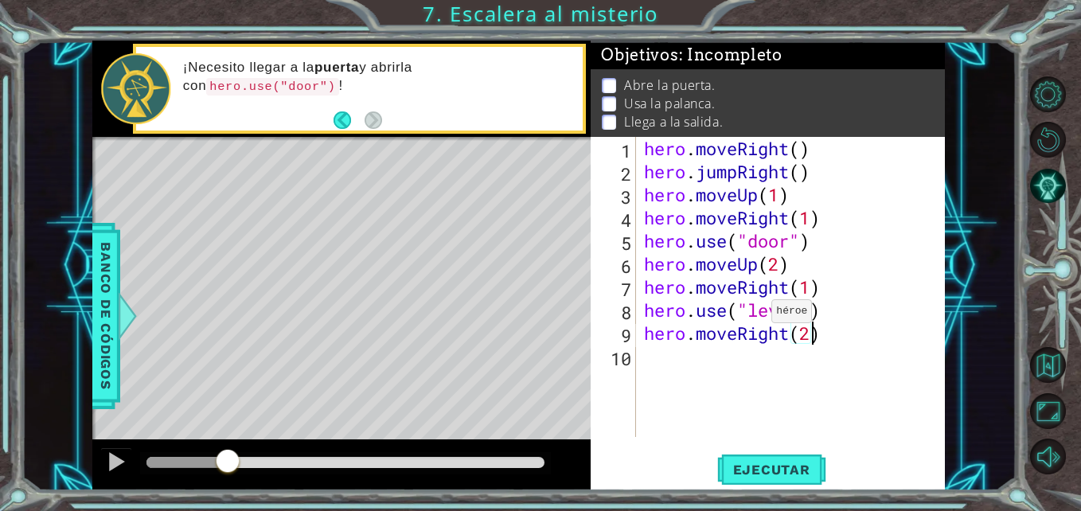
scroll to position [0, 7]
click at [762, 477] on span "Ejecutar" at bounding box center [771, 470] width 109 height 16
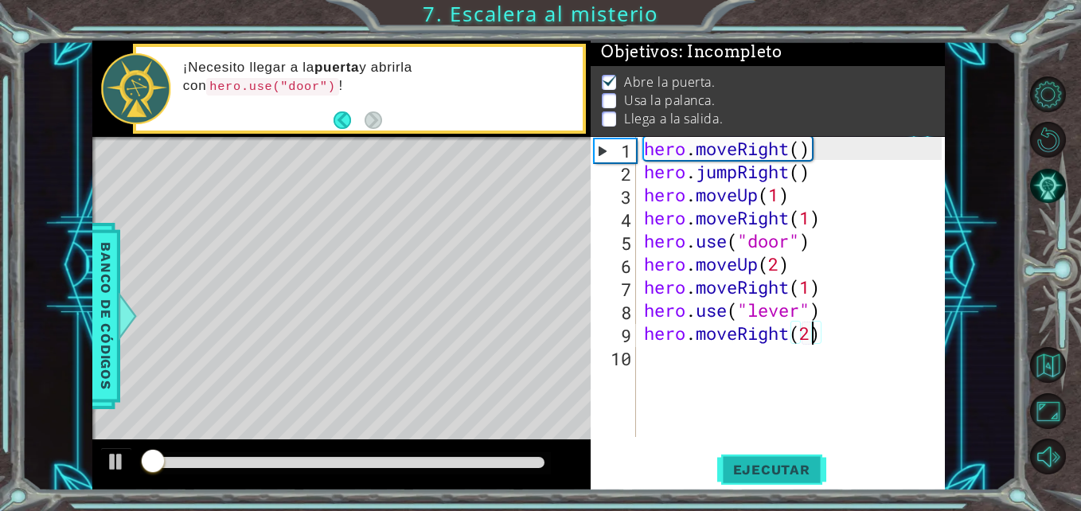
scroll to position [12, 0]
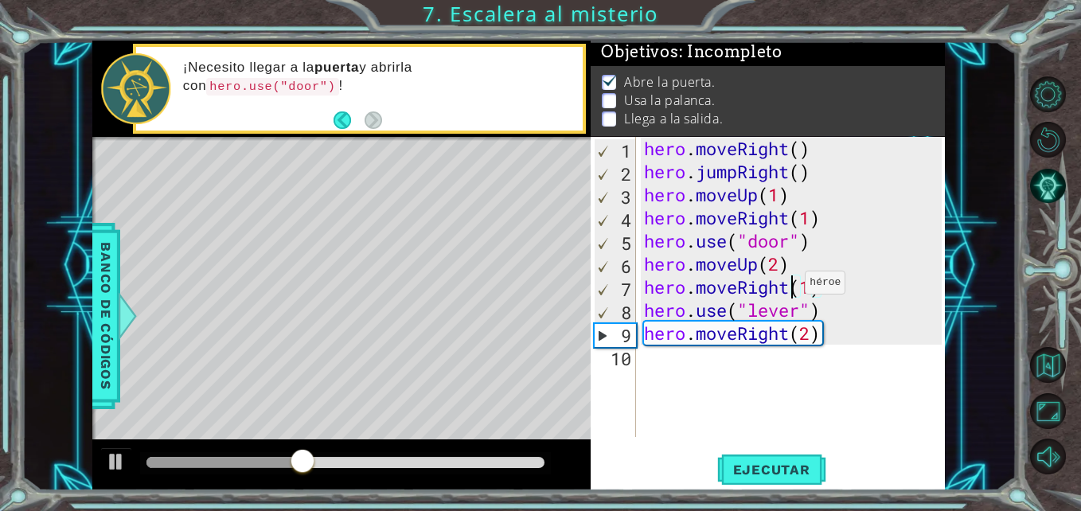
click at [791, 287] on div "hero . moveRight ( ) hero . jumpRight ( ) hero . moveUp ( 1 ) hero . moveRight …" at bounding box center [795, 310] width 309 height 346
click at [121, 466] on div at bounding box center [116, 461] width 21 height 21
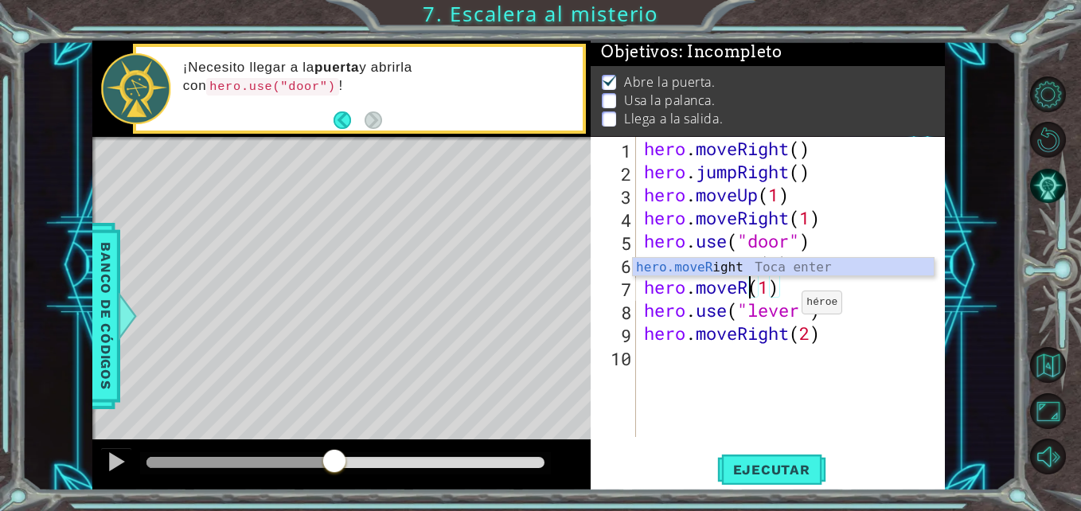
scroll to position [0, 5]
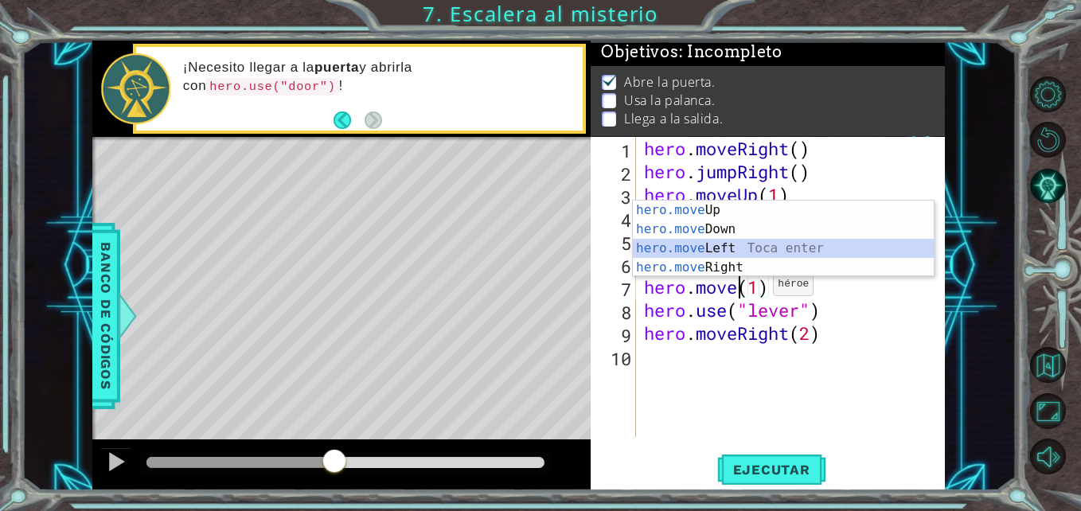
click at [710, 244] on div "hero.move Up Toca enter hero.move Down Toca enter hero.move Left Toca enter her…" at bounding box center [783, 258] width 301 height 115
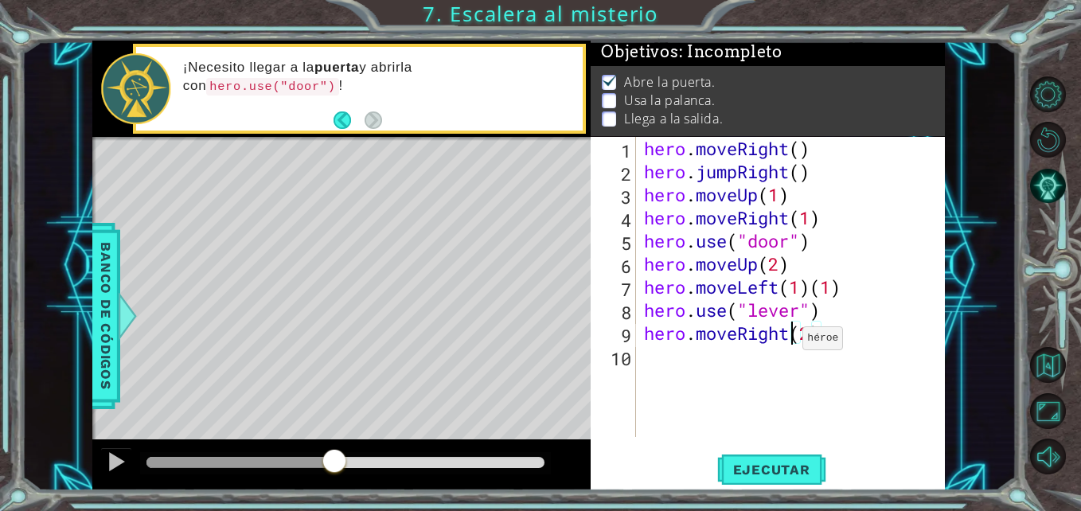
click at [789, 342] on div "hero . moveRight ( ) hero . jumpRight ( ) hero . moveUp ( 1 ) hero . moveRight …" at bounding box center [795, 310] width 309 height 346
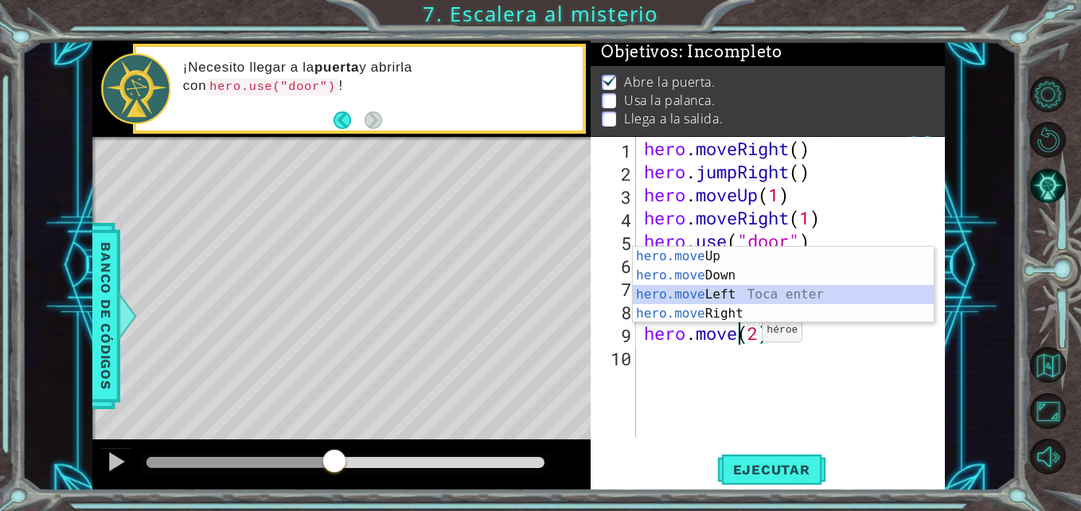
click at [692, 293] on div "hero.move Up Toca enter hero.move Down Toca enter hero.move Left Toca enter her…" at bounding box center [783, 304] width 301 height 115
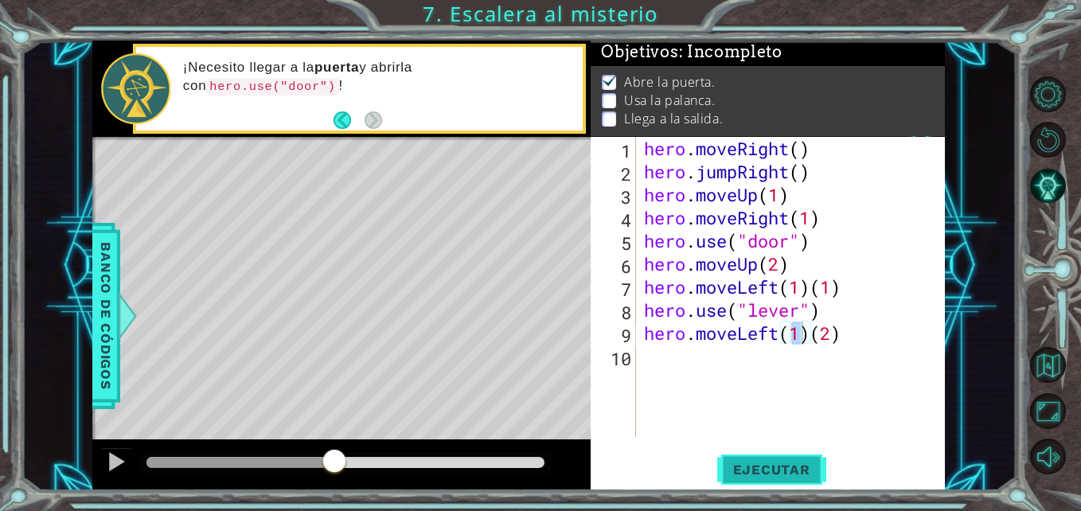
click at [783, 465] on span "Ejecutar" at bounding box center [771, 470] width 109 height 16
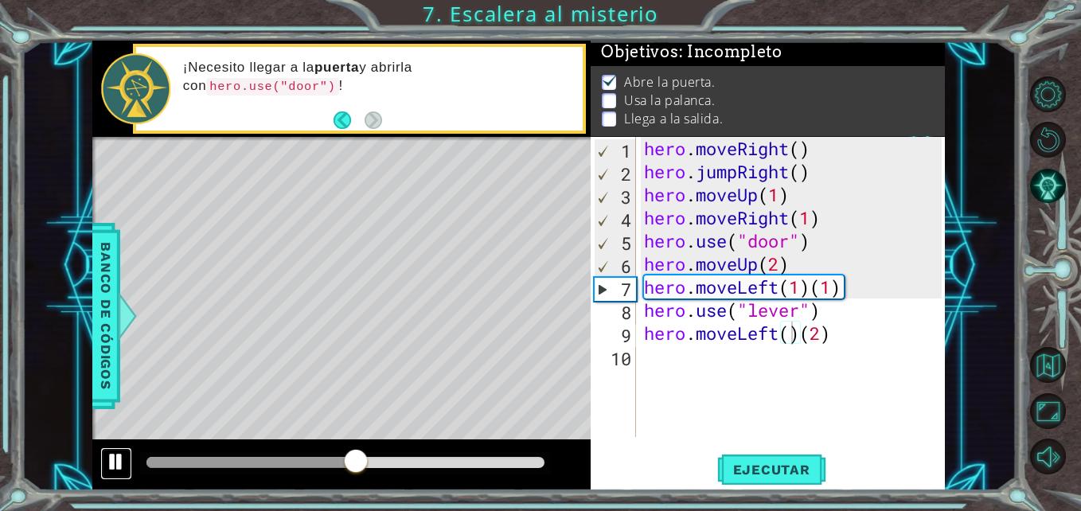
click at [111, 463] on div at bounding box center [116, 461] width 21 height 21
click at [829, 291] on div "hero . moveRight ( ) hero . jumpRight ( ) hero . moveUp ( 1 ) hero . moveRight …" at bounding box center [795, 310] width 309 height 346
click at [840, 292] on div "hero . moveRight ( ) hero . jumpRight ( ) hero . moveUp ( 1 ) hero . moveRight …" at bounding box center [795, 310] width 309 height 346
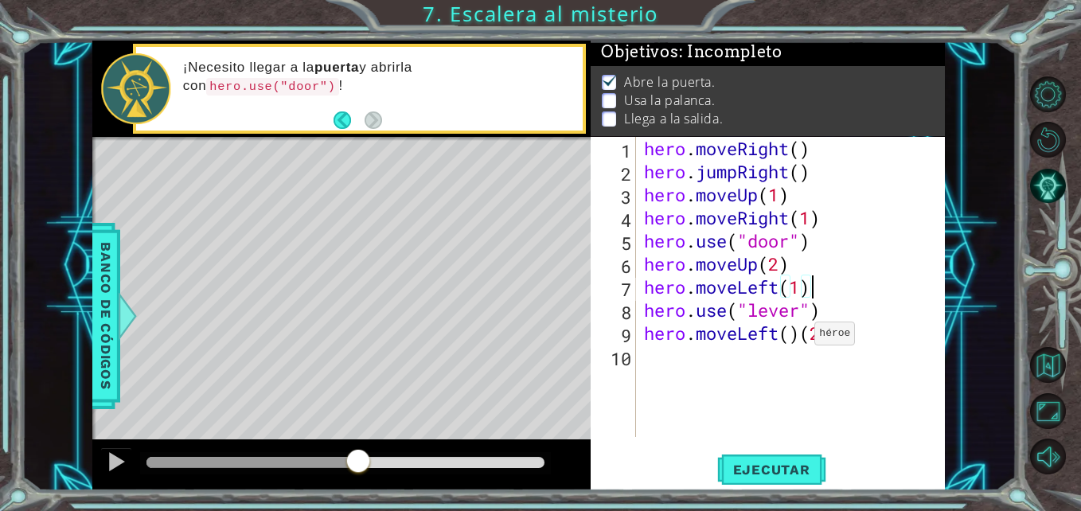
click at [801, 337] on div "hero . moveRight ( ) hero . jumpRight ( ) hero . moveUp ( 1 ) hero . moveRight …" at bounding box center [795, 310] width 309 height 346
click at [781, 477] on span "Ejecutar" at bounding box center [771, 470] width 109 height 16
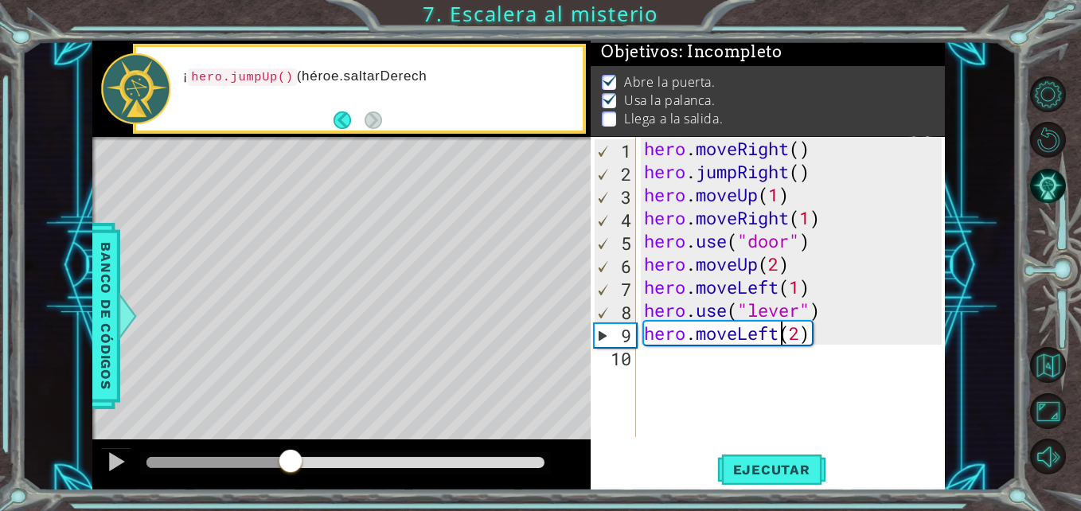
click at [291, 462] on div at bounding box center [345, 462] width 398 height 11
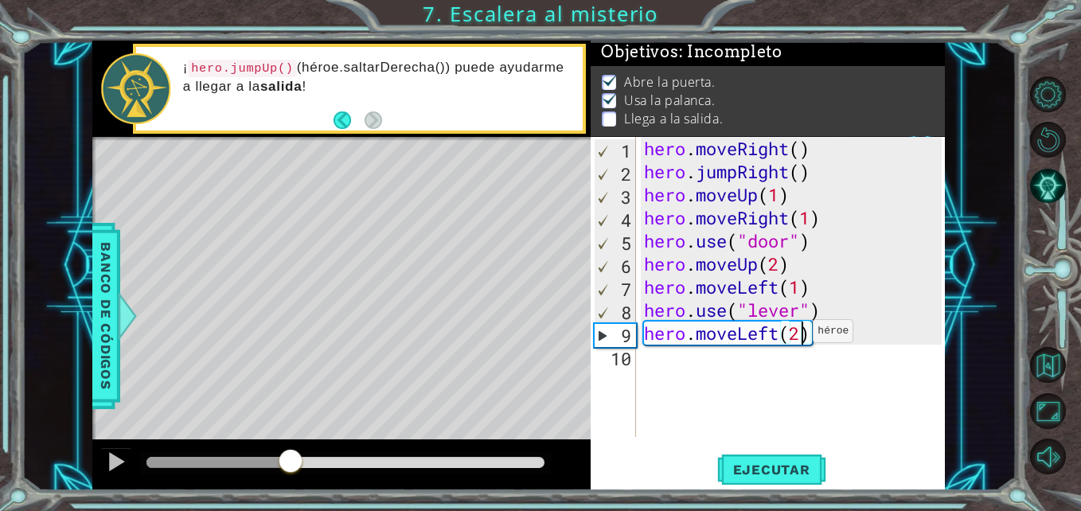
click at [799, 335] on div "hero . moveRight ( ) hero . jumpRight ( ) hero . moveUp ( 1 ) hero . moveRight …" at bounding box center [795, 310] width 309 height 346
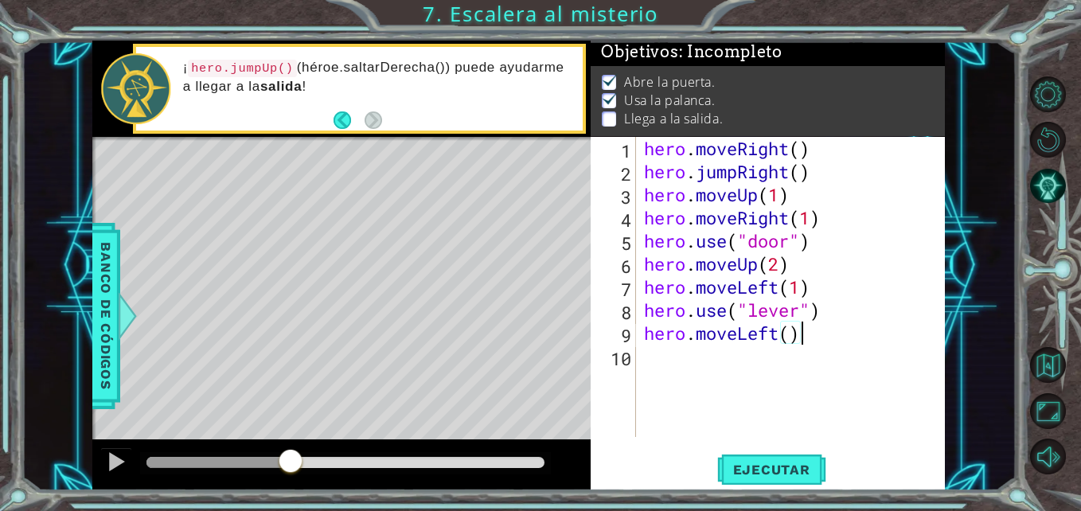
click at [801, 336] on div "hero . moveRight ( ) hero . jumpRight ( ) hero . moveUp ( 1 ) hero . moveRight …" at bounding box center [795, 310] width 309 height 346
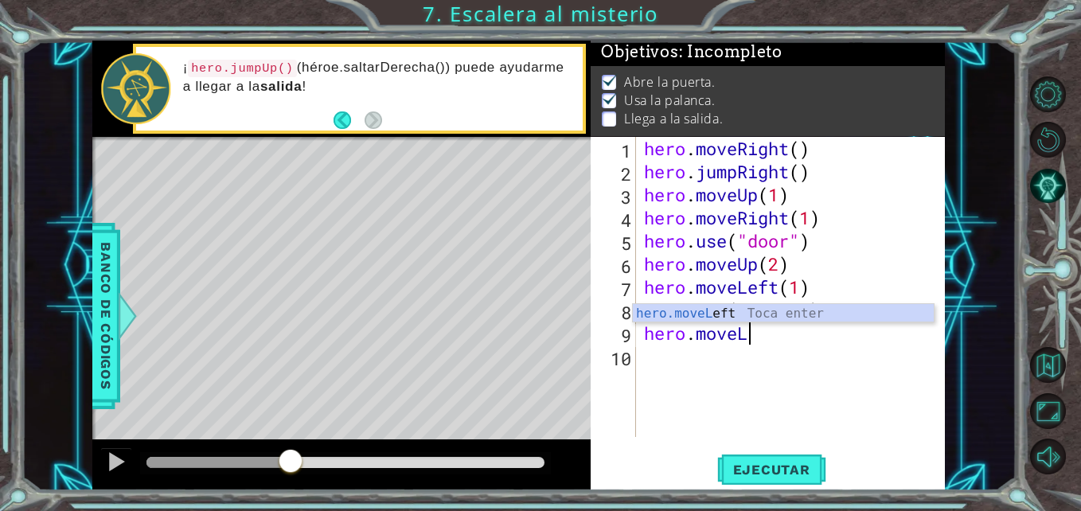
type textarea "hero"
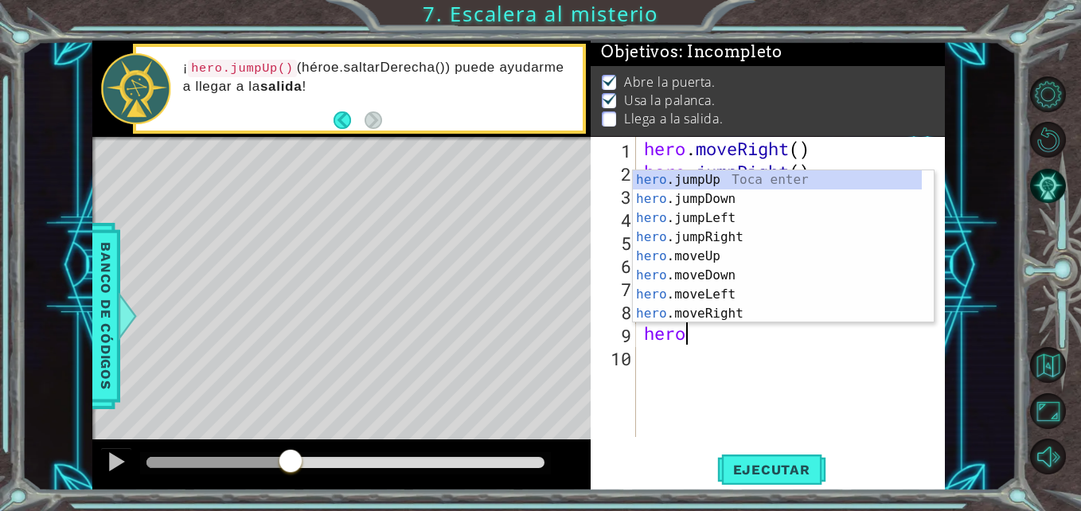
scroll to position [0, 1]
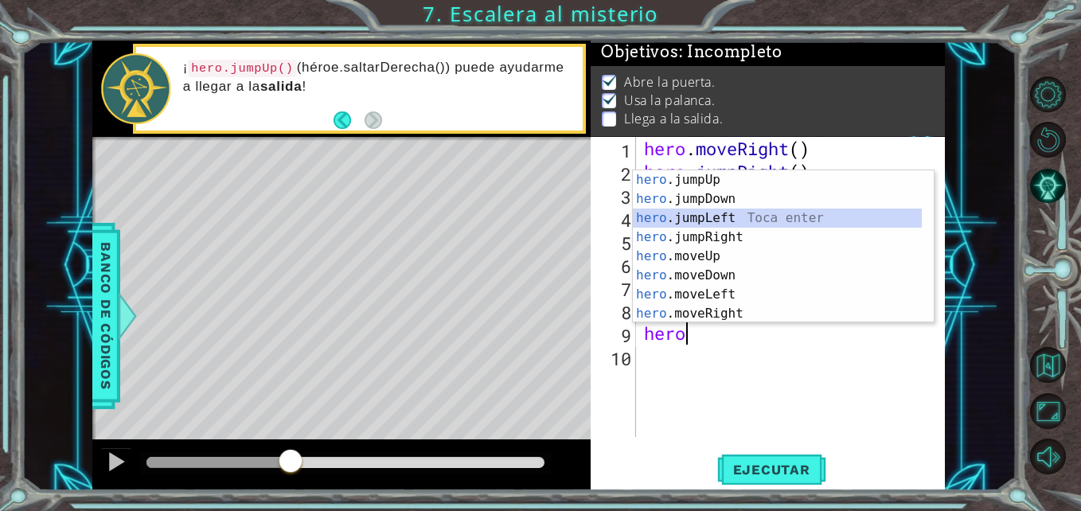
click at [708, 220] on div "hero .jumpUp Toca enter hero .jumpDown Toca enter hero .jumpLeft Toca enter her…" at bounding box center [777, 265] width 289 height 191
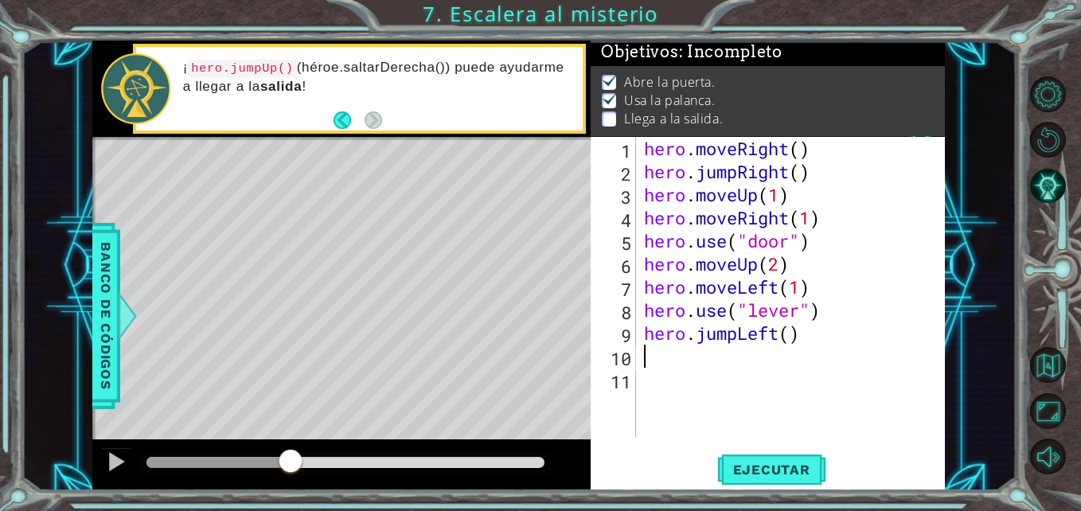
scroll to position [0, 0]
click at [780, 485] on button "Ejecutar" at bounding box center [771, 469] width 109 height 35
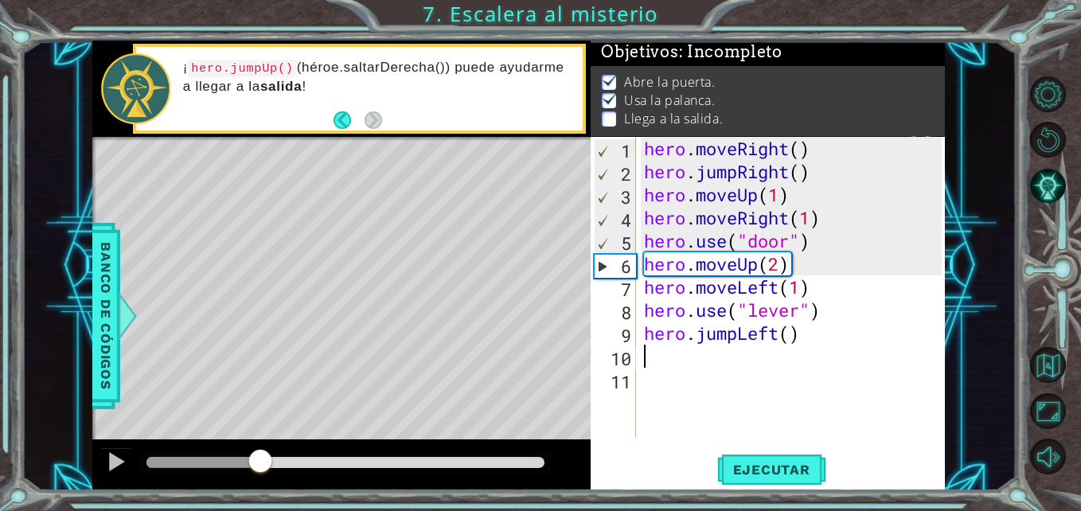
click at [259, 462] on div at bounding box center [345, 462] width 398 height 11
click at [123, 467] on div at bounding box center [116, 461] width 21 height 21
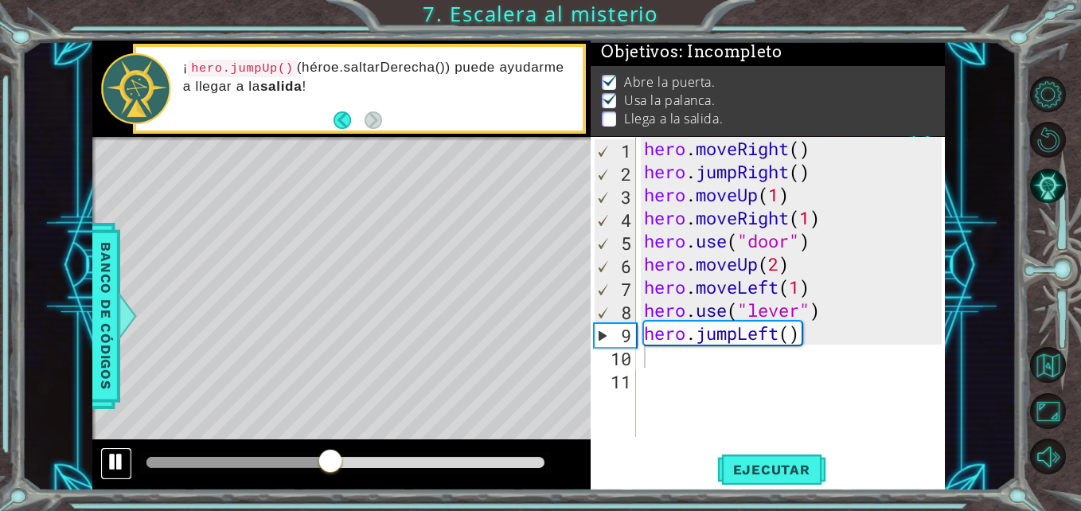
click at [103, 470] on button at bounding box center [116, 463] width 32 height 33
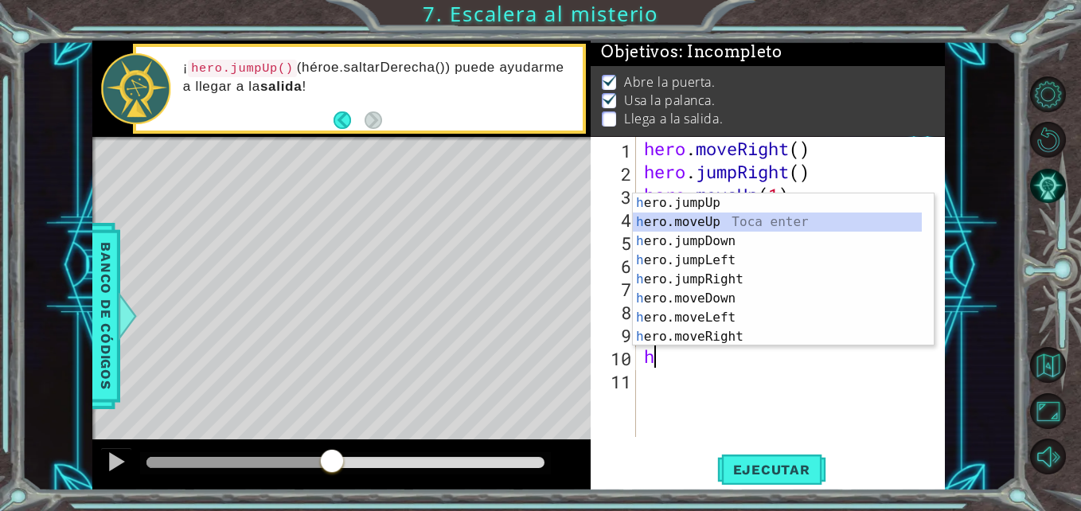
click at [724, 218] on div "h ero.jumpUp Toca enter h ero.moveUp Toca enter h ero.jumpDown Toca enter h ero…" at bounding box center [777, 288] width 289 height 191
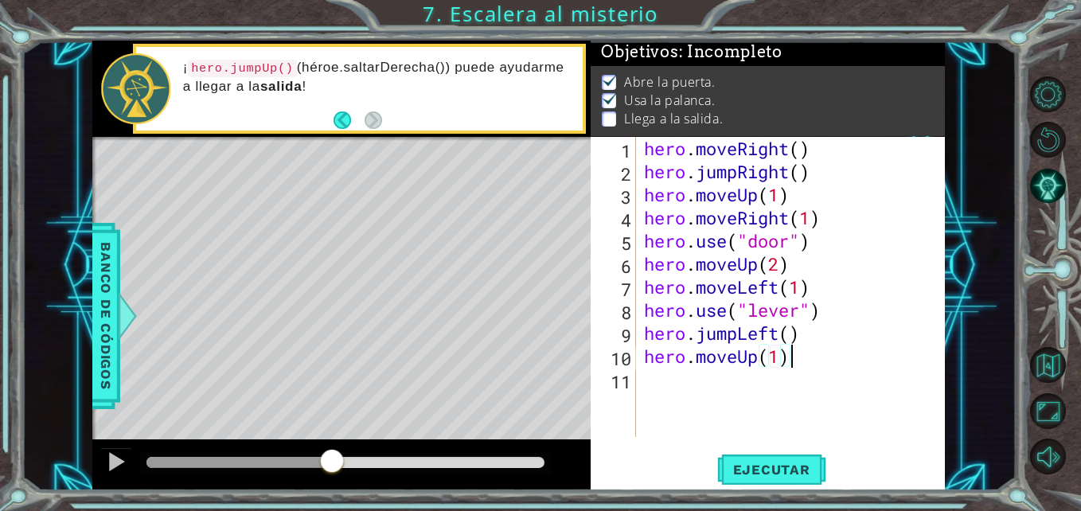
click at [874, 363] on div "hero . moveRight ( ) hero . jumpRight ( ) hero . moveUp ( 1 ) hero . moveRight …" at bounding box center [795, 310] width 309 height 346
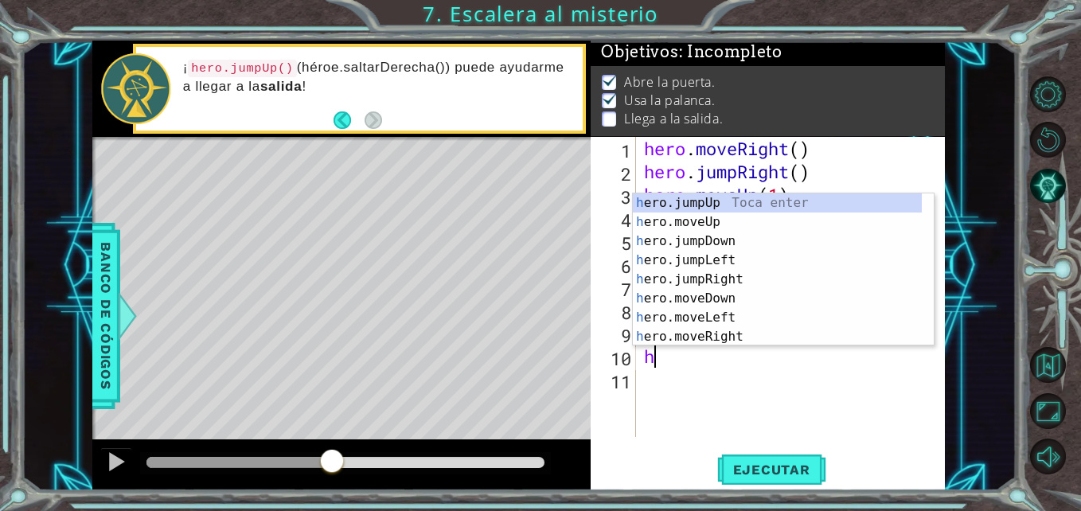
type textarea "h"
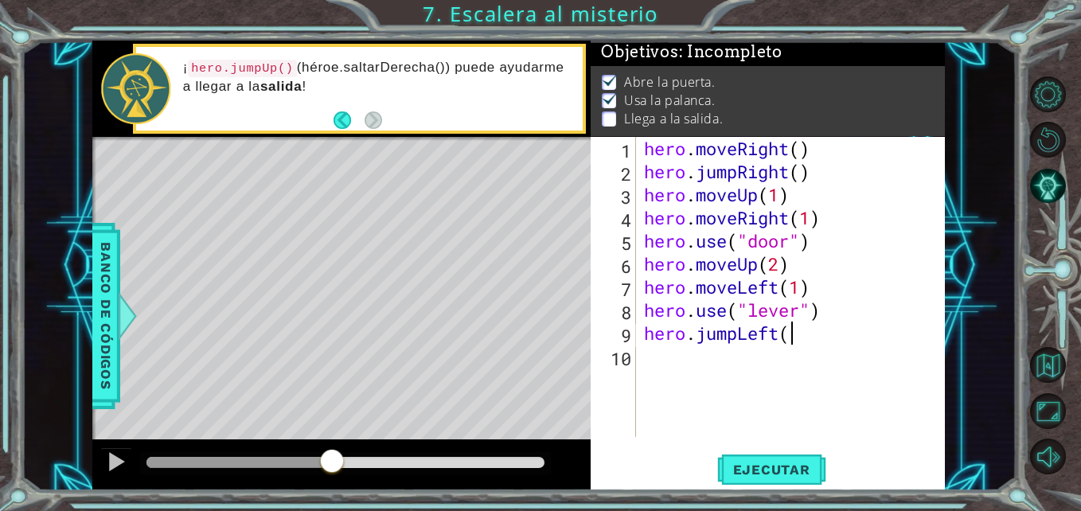
scroll to position [0, 6]
type textarea "hero.jumpLeft()"
click at [808, 380] on div "hero . moveRight ( ) hero . jumpRight ( ) hero . moveUp ( 1 ) hero . moveRight …" at bounding box center [795, 310] width 309 height 346
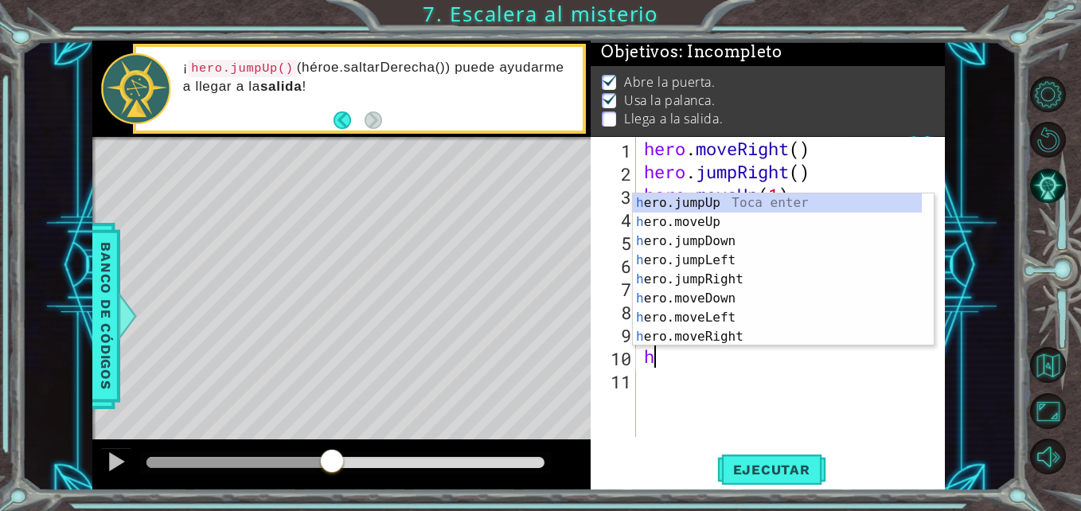
type textarea "he"
click at [694, 203] on div "he ro.jumpUp Toca enter he ro.jumpDown Toca enter he ro.jumpLeft Toca enter he …" at bounding box center [777, 288] width 289 height 191
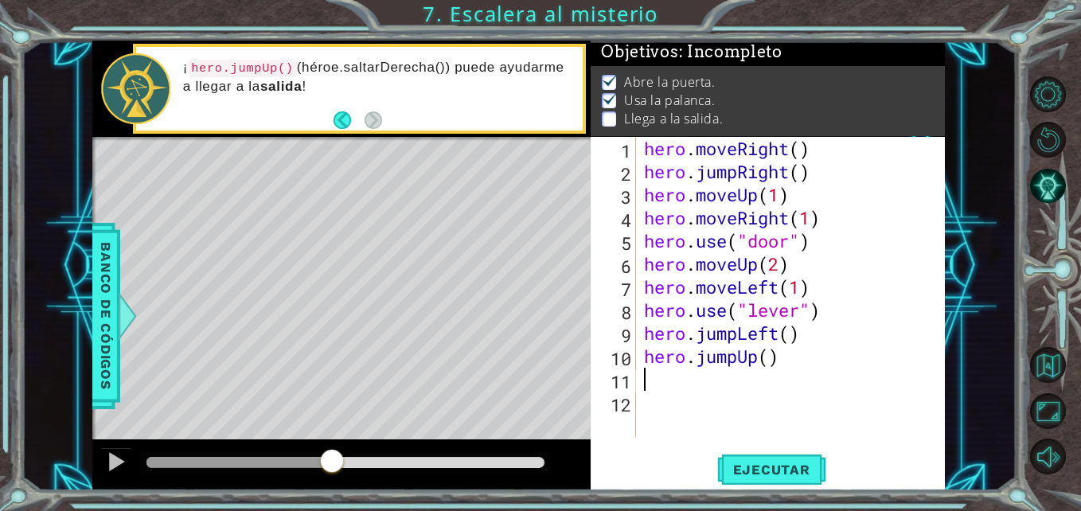
click at [714, 378] on div "hero . moveRight ( ) hero . jumpRight ( ) hero . moveUp ( 1 ) hero . moveRight …" at bounding box center [795, 310] width 309 height 346
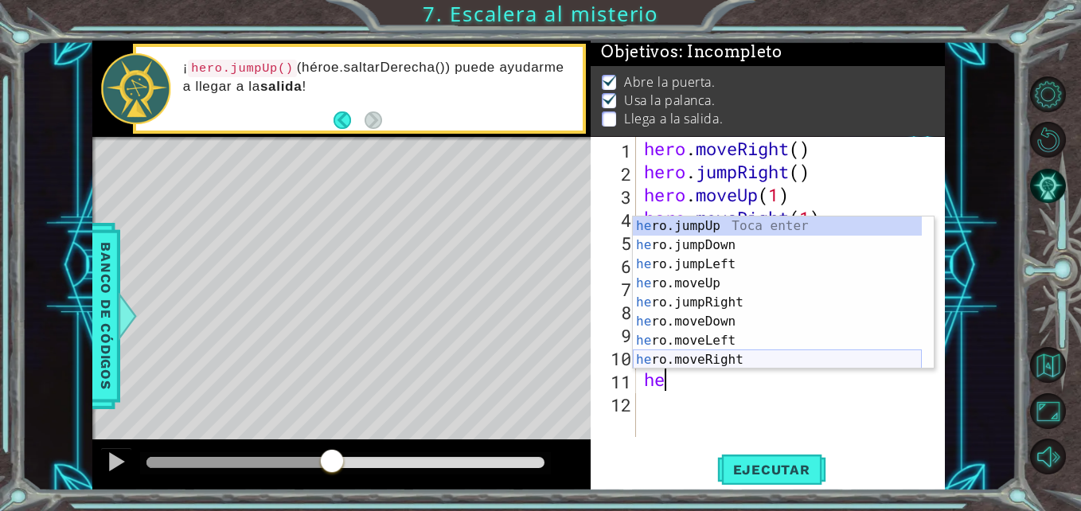
click at [726, 362] on div "he ro.jumpUp Toca enter he ro.jumpDown Toca enter he ro.jumpLeft Toca enter he …" at bounding box center [777, 311] width 289 height 191
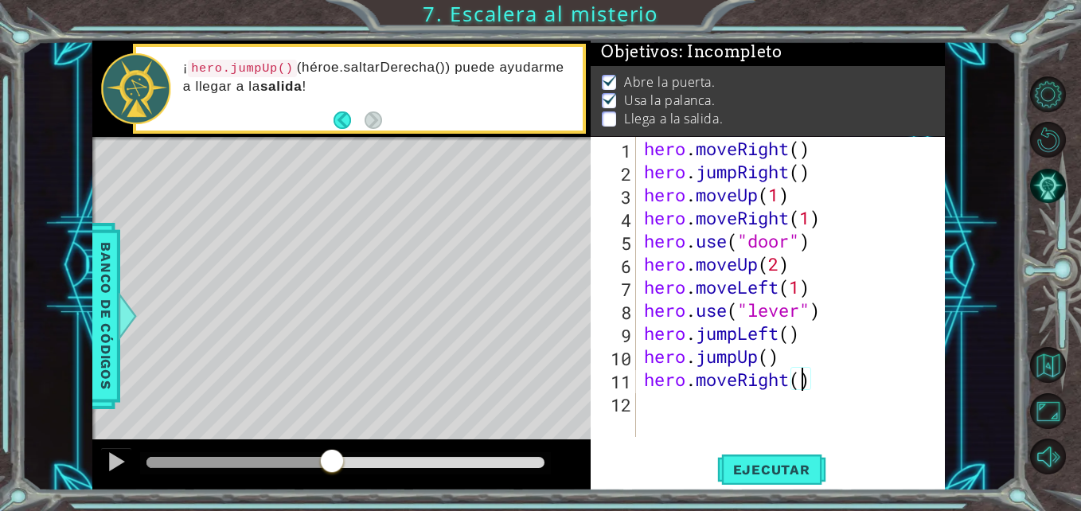
scroll to position [0, 7]
type textarea "hero.moveRight(2)"
click at [804, 479] on button "Ejecutar" at bounding box center [771, 469] width 109 height 35
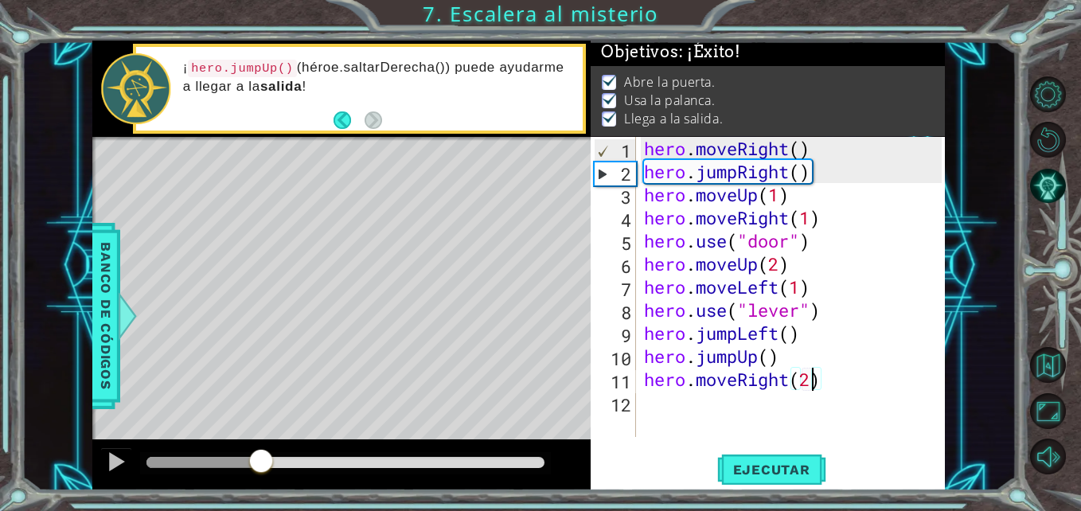
click at [260, 466] on div at bounding box center [345, 462] width 398 height 11
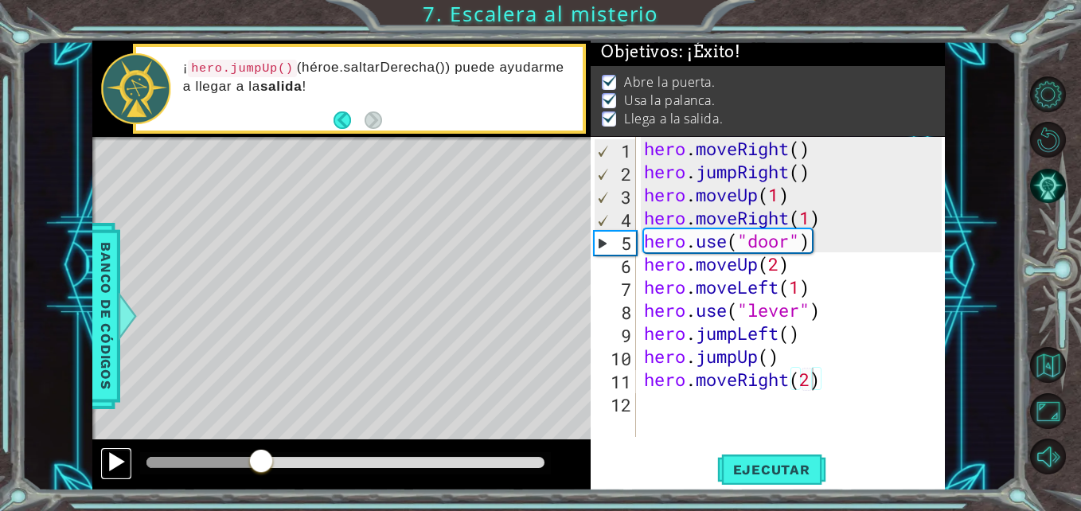
click at [116, 455] on div at bounding box center [116, 461] width 21 height 21
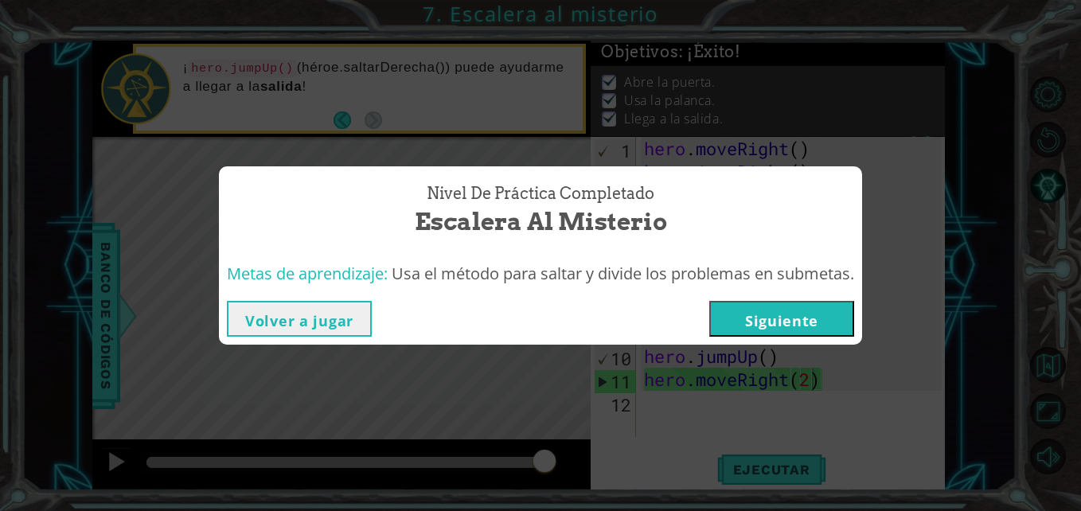
click at [794, 330] on button "Siguiente" at bounding box center [781, 319] width 145 height 36
